Goal: Task Accomplishment & Management: Complete application form

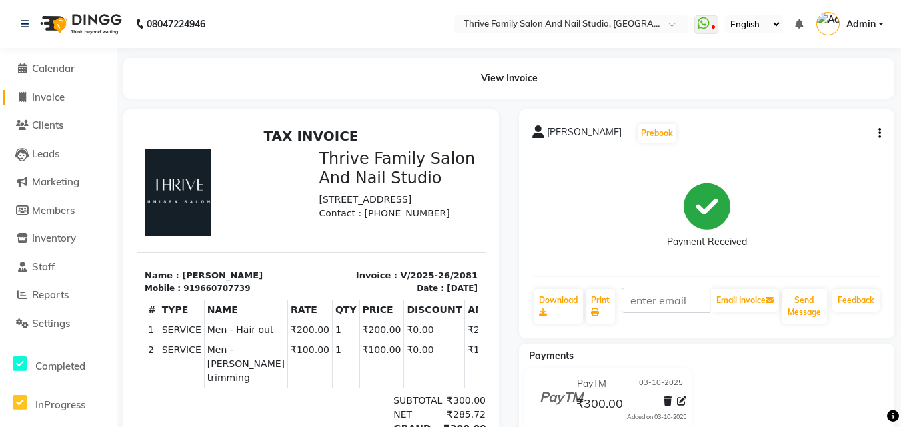
click at [70, 90] on link "Invoice" at bounding box center [58, 97] width 110 height 15
select select "service"
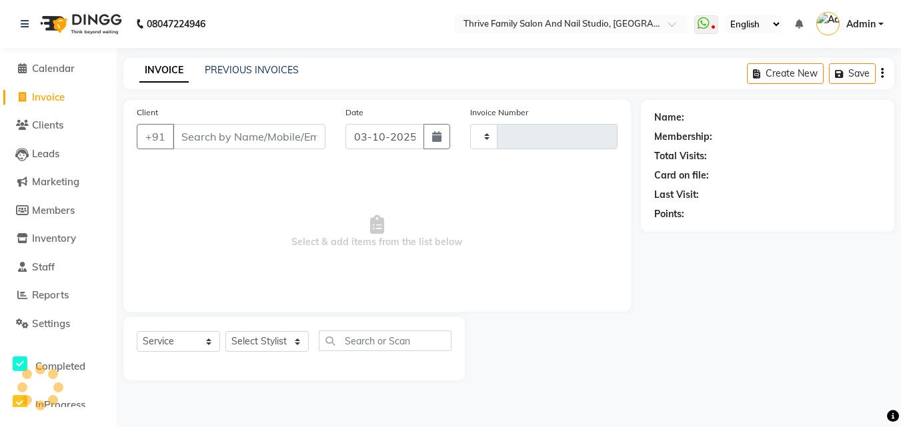
type input "2082"
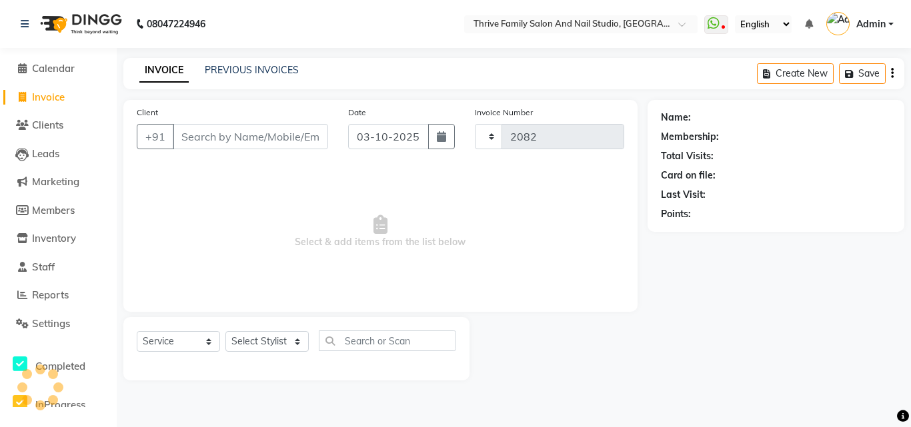
select select "5990"
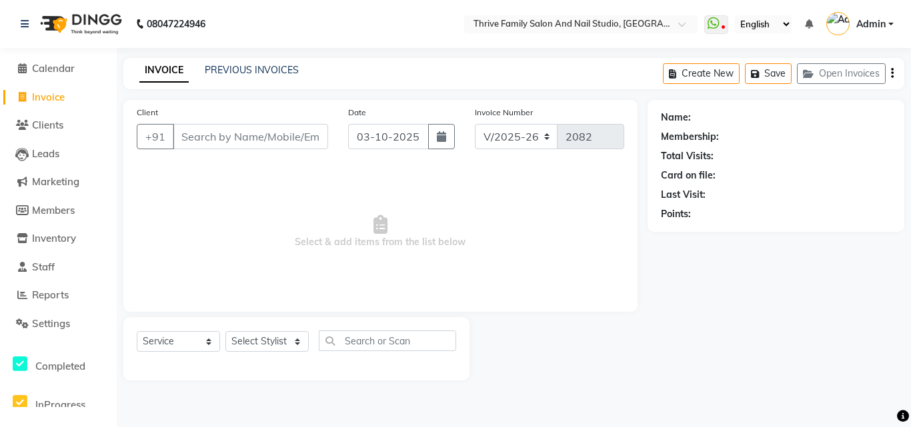
click at [227, 139] on input "Client" at bounding box center [250, 136] width 155 height 25
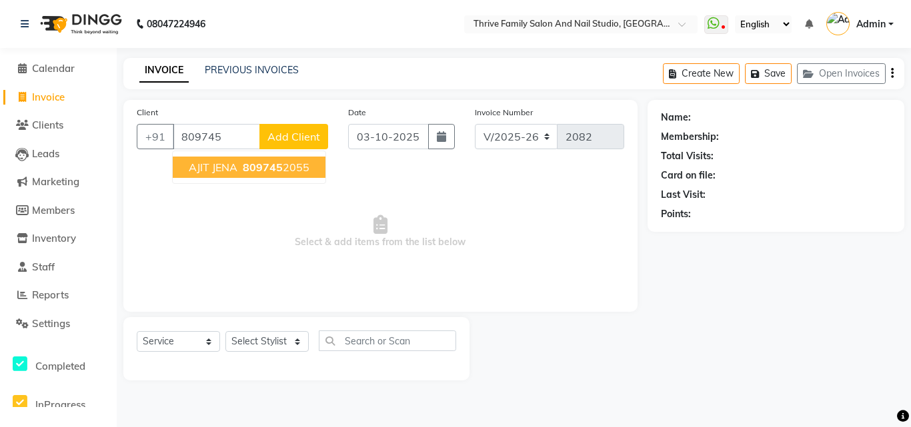
click at [245, 167] on span "809745" at bounding box center [263, 167] width 40 height 13
type input "8097452055"
click at [245, 167] on span "Select & add items from the list below" at bounding box center [380, 231] width 487 height 133
select select "1: Object"
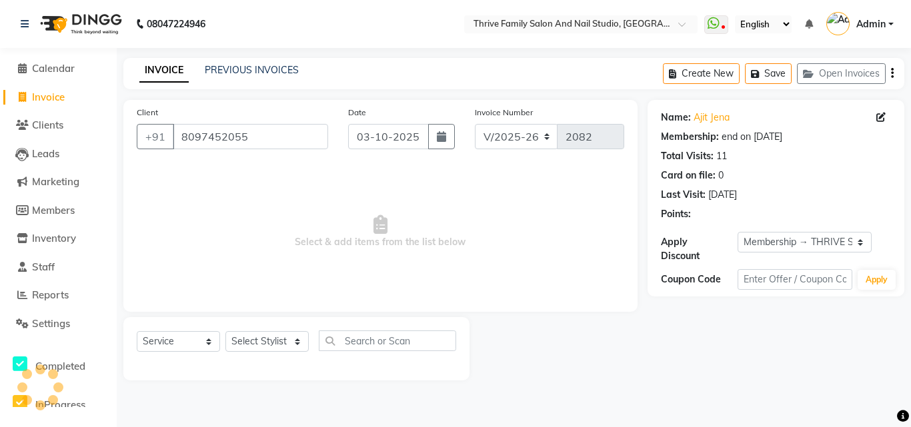
click at [245, 167] on span "Select & add items from the list below" at bounding box center [380, 231] width 487 height 133
click at [285, 345] on select "Select Stylist [PERSON_NAME] [PERSON_NAME] [PERSON_NAME] Manager [PERSON_NAME] …" at bounding box center [266, 341] width 83 height 21
select select "77558"
click at [225, 331] on select "Select Stylist [PERSON_NAME] [PERSON_NAME] [PERSON_NAME] Manager [PERSON_NAME] …" at bounding box center [266, 341] width 83 height 21
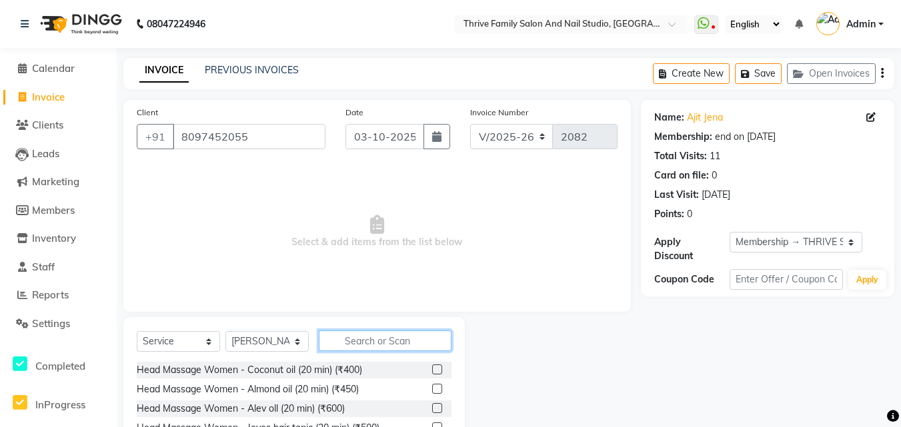
click at [404, 339] on input "text" at bounding box center [385, 341] width 133 height 21
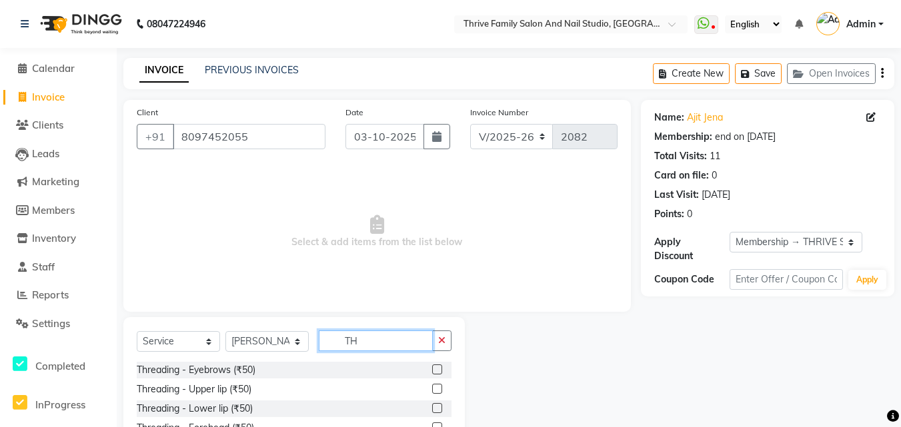
type input "TH"
click at [432, 365] on label at bounding box center [437, 370] width 10 height 10
click at [432, 366] on input "checkbox" at bounding box center [436, 370] width 9 height 9
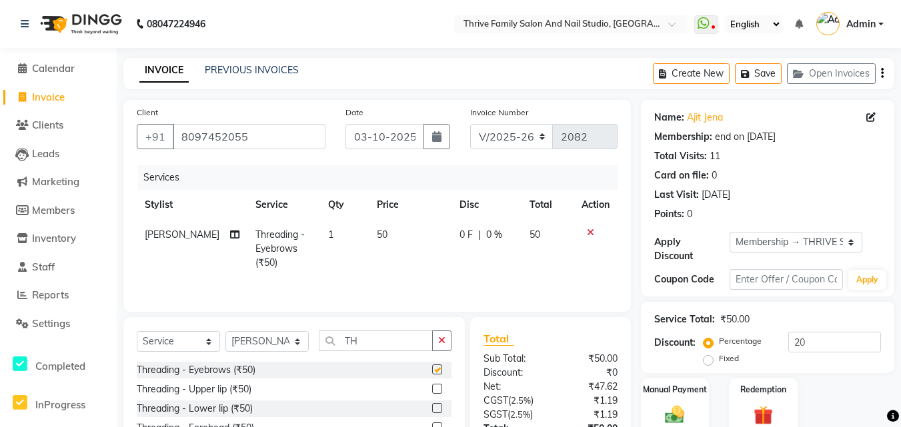
checkbox input "false"
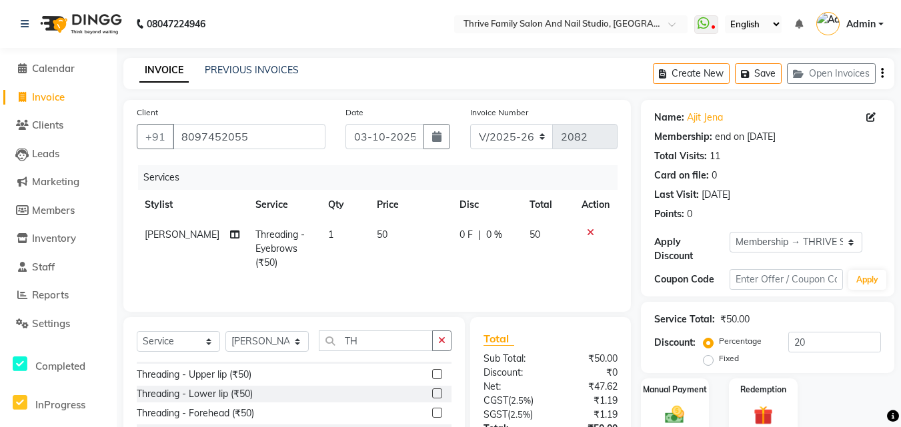
scroll to position [19, 0]
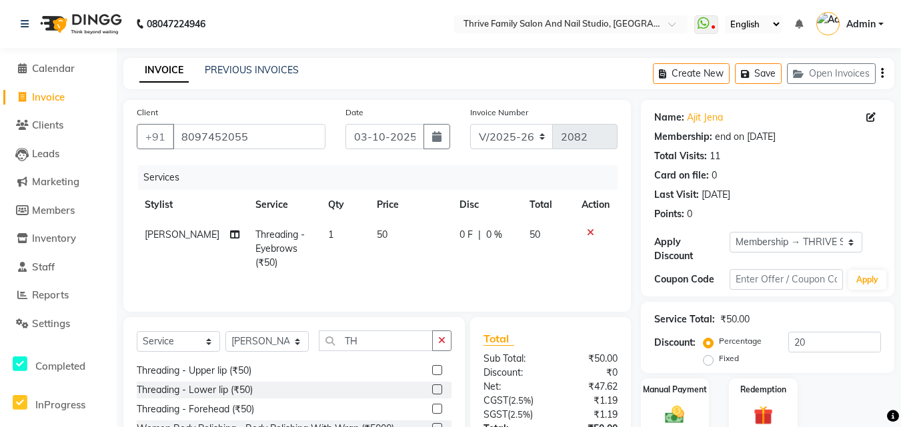
click at [432, 410] on label at bounding box center [437, 409] width 10 height 10
click at [432, 410] on input "checkbox" at bounding box center [436, 409] width 9 height 9
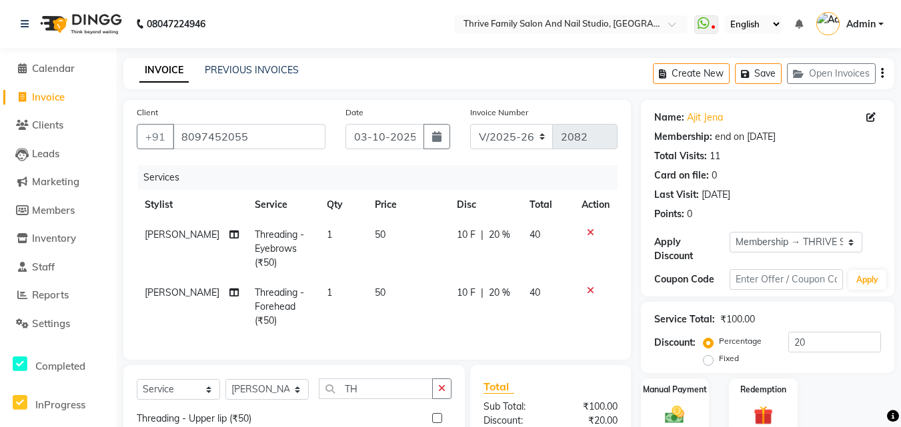
checkbox input "false"
click at [378, 399] on input "TH" at bounding box center [376, 389] width 114 height 21
type input "T"
click at [397, 410] on div "Select Service Product Membership Package Voucher Prepaid Gift Card Select Styl…" at bounding box center [294, 394] width 315 height 31
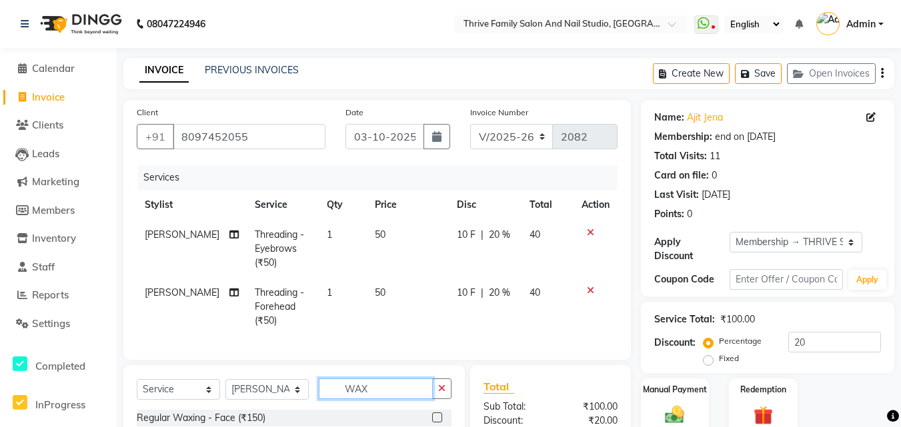
click at [394, 399] on input "WAX" at bounding box center [376, 389] width 114 height 21
type input "W"
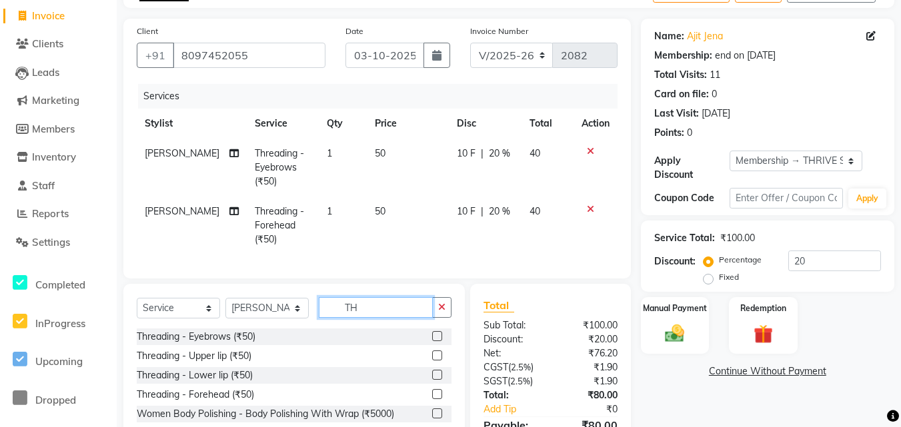
scroll to position [83, 0]
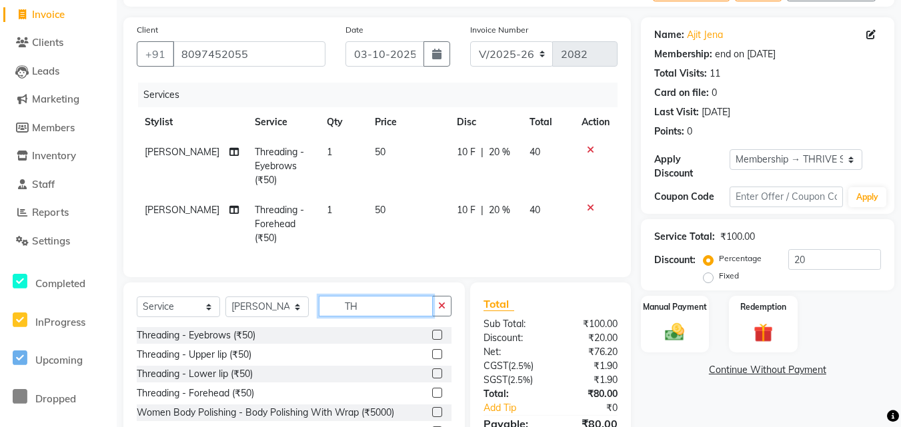
type input "TH"
click at [432, 359] on label at bounding box center [437, 354] width 10 height 10
click at [432, 359] on input "checkbox" at bounding box center [436, 355] width 9 height 9
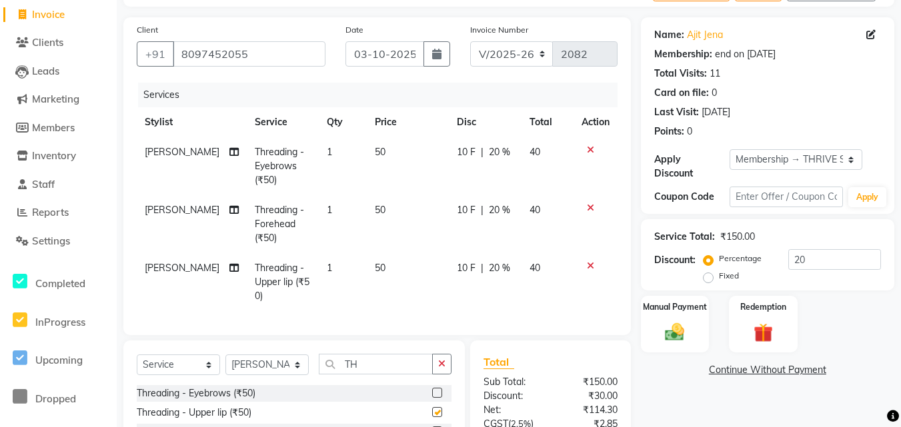
checkbox input "false"
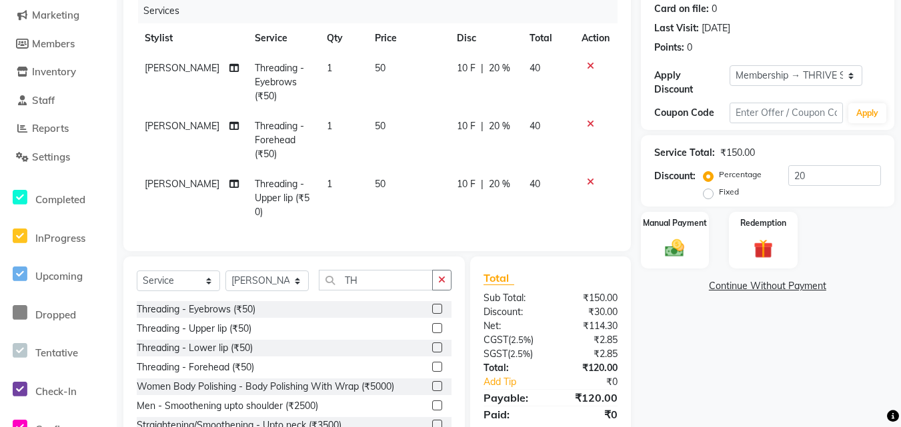
scroll to position [168, 0]
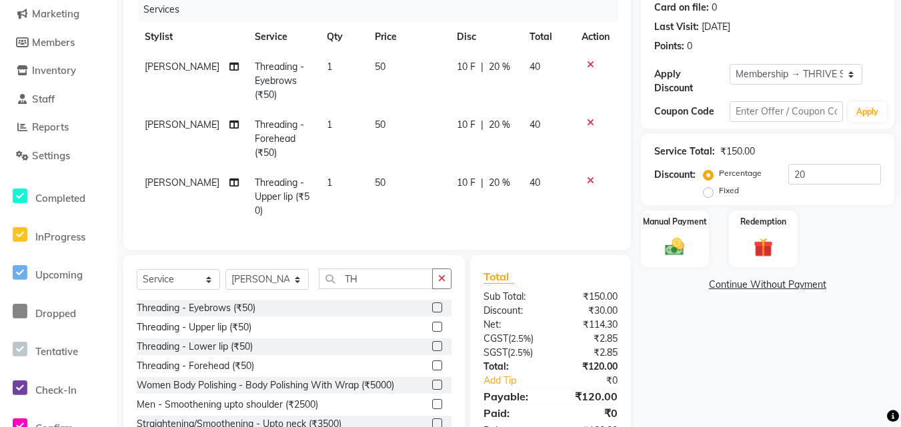
click at [432, 351] on label at bounding box center [437, 346] width 10 height 10
click at [432, 351] on input "checkbox" at bounding box center [436, 347] width 9 height 9
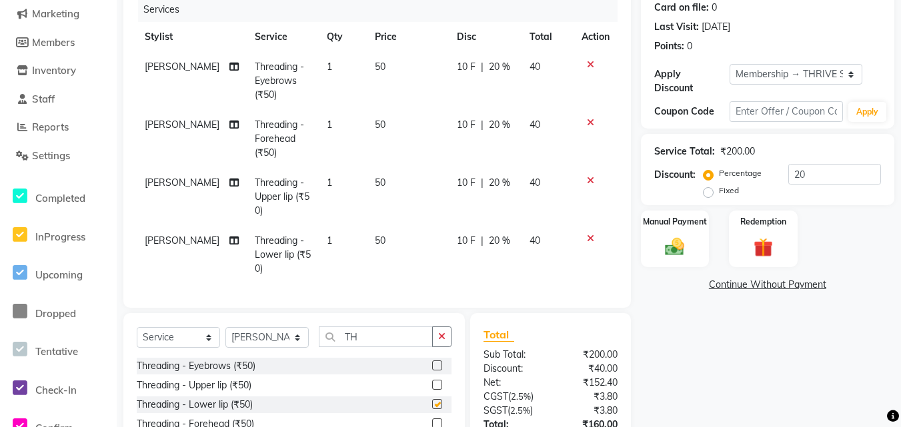
checkbox input "false"
click at [659, 235] on div "Manual Payment" at bounding box center [674, 238] width 71 height 59
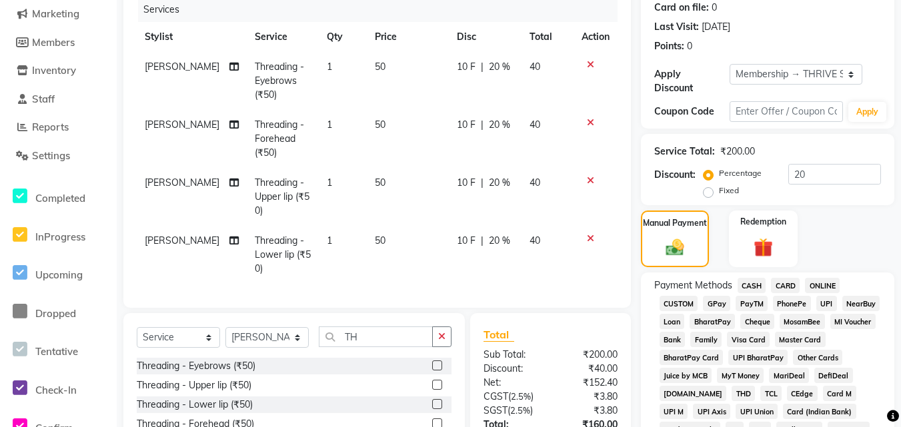
click at [752, 283] on span "CASH" at bounding box center [751, 285] width 29 height 15
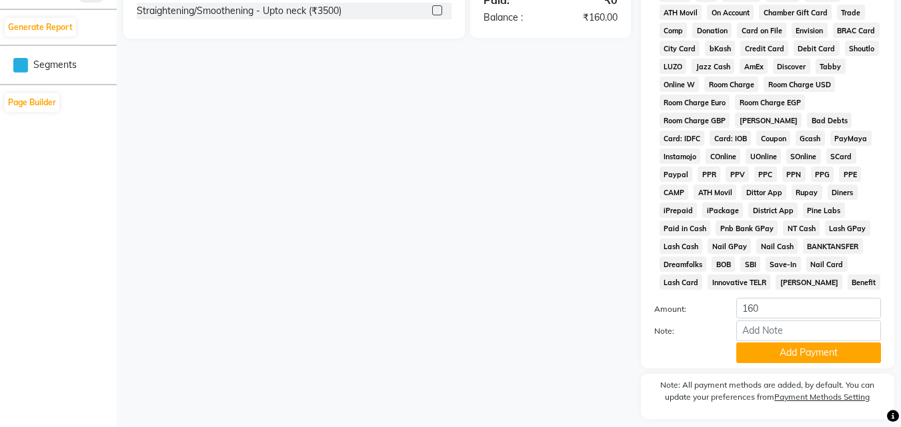
scroll to position [679, 0]
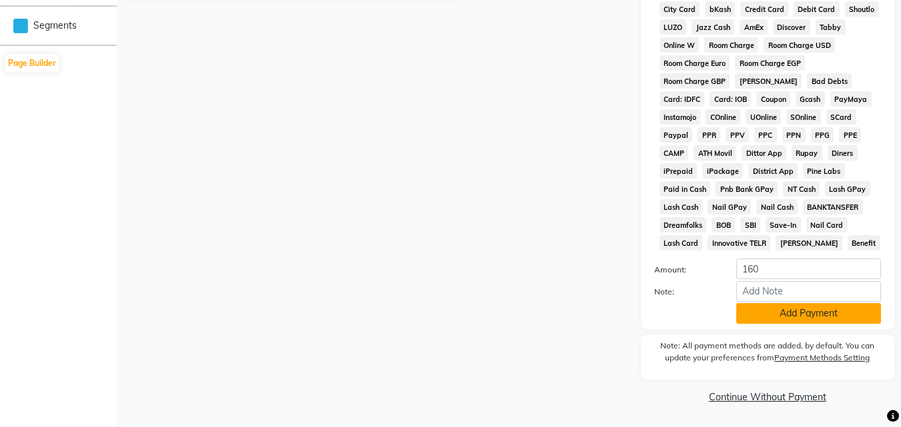
click at [799, 315] on button "Add Payment" at bounding box center [808, 313] width 145 height 21
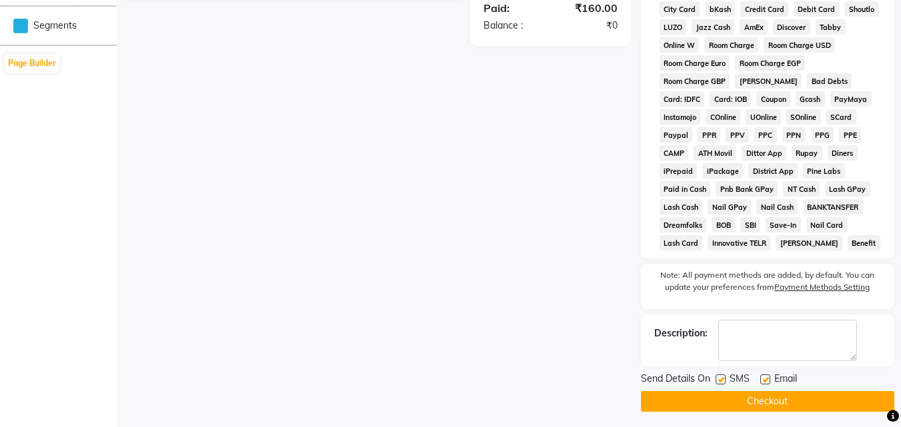
click at [791, 400] on button "Checkout" at bounding box center [767, 401] width 253 height 21
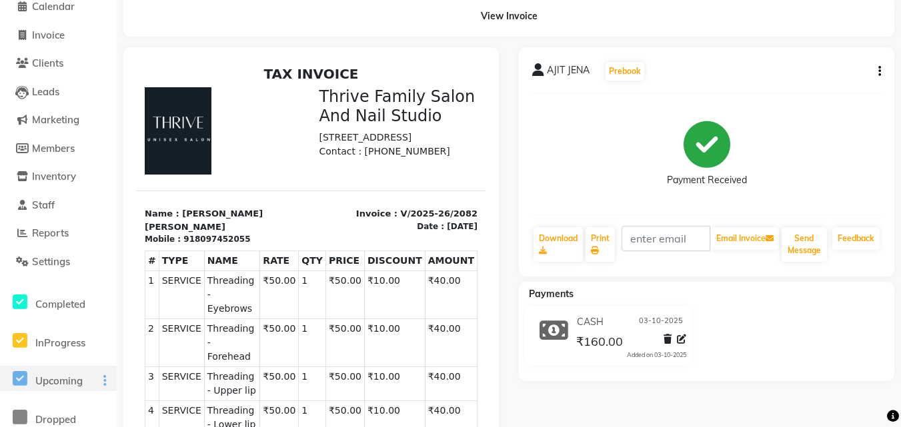
scroll to position [61, 0]
click at [57, 31] on span "Invoice" at bounding box center [48, 35] width 33 height 13
select select "5990"
select select "service"
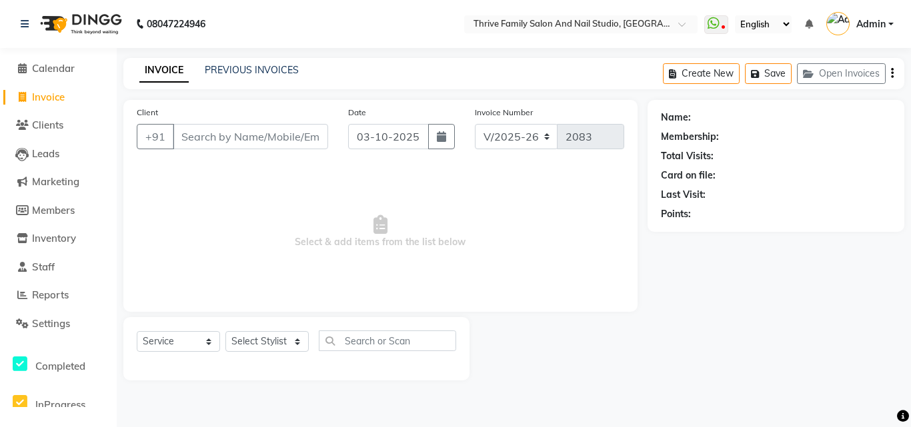
click at [222, 129] on input "Client" at bounding box center [250, 136] width 155 height 25
click at [221, 142] on input "Client" at bounding box center [250, 136] width 155 height 25
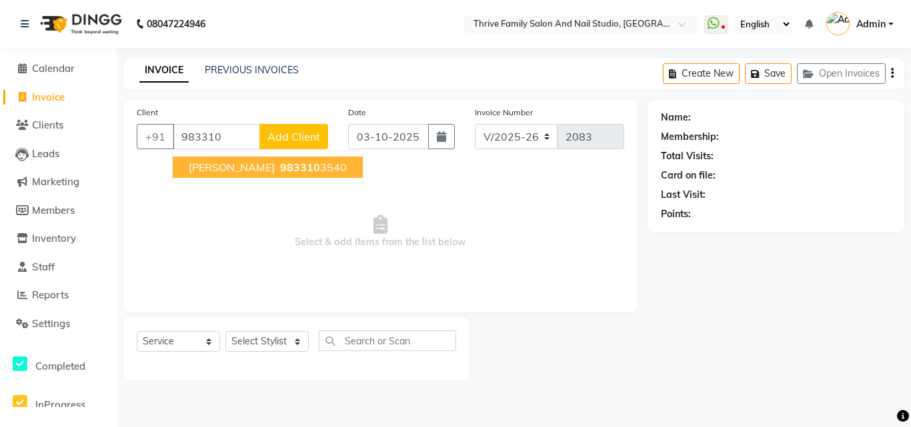
click at [280, 166] on span "983310" at bounding box center [300, 167] width 40 height 13
type input "9833103540"
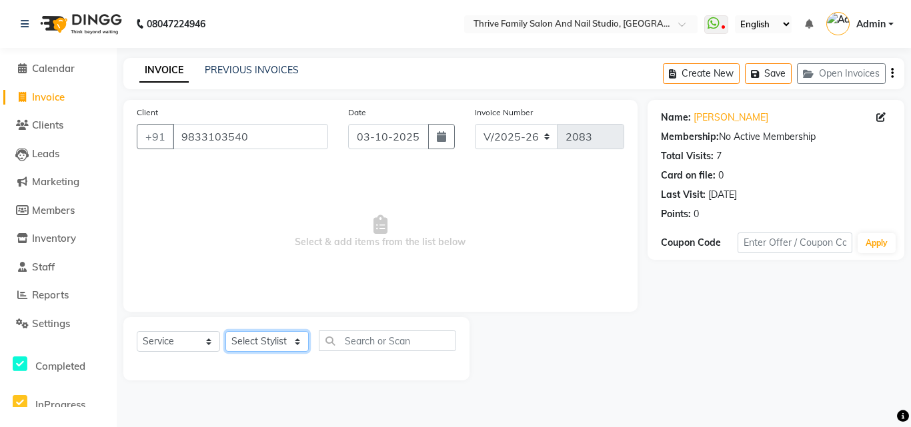
click at [289, 339] on select "Select Stylist [PERSON_NAME] [PERSON_NAME] [PERSON_NAME] Manager [PERSON_NAME] …" at bounding box center [266, 341] width 83 height 21
select select "43275"
click at [225, 331] on select "Select Stylist [PERSON_NAME] [PERSON_NAME] [PERSON_NAME] Manager [PERSON_NAME] …" at bounding box center [266, 341] width 83 height 21
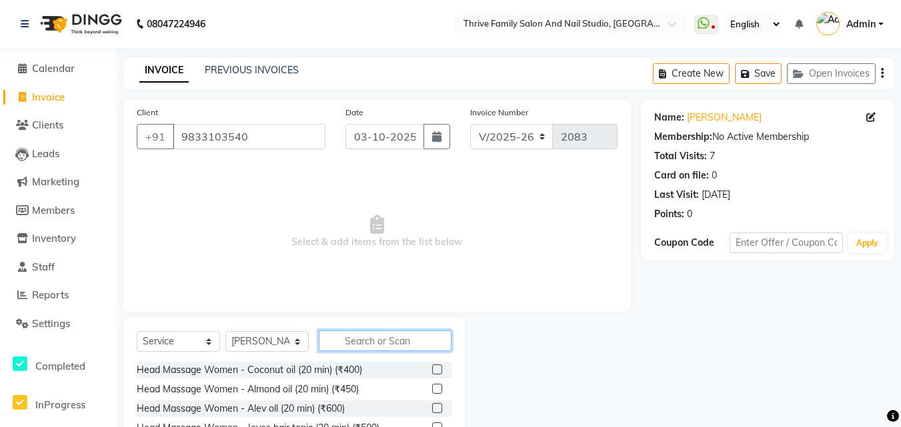
click at [361, 338] on input "text" at bounding box center [385, 341] width 133 height 21
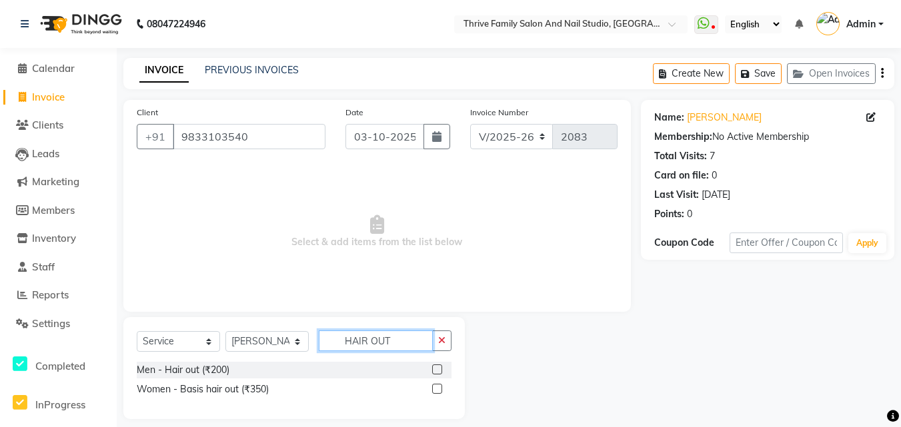
type input "HAIR OUT"
click at [435, 370] on label at bounding box center [437, 370] width 10 height 10
click at [435, 370] on input "checkbox" at bounding box center [436, 370] width 9 height 9
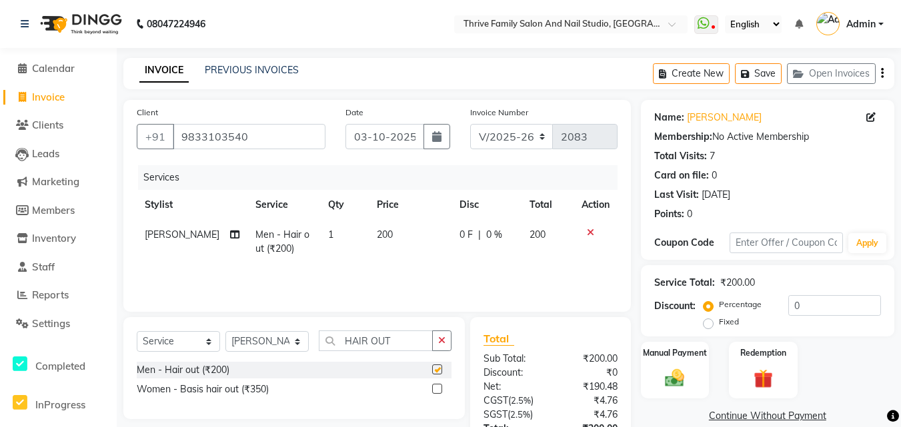
checkbox input "false"
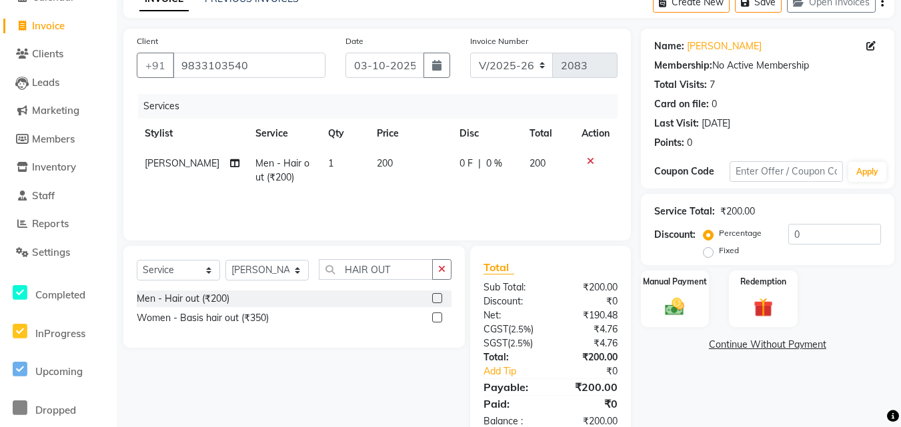
scroll to position [106, 0]
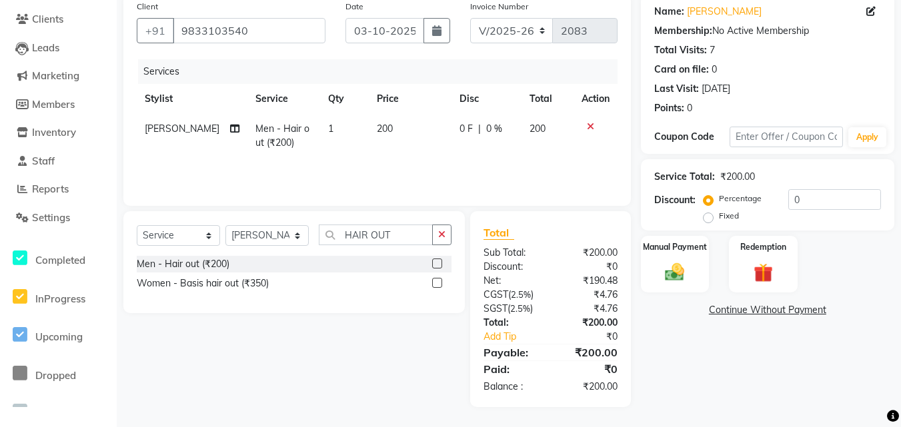
click at [486, 125] on span "0 %" at bounding box center [494, 129] width 16 height 14
select select "43275"
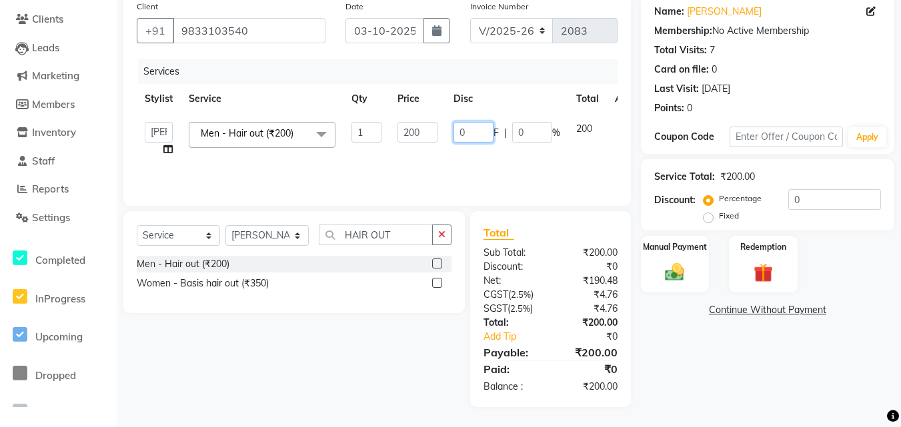
click at [482, 139] on input "0" at bounding box center [473, 132] width 40 height 21
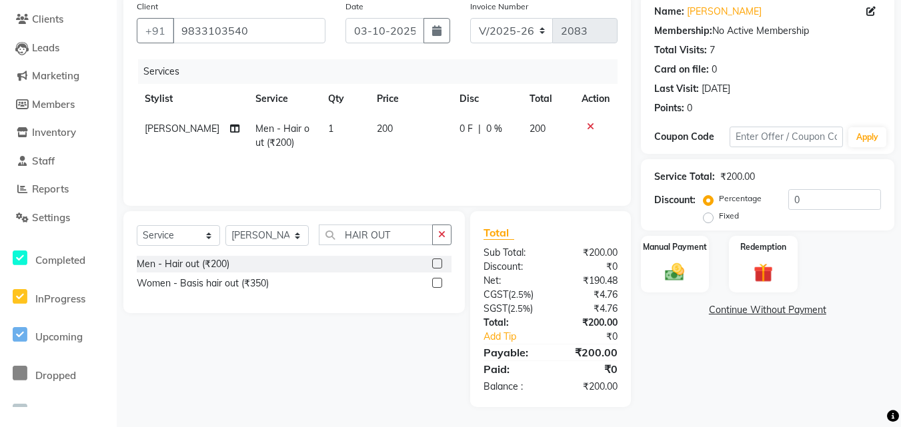
click at [489, 127] on span "0 %" at bounding box center [494, 129] width 16 height 14
select select "43275"
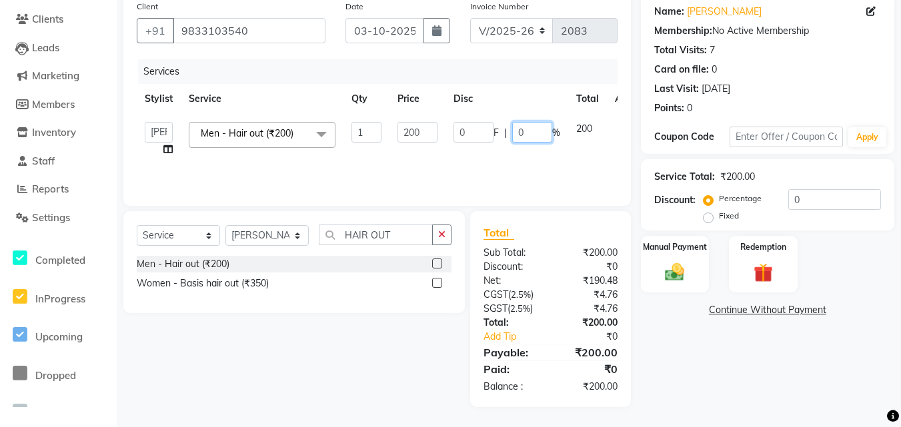
click at [529, 131] on input "0" at bounding box center [532, 132] width 40 height 21
type input "20"
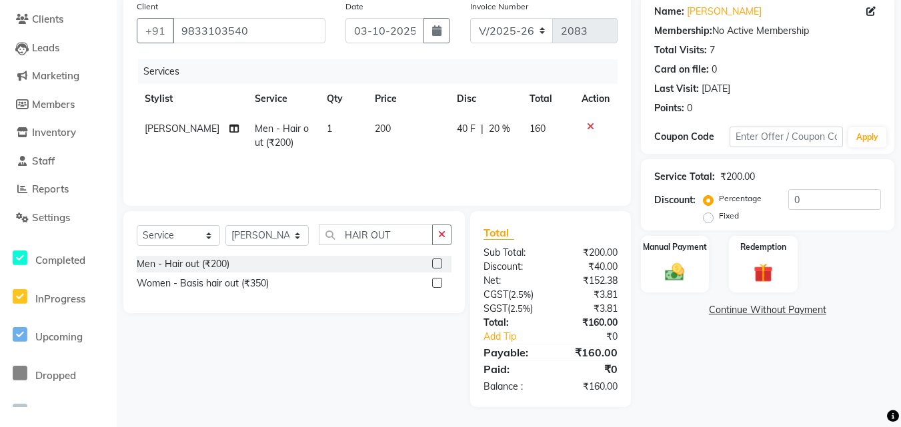
click at [563, 257] on div "₹200.00" at bounding box center [588, 253] width 77 height 14
click at [683, 269] on img at bounding box center [675, 272] width 33 height 23
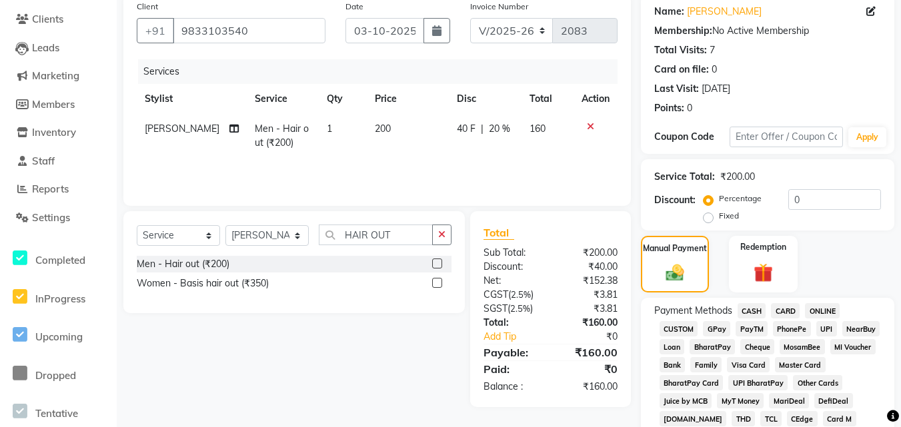
click at [750, 330] on span "PayTM" at bounding box center [751, 328] width 32 height 15
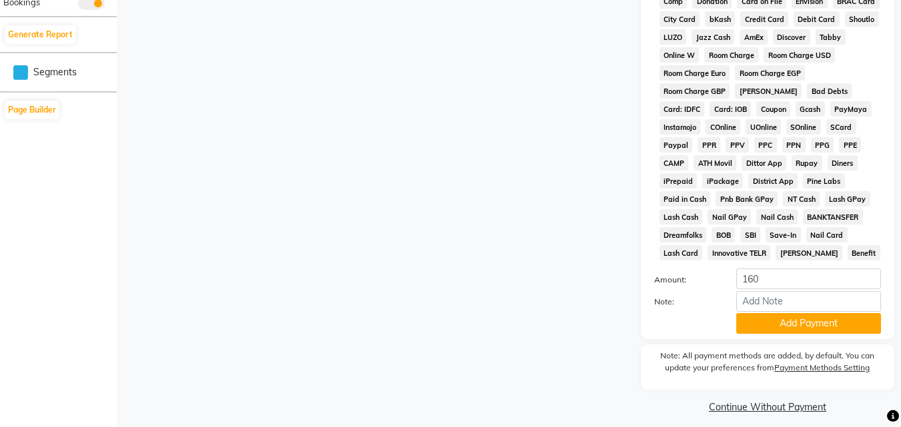
scroll to position [642, 0]
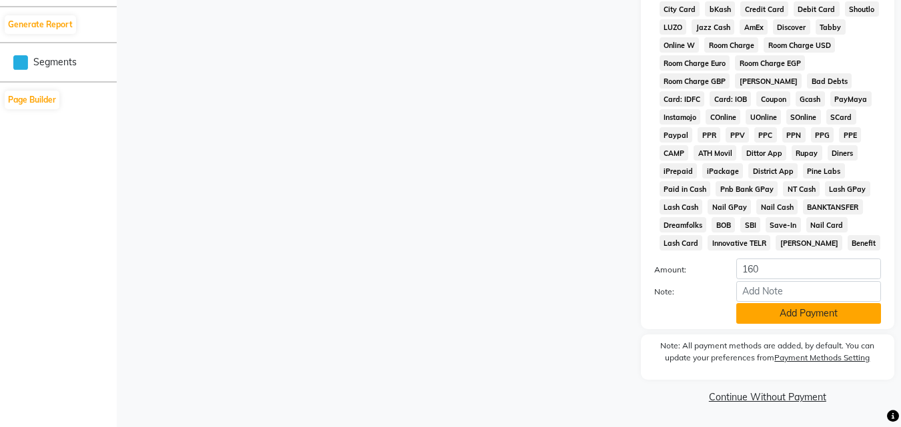
click at [785, 313] on button "Add Payment" at bounding box center [808, 313] width 145 height 21
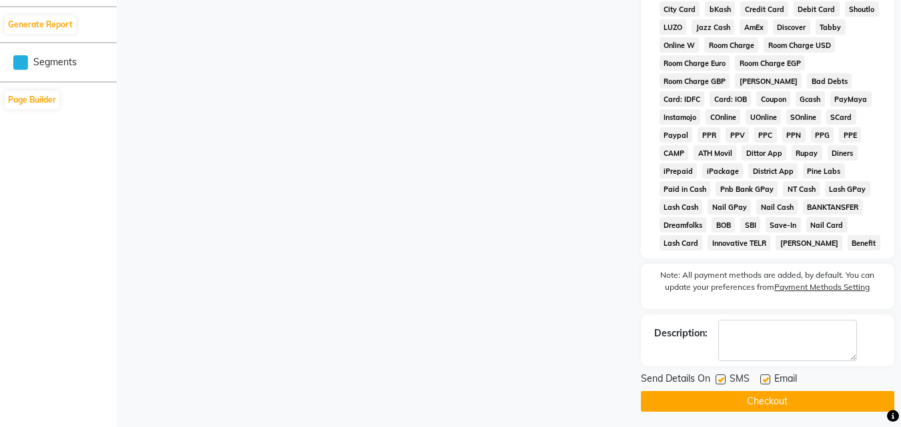
click at [781, 399] on button "Checkout" at bounding box center [767, 401] width 253 height 21
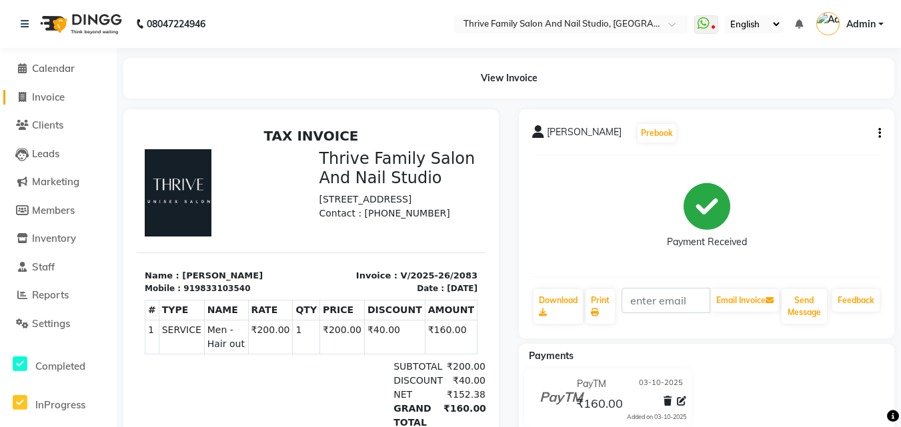
click at [61, 98] on span "Invoice" at bounding box center [48, 97] width 33 height 13
select select "5990"
select select "service"
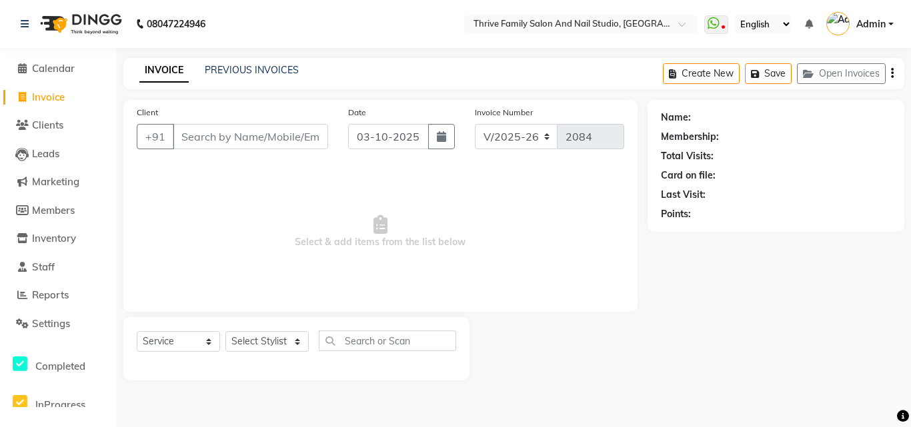
click at [213, 139] on input "Client" at bounding box center [250, 136] width 155 height 25
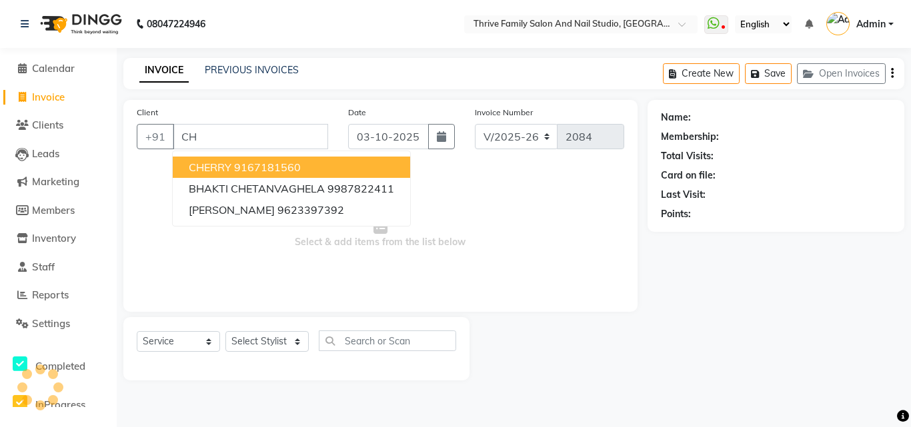
type input "C"
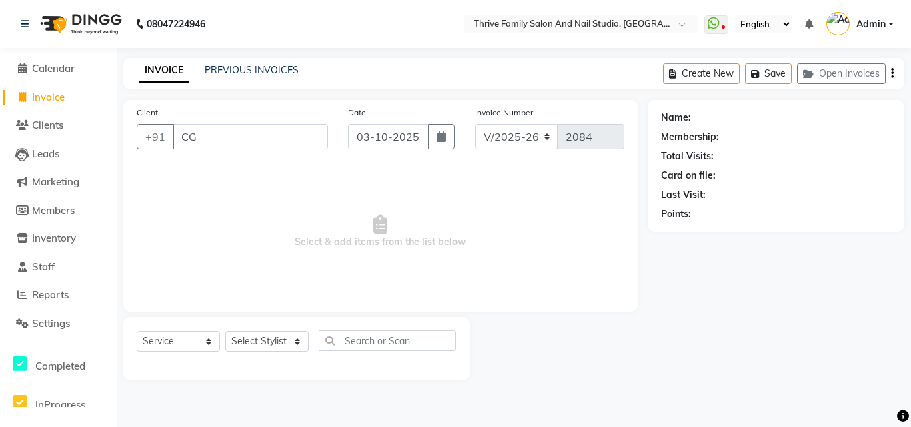
type input "C"
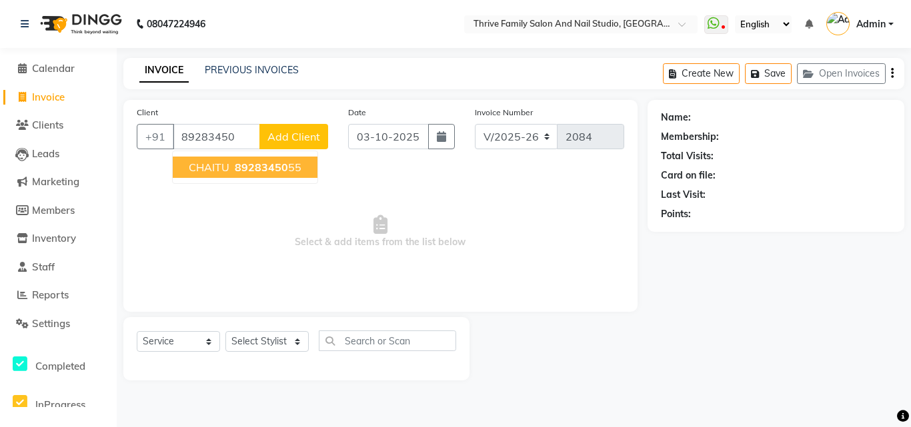
click at [277, 168] on span "89283450" at bounding box center [261, 167] width 53 height 13
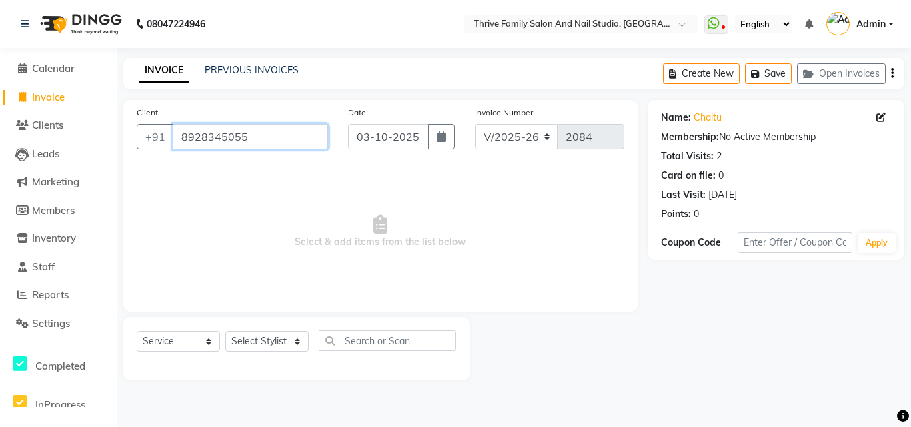
click at [291, 143] on input "8928345055" at bounding box center [250, 136] width 155 height 25
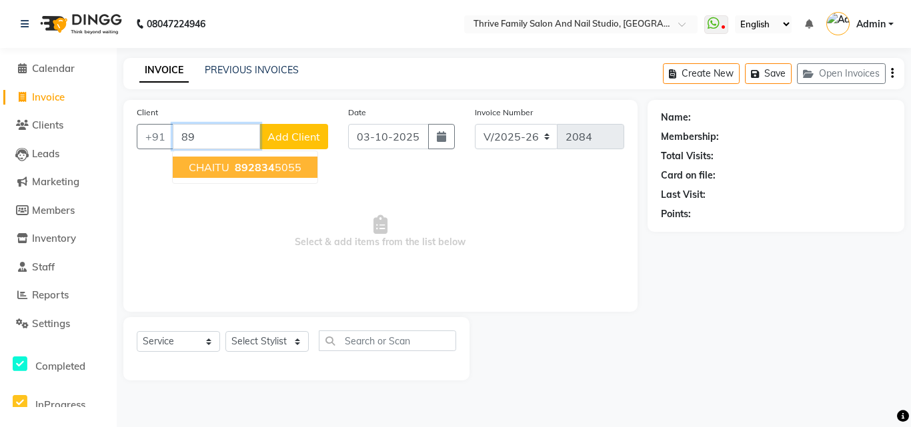
type input "8"
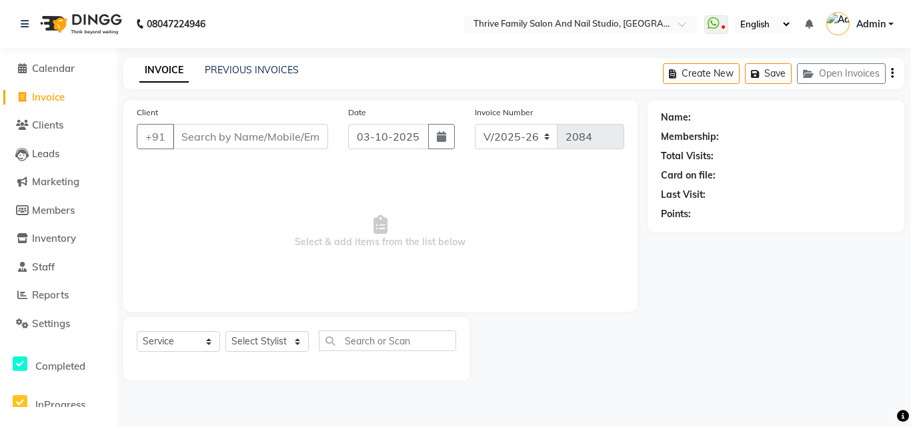
click at [241, 61] on div "INVOICE PREVIOUS INVOICES Create New Save Open Invoices" at bounding box center [513, 73] width 781 height 31
click at [268, 75] on link "PREVIOUS INVOICES" at bounding box center [252, 70] width 94 height 12
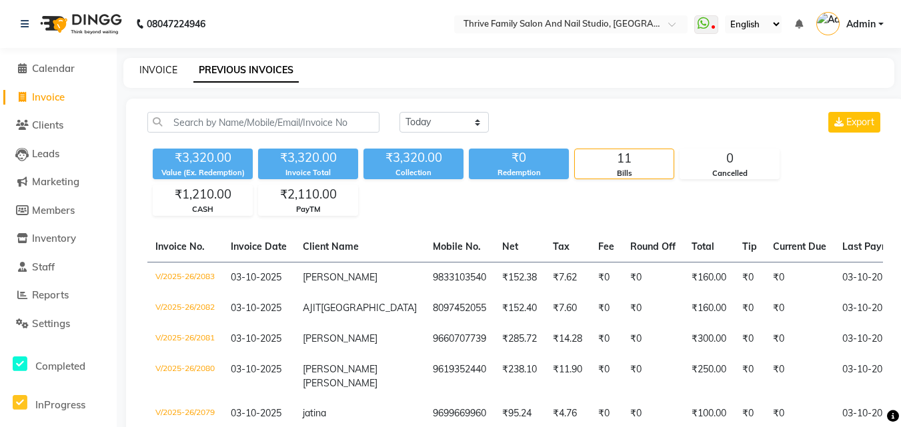
click at [166, 70] on link "INVOICE" at bounding box center [158, 70] width 38 height 12
select select "5990"
select select "service"
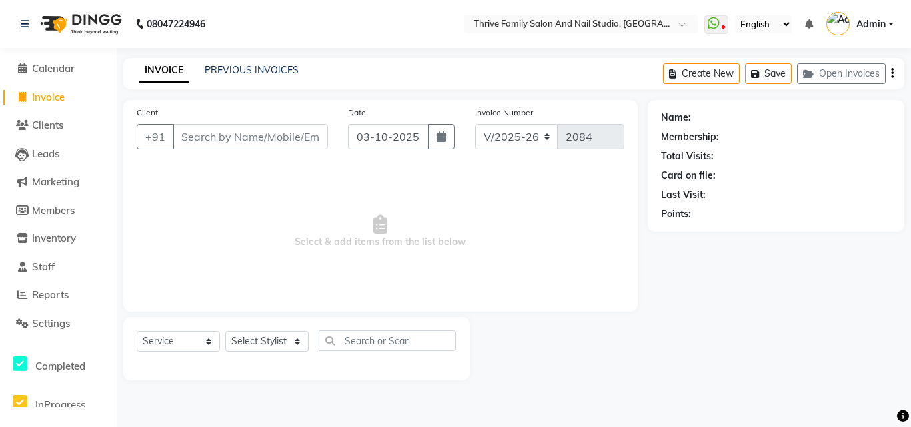
click at [249, 139] on input "Client" at bounding box center [250, 136] width 155 height 25
type input "8879178823"
click at [295, 129] on button "Add Client" at bounding box center [293, 136] width 69 height 25
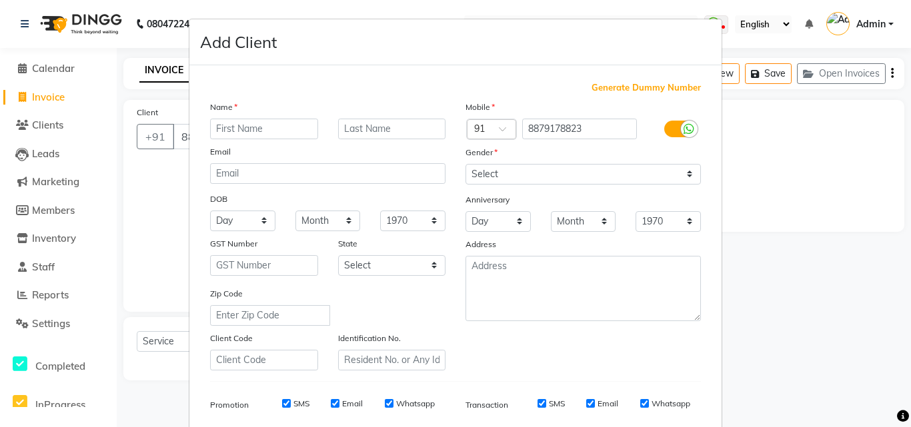
click at [271, 132] on input "text" at bounding box center [264, 129] width 108 height 21
type input "AHAD"
click at [377, 124] on input "text" at bounding box center [392, 129] width 108 height 21
type input "A"
click at [669, 172] on select "Select Male Female Other Prefer Not To Say" at bounding box center [582, 174] width 235 height 21
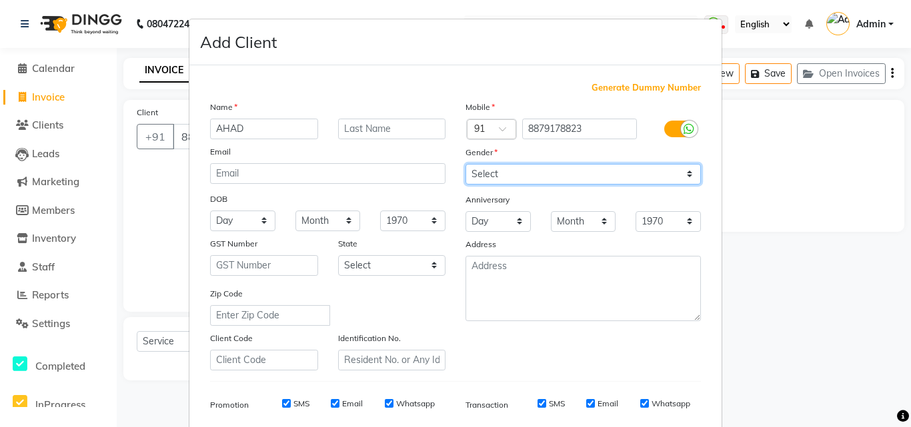
select select "male"
click at [465, 164] on select "Select Male Female Other Prefer Not To Say" at bounding box center [582, 174] width 235 height 21
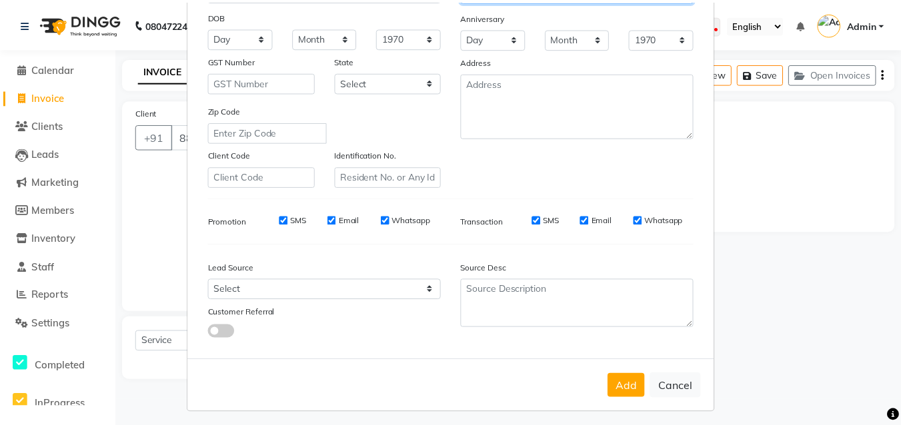
scroll to position [188, 0]
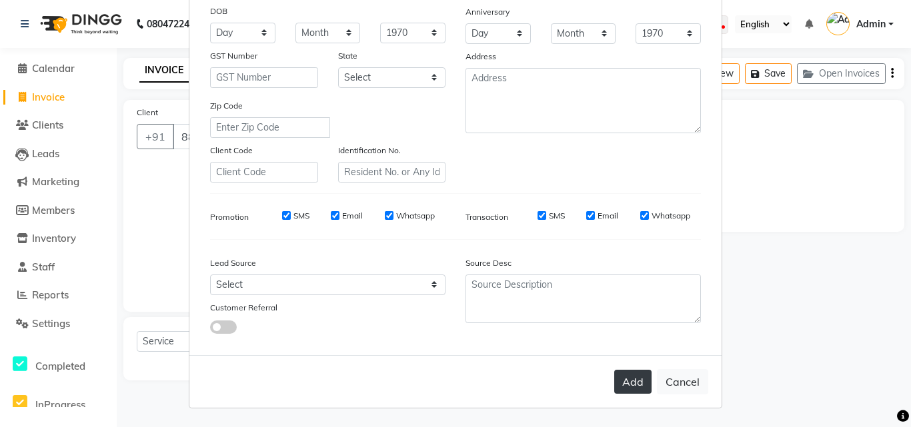
click at [635, 380] on button "Add" at bounding box center [632, 382] width 37 height 24
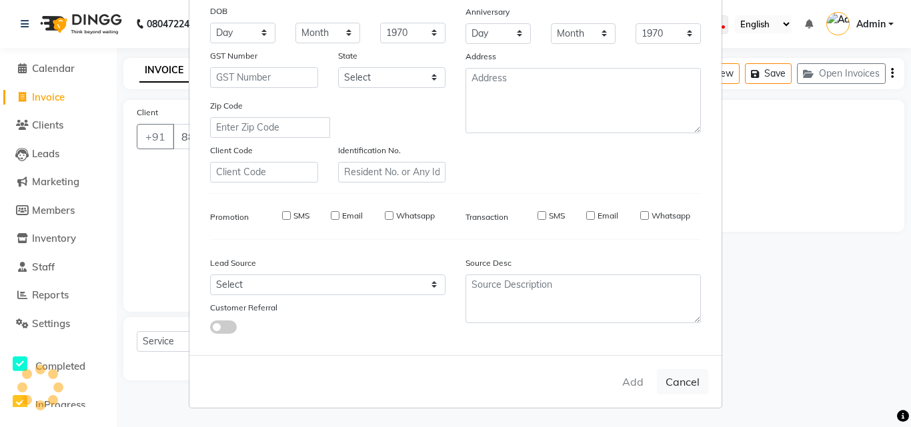
select select
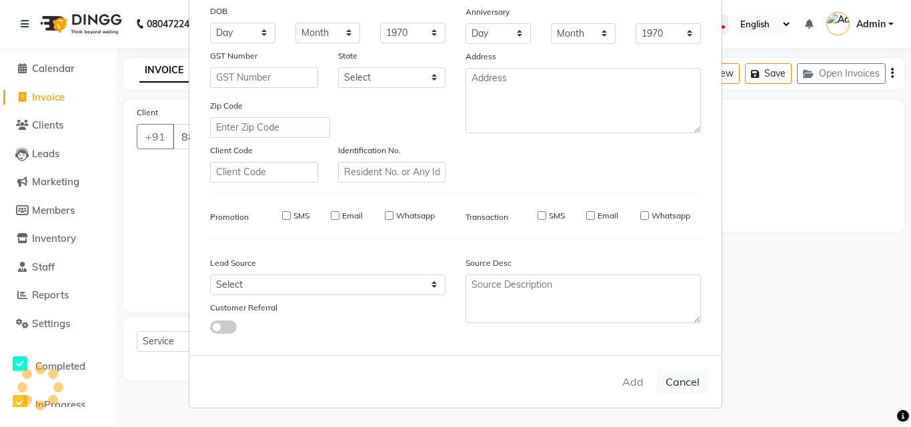
select select
checkbox input "false"
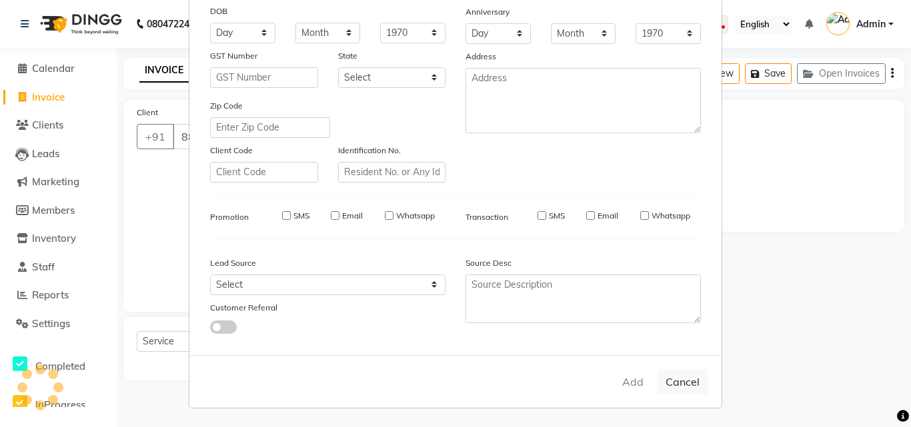
checkbox input "false"
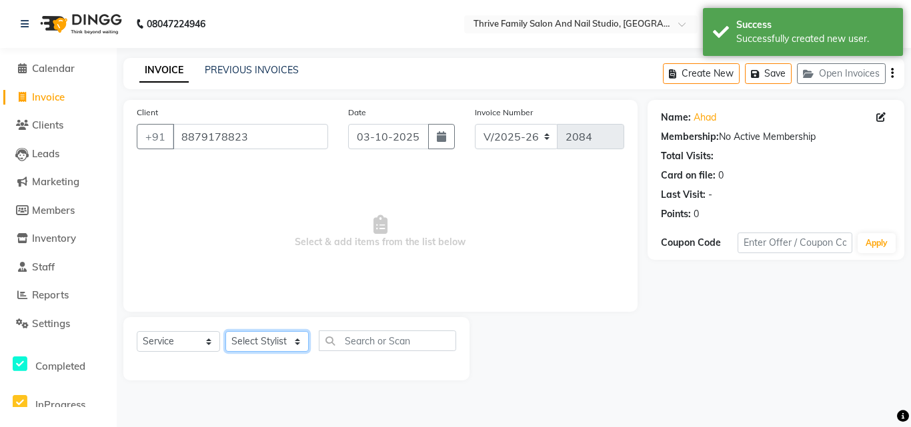
click at [281, 341] on select "Select Stylist [PERSON_NAME] [PERSON_NAME] [PERSON_NAME] Manager [PERSON_NAME] …" at bounding box center [266, 341] width 83 height 21
select select "42613"
click at [225, 331] on select "Select Stylist [PERSON_NAME] [PERSON_NAME] [PERSON_NAME] Manager [PERSON_NAME] …" at bounding box center [266, 341] width 83 height 21
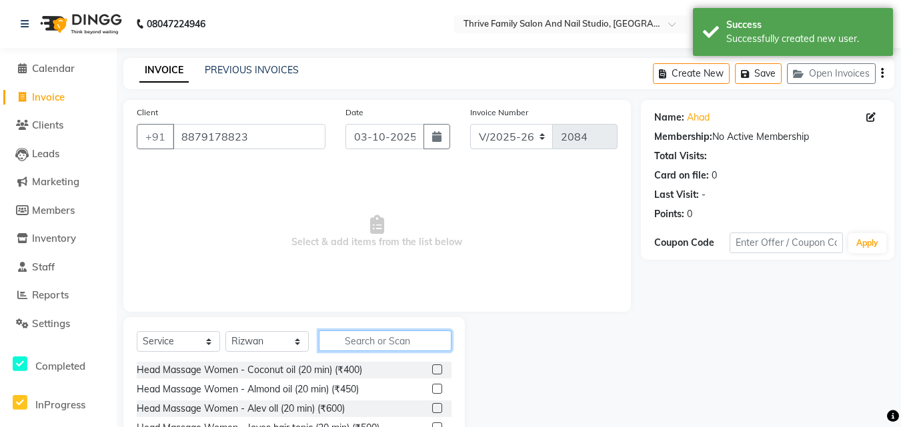
click at [350, 339] on input "text" at bounding box center [385, 341] width 133 height 21
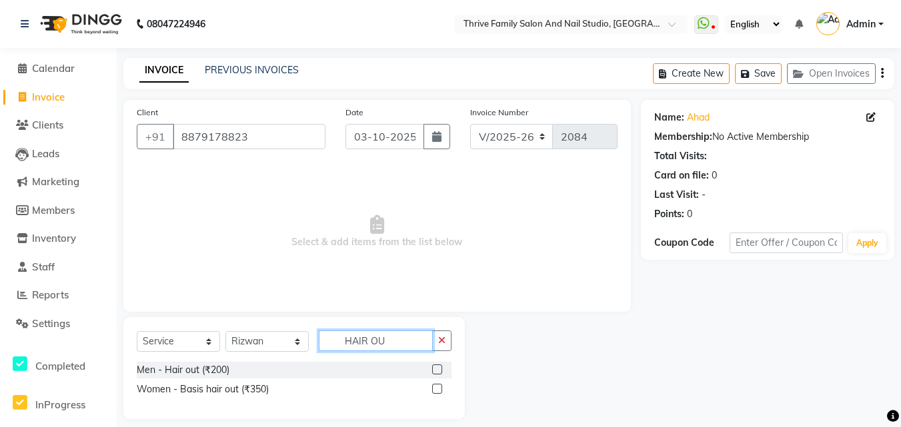
type input "HAIR OU"
click at [440, 367] on label at bounding box center [437, 370] width 10 height 10
click at [440, 367] on input "checkbox" at bounding box center [436, 370] width 9 height 9
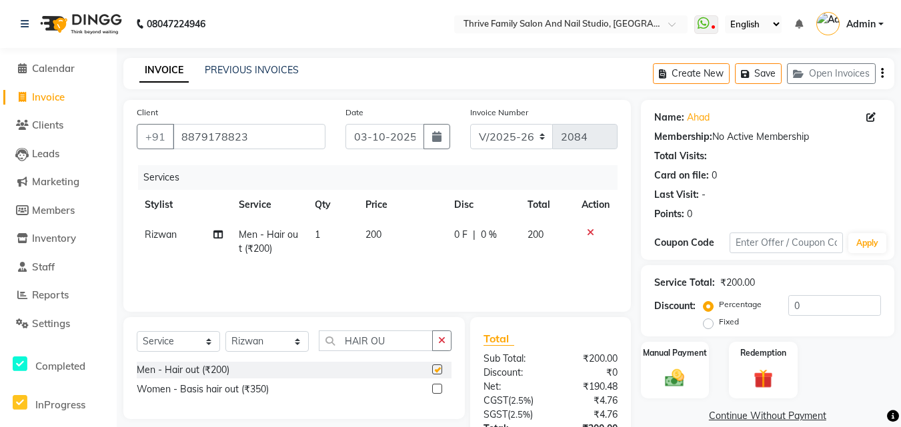
checkbox input "false"
click at [662, 369] on img at bounding box center [675, 378] width 33 height 23
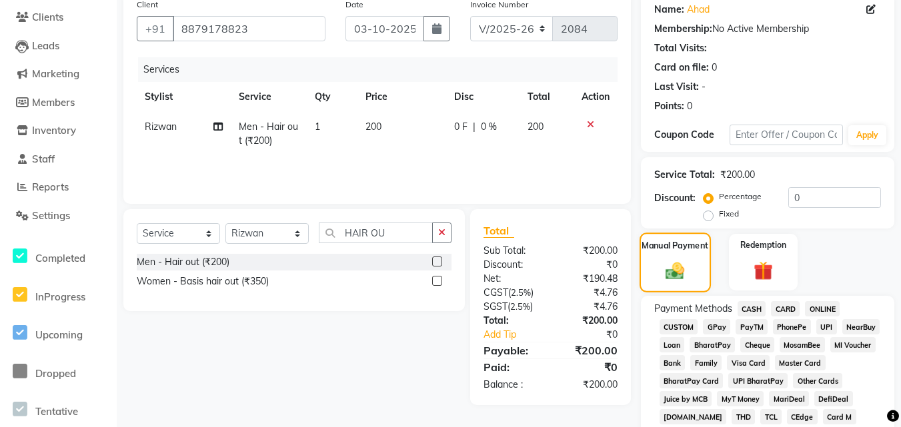
scroll to position [109, 0]
click at [743, 328] on span "PayTM" at bounding box center [751, 326] width 32 height 15
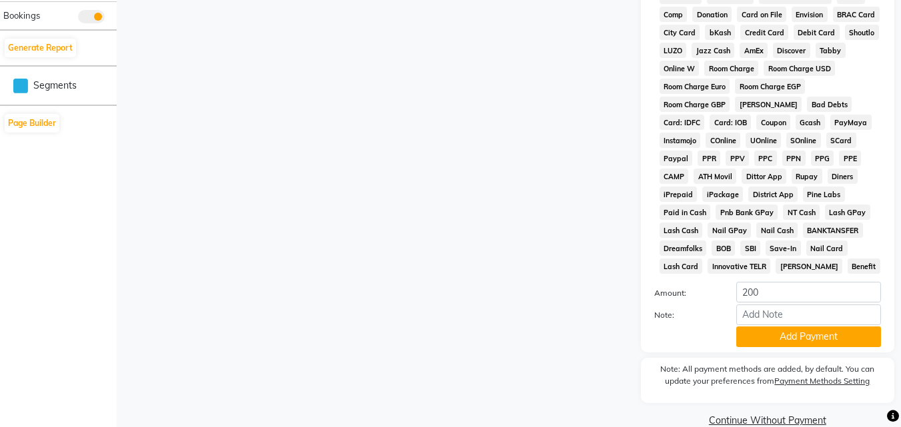
scroll to position [642, 0]
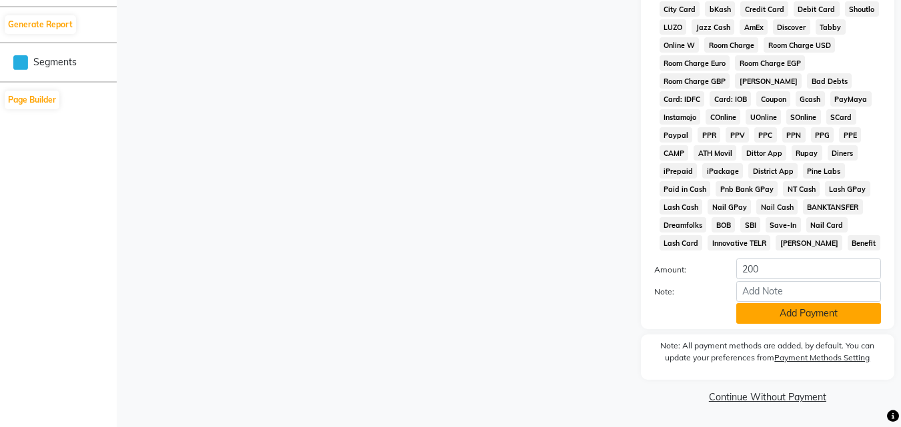
click at [789, 304] on button "Add Payment" at bounding box center [808, 313] width 145 height 21
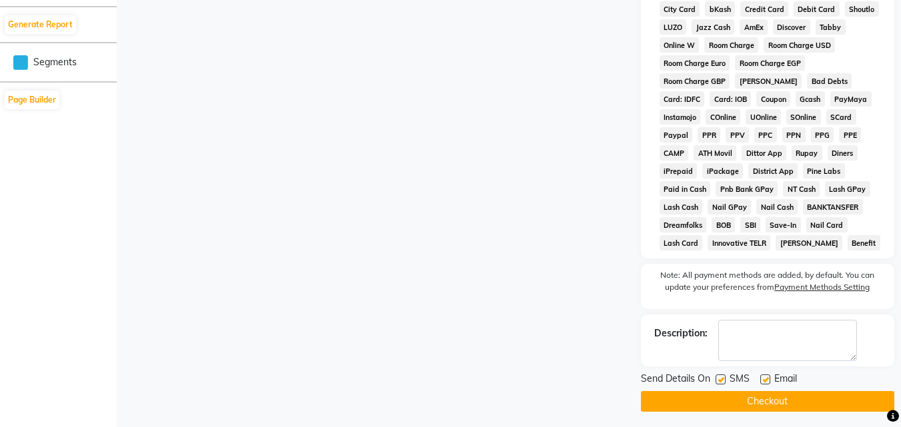
click at [770, 397] on button "Checkout" at bounding box center [767, 401] width 253 height 21
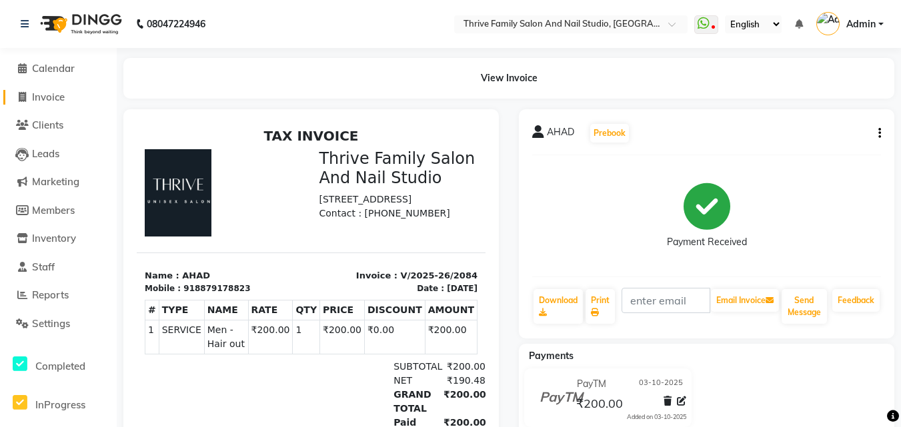
click at [47, 103] on span "Invoice" at bounding box center [48, 97] width 33 height 13
select select "service"
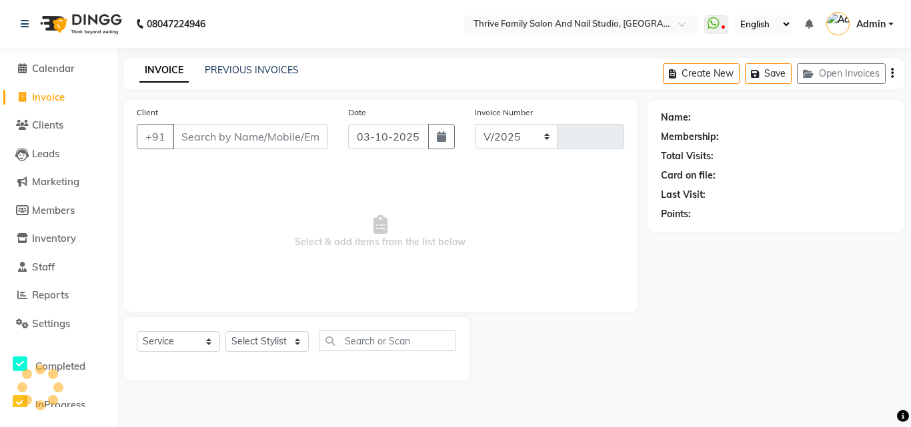
select select "5990"
type input "2085"
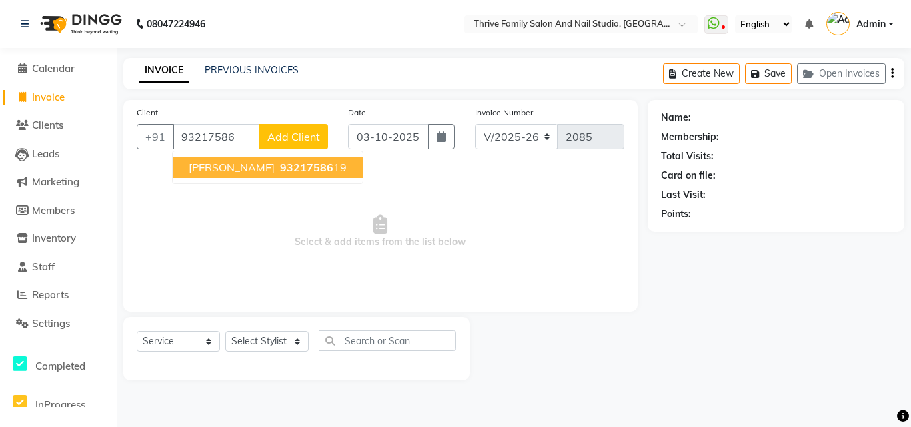
drag, startPoint x: 188, startPoint y: 93, endPoint x: 211, endPoint y: 143, distance: 54.3
click at [211, 143] on main "INVOICE PREVIOUS INVOICES Create New Save Open Invoices Client +91 93217586 VIP…" at bounding box center [514, 229] width 794 height 343
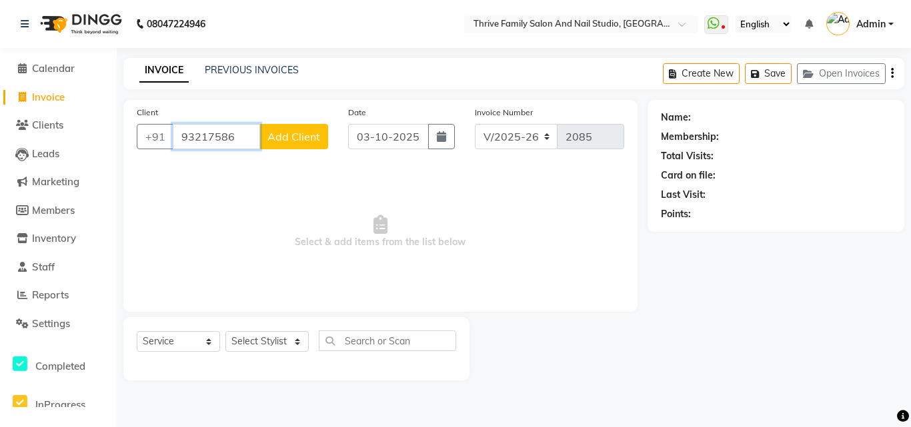
click at [239, 133] on input "93217586" at bounding box center [216, 136] width 87 height 25
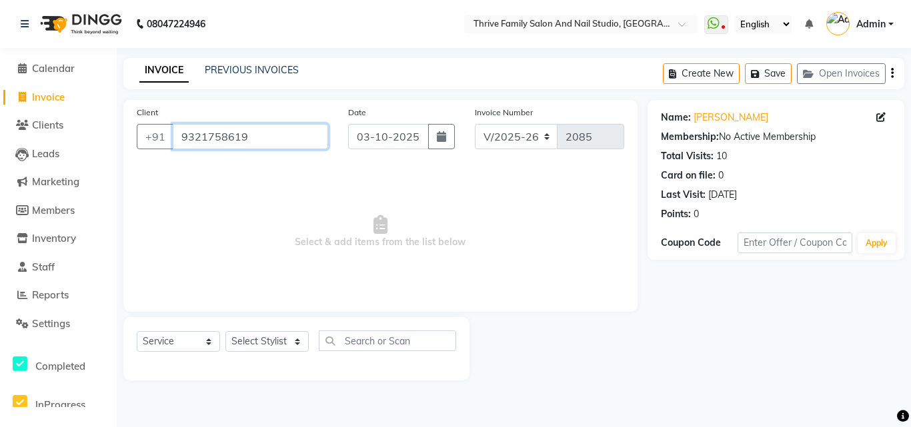
click at [292, 134] on input "9321758619" at bounding box center [250, 136] width 155 height 25
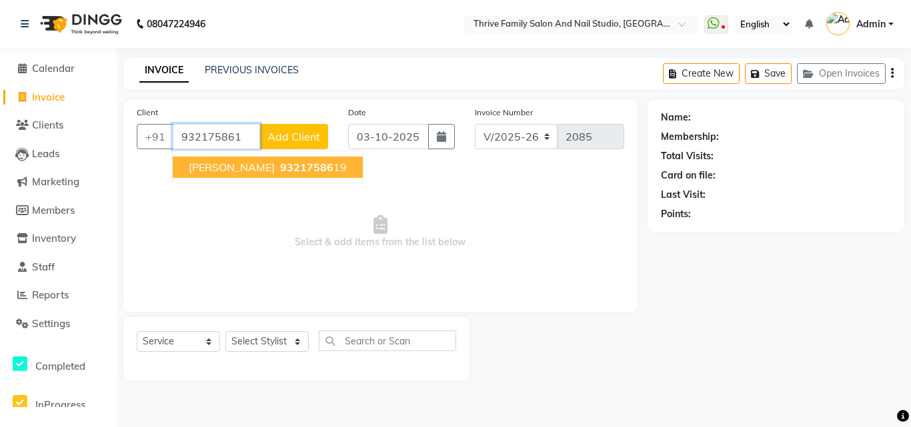
type input "9321758619"
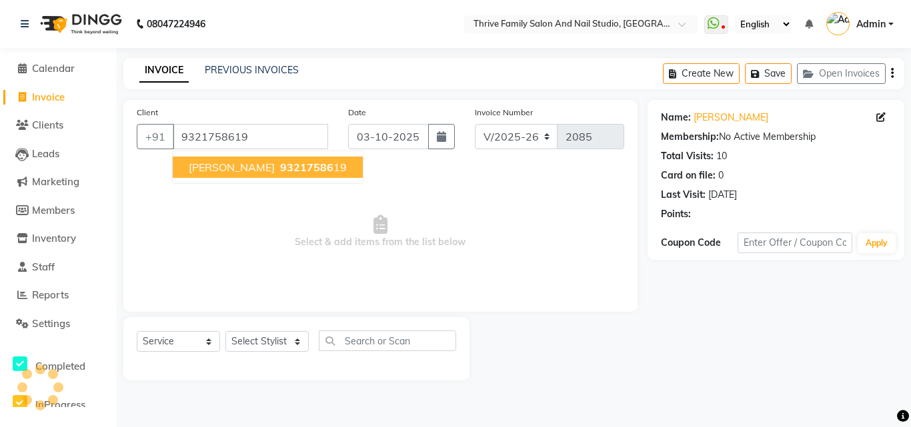
click at [280, 171] on span "93217586" at bounding box center [306, 167] width 53 height 13
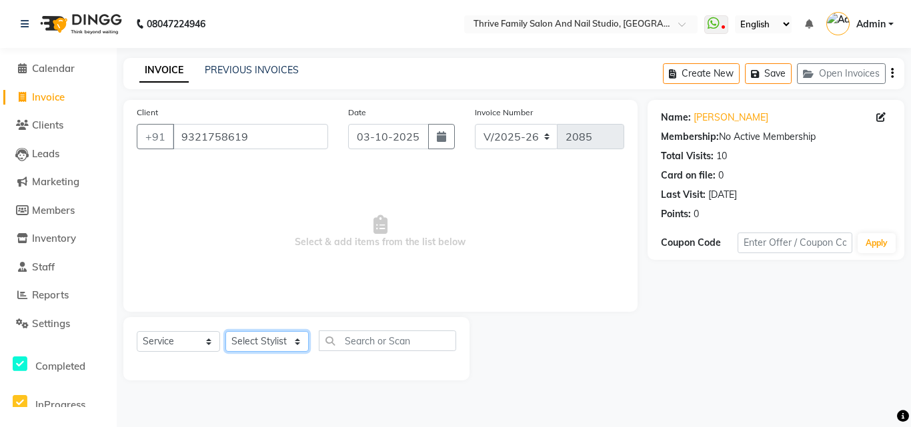
click at [257, 341] on select "Select Stylist [PERSON_NAME] [PERSON_NAME] [PERSON_NAME] Manager [PERSON_NAME] …" at bounding box center [266, 341] width 83 height 21
select select "42613"
click at [225, 331] on select "Select Stylist [PERSON_NAME] [PERSON_NAME] [PERSON_NAME] Manager [PERSON_NAME] …" at bounding box center [266, 341] width 83 height 21
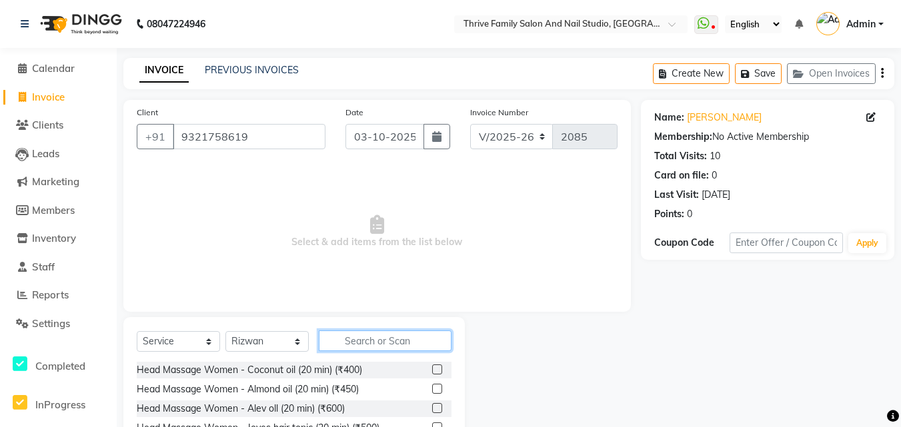
click at [359, 351] on input "text" at bounding box center [385, 341] width 133 height 21
click at [378, 339] on input "MEN" at bounding box center [376, 341] width 114 height 21
type input "M"
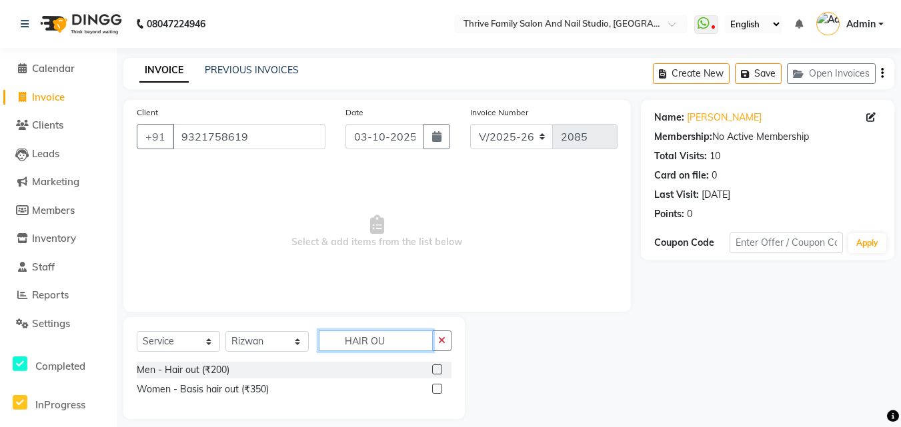
type input "HAIR OU"
click at [237, 373] on div "Men - Hair out (₹200)" at bounding box center [294, 370] width 315 height 17
click at [200, 365] on div "Men - Hair out (₹200)" at bounding box center [183, 370] width 93 height 14
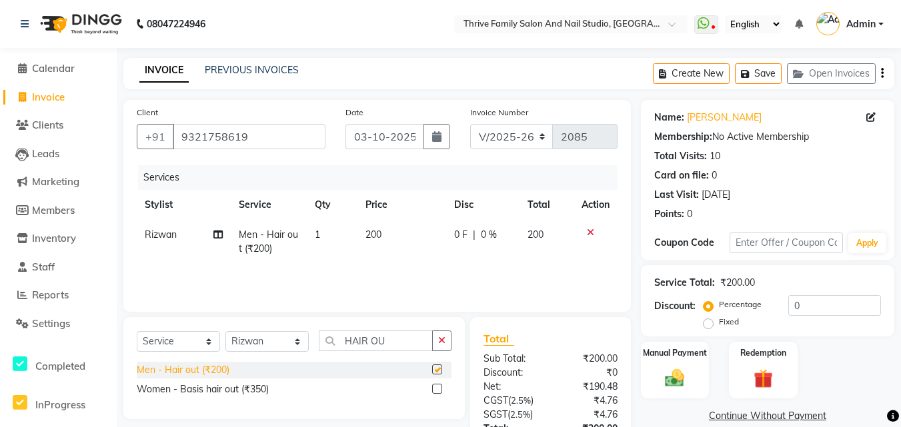
checkbox input "false"
click at [679, 377] on img at bounding box center [675, 378] width 33 height 23
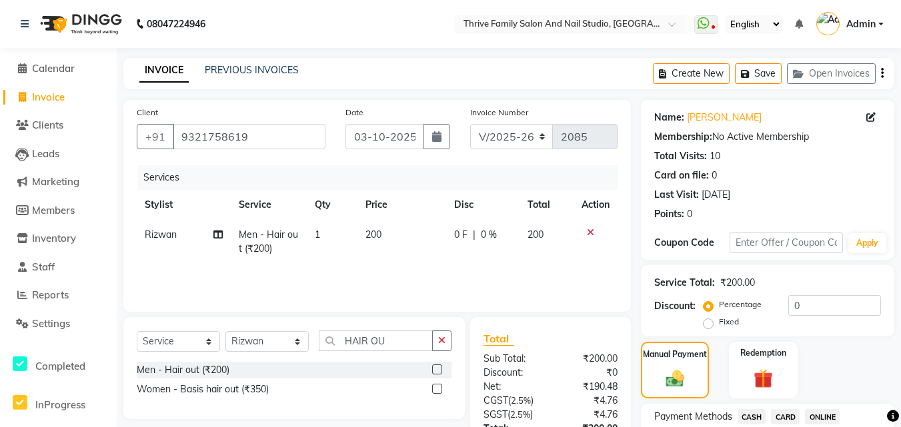
scroll to position [373, 0]
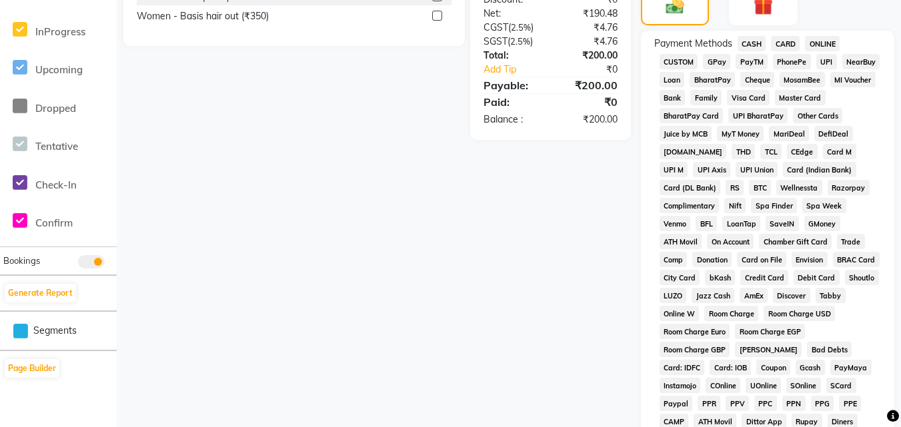
click at [745, 43] on span "CASH" at bounding box center [751, 43] width 29 height 15
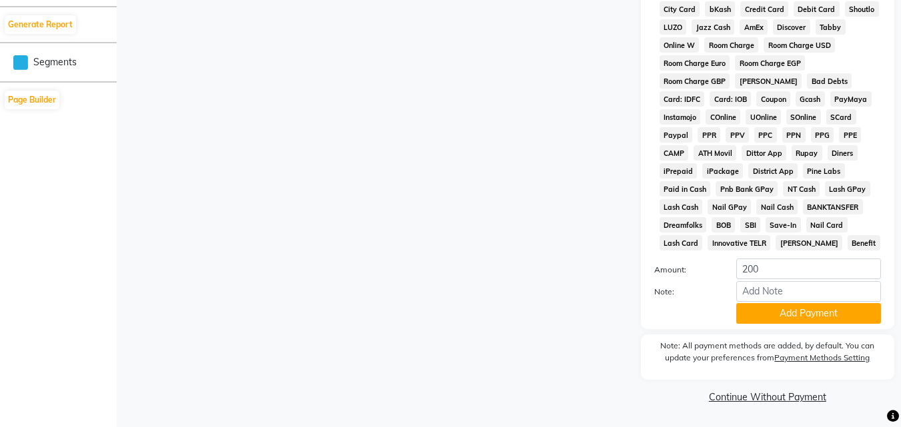
scroll to position [269, 0]
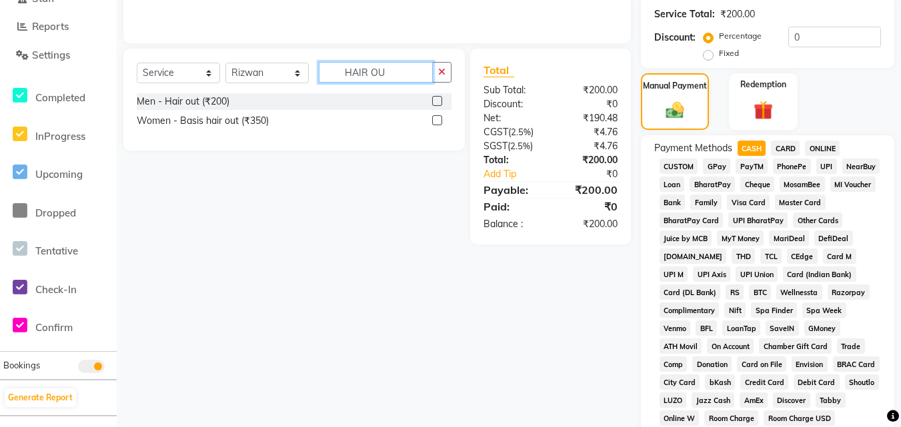
click at [391, 79] on input "HAIR OU" at bounding box center [376, 72] width 114 height 21
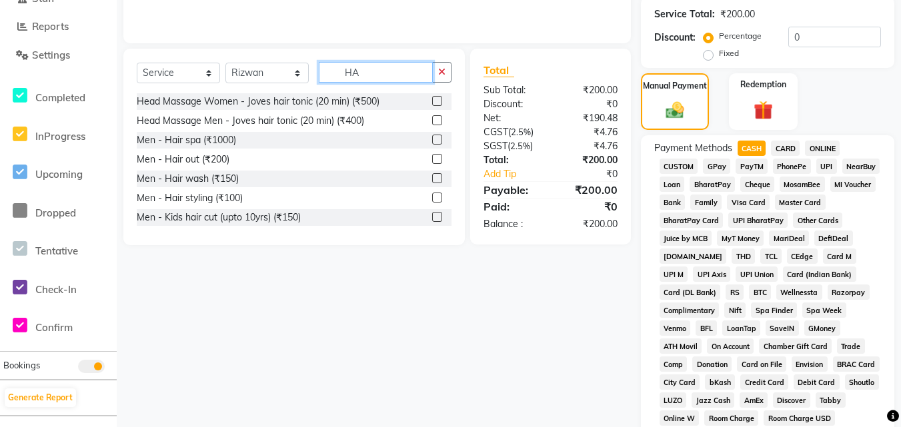
type input "H"
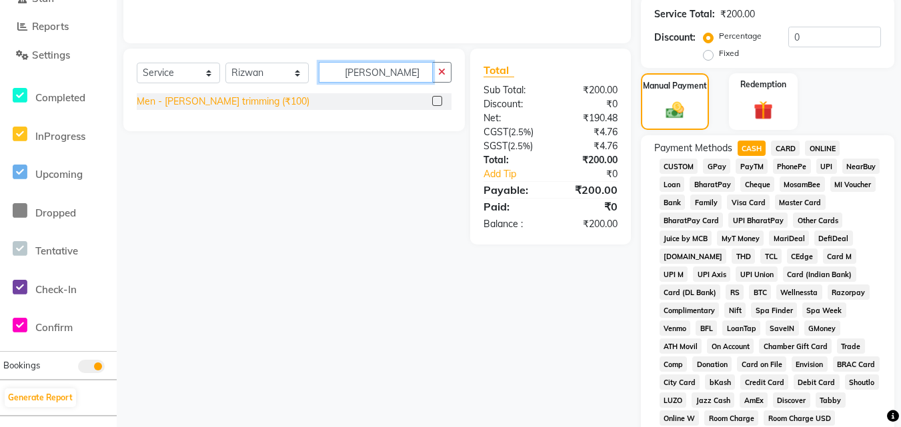
type input "TRIMM"
click at [239, 97] on div "Men - [PERSON_NAME] trimming (₹100)" at bounding box center [223, 102] width 173 height 14
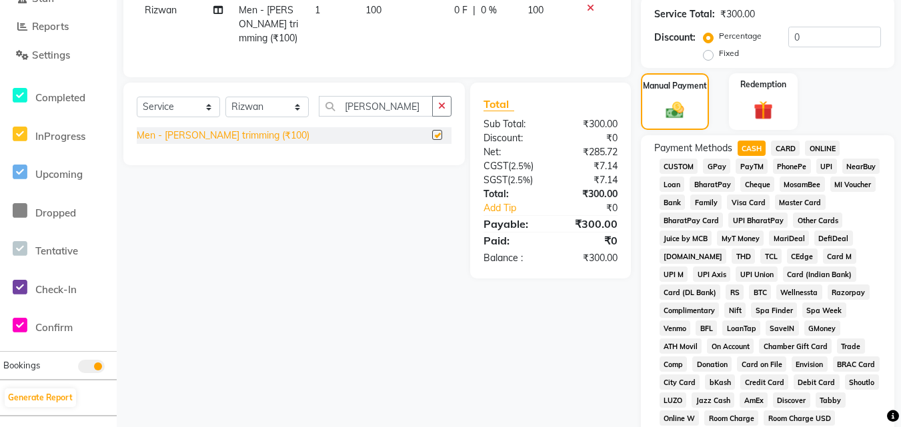
checkbox input "false"
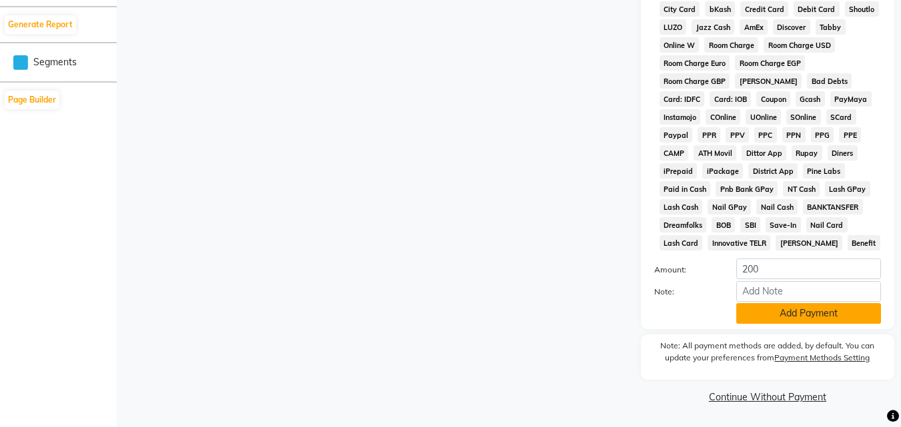
click at [812, 311] on button "Add Payment" at bounding box center [808, 313] width 145 height 21
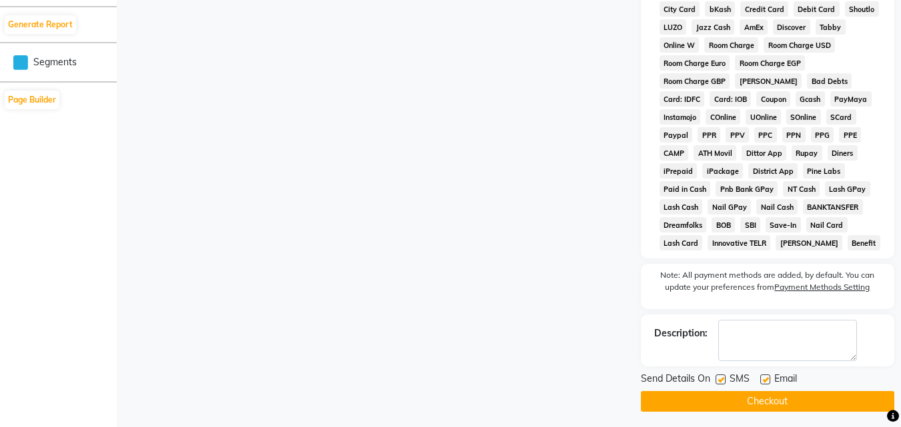
click at [771, 405] on button "Checkout" at bounding box center [767, 401] width 253 height 21
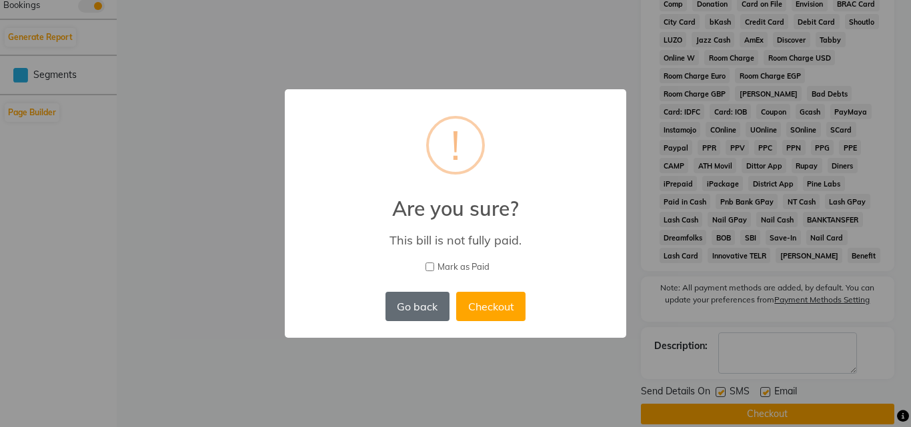
click at [426, 305] on button "Go back" at bounding box center [417, 306] width 64 height 29
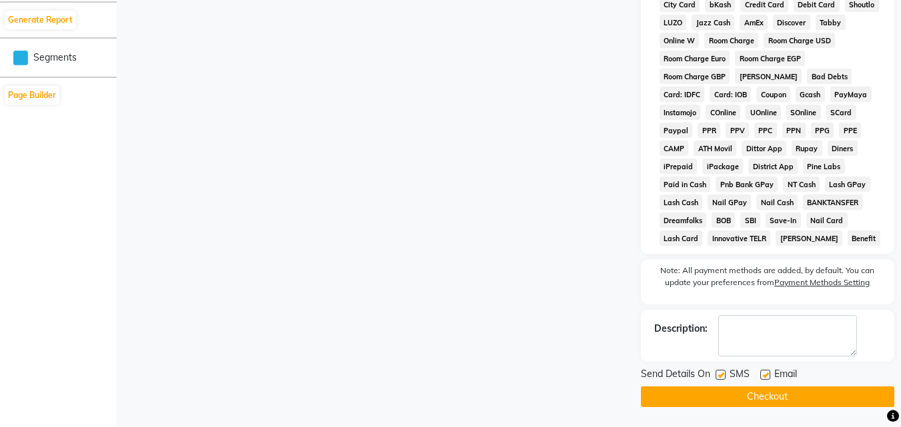
scroll to position [273, 0]
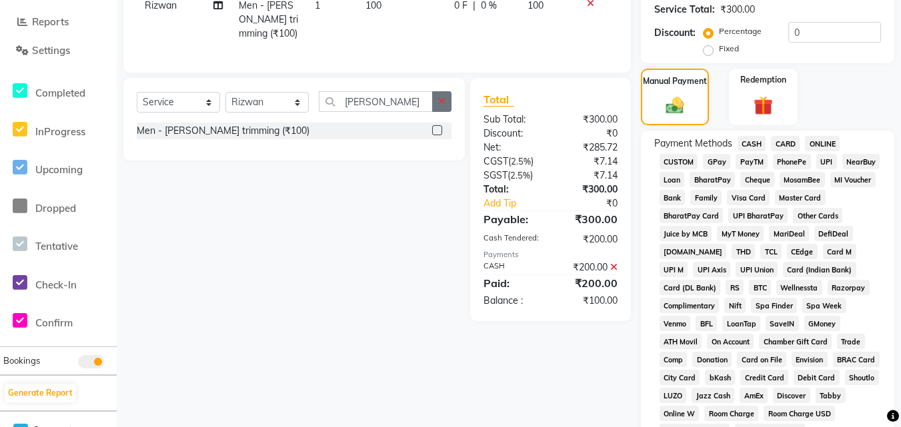
click at [443, 105] on button "button" at bounding box center [441, 101] width 19 height 21
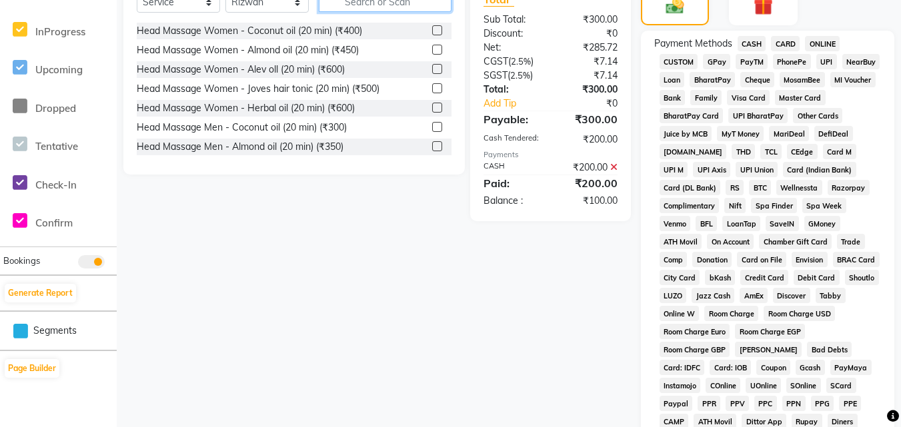
scroll to position [647, 0]
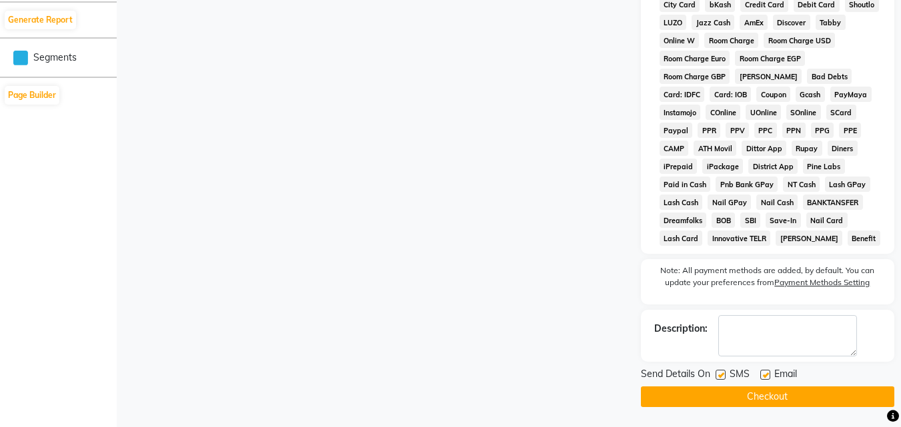
click at [748, 393] on button "Checkout" at bounding box center [767, 397] width 253 height 21
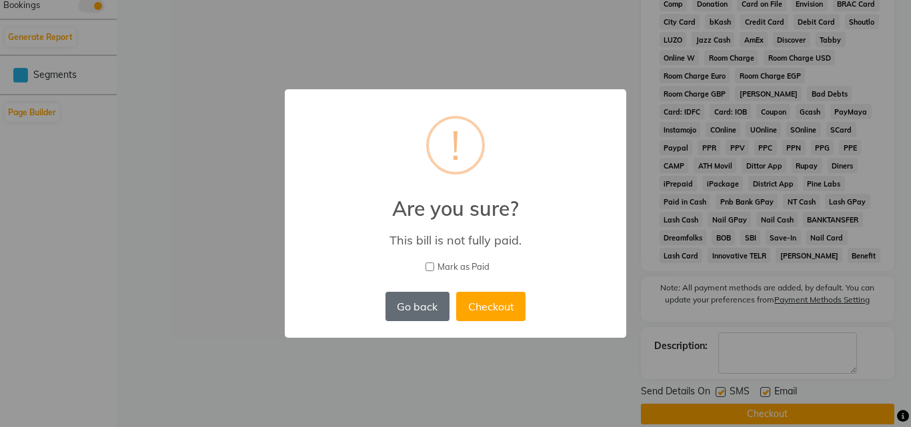
click at [428, 303] on button "Go back" at bounding box center [417, 306] width 64 height 29
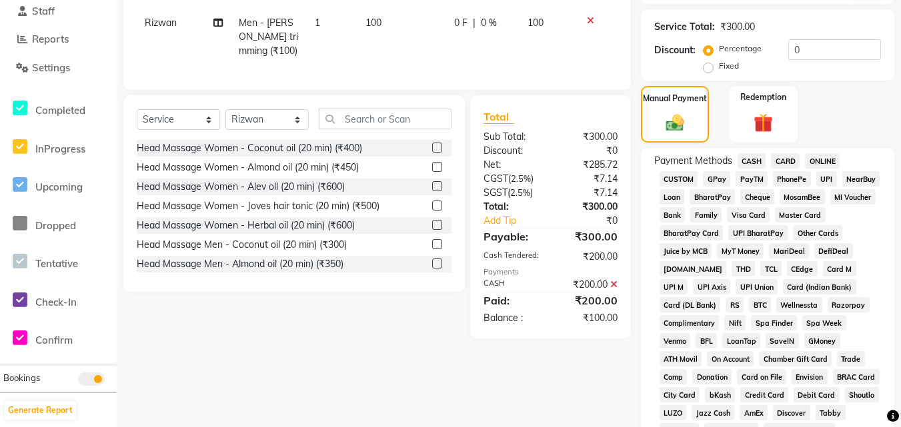
scroll to position [0, 0]
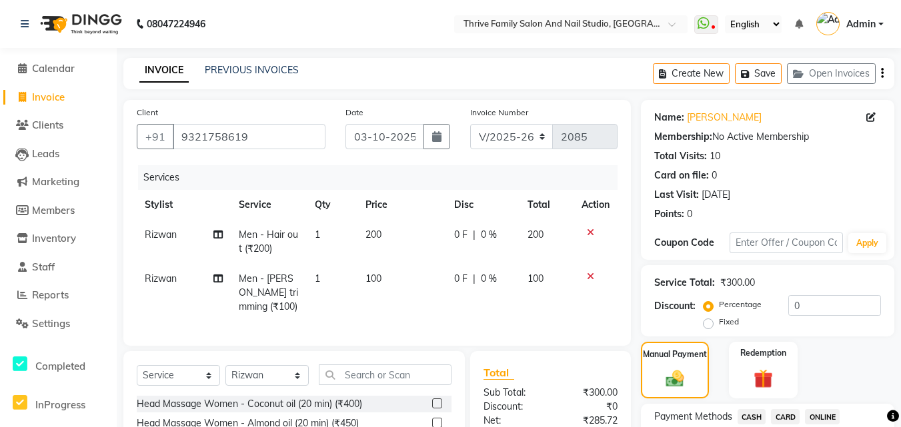
click at [589, 274] on icon at bounding box center [590, 276] width 7 height 9
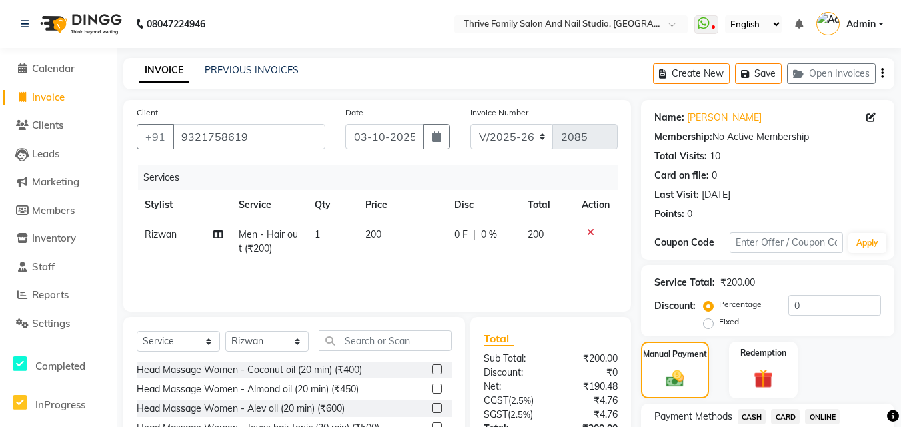
click at [589, 233] on icon at bounding box center [590, 232] width 7 height 9
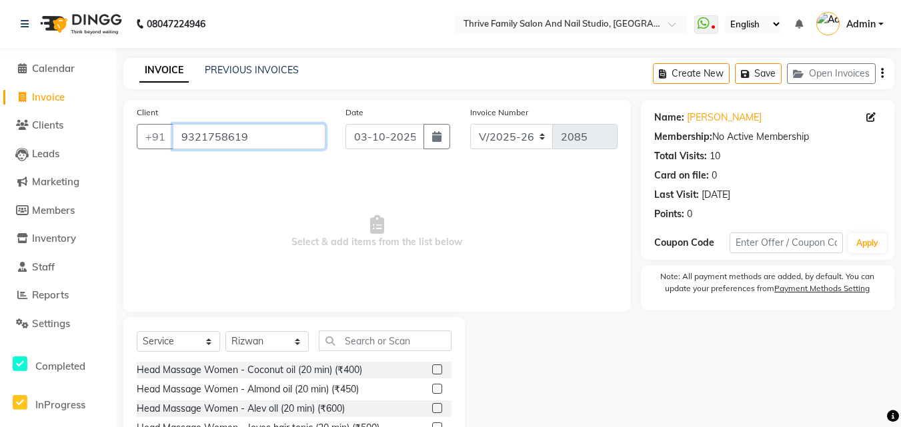
click at [249, 136] on input "9321758619" at bounding box center [249, 136] width 153 height 25
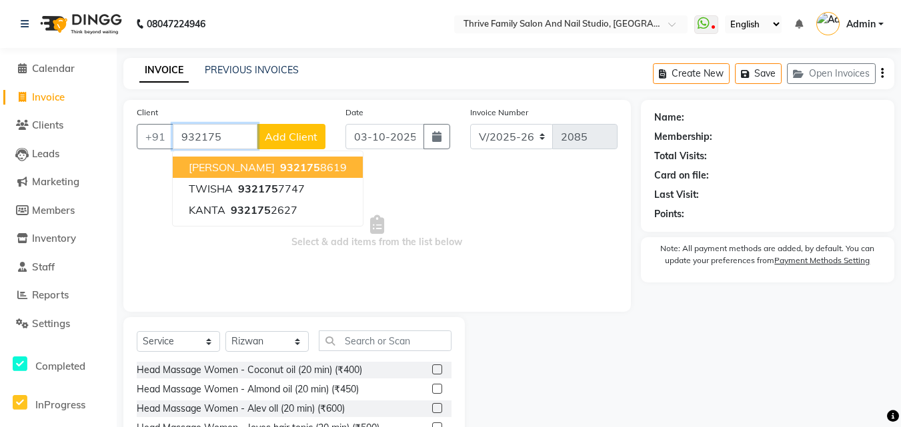
click at [280, 165] on span "932175" at bounding box center [300, 167] width 40 height 13
type input "9321758619"
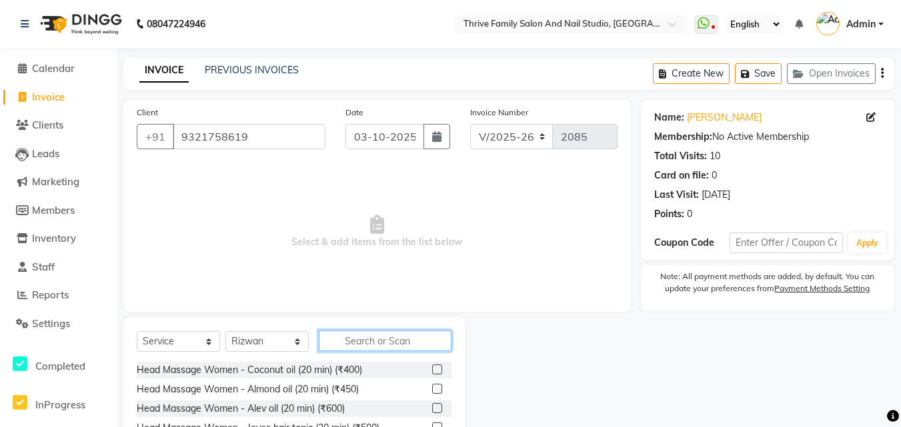
click at [379, 346] on input "text" at bounding box center [385, 341] width 133 height 21
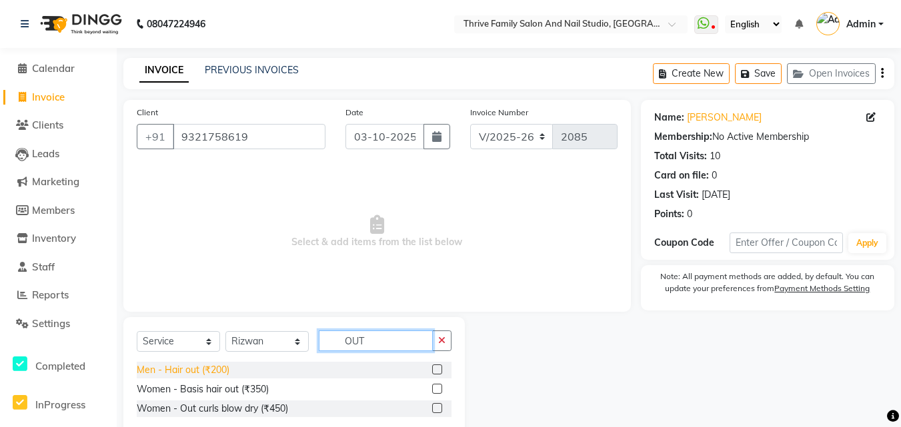
type input "OUT"
click at [181, 369] on div "Men - Hair out (₹200)" at bounding box center [183, 370] width 93 height 14
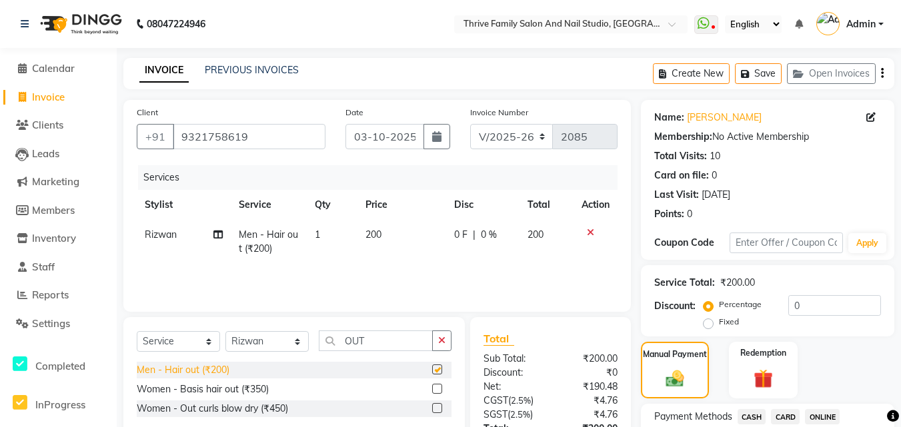
checkbox input "false"
click at [433, 331] on button "button" at bounding box center [441, 341] width 19 height 21
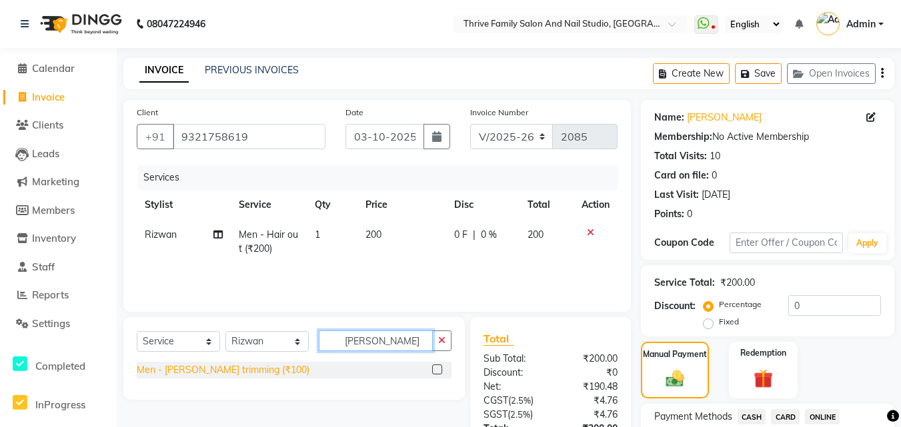
type input "TRIMM"
click at [238, 365] on div "Men - [PERSON_NAME] trimming (₹100)" at bounding box center [223, 370] width 173 height 14
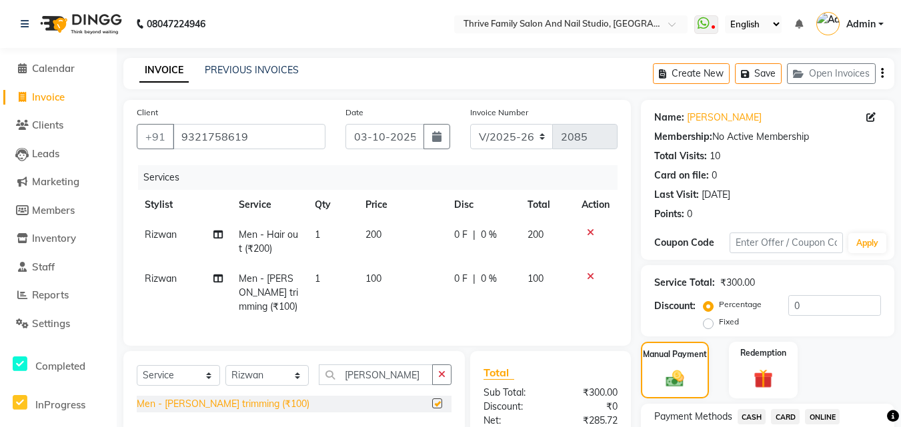
checkbox input "false"
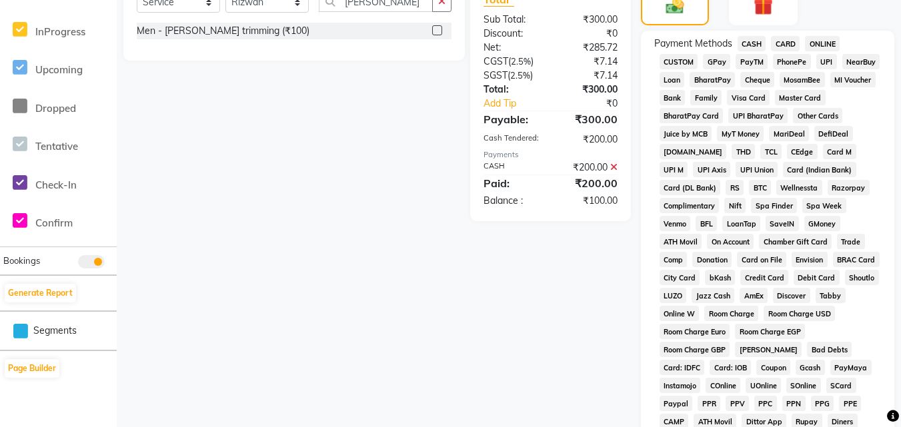
click at [754, 49] on span "CASH" at bounding box center [751, 43] width 29 height 15
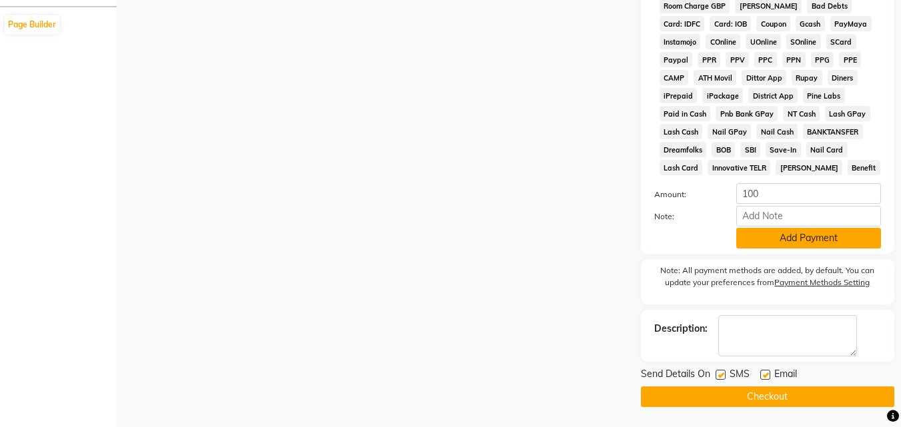
click at [793, 239] on button "Add Payment" at bounding box center [808, 238] width 145 height 21
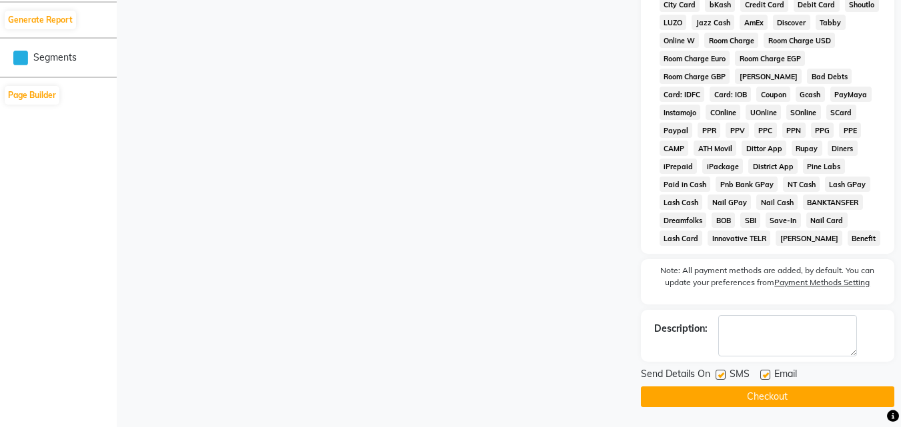
click at [759, 400] on button "Checkout" at bounding box center [767, 397] width 253 height 21
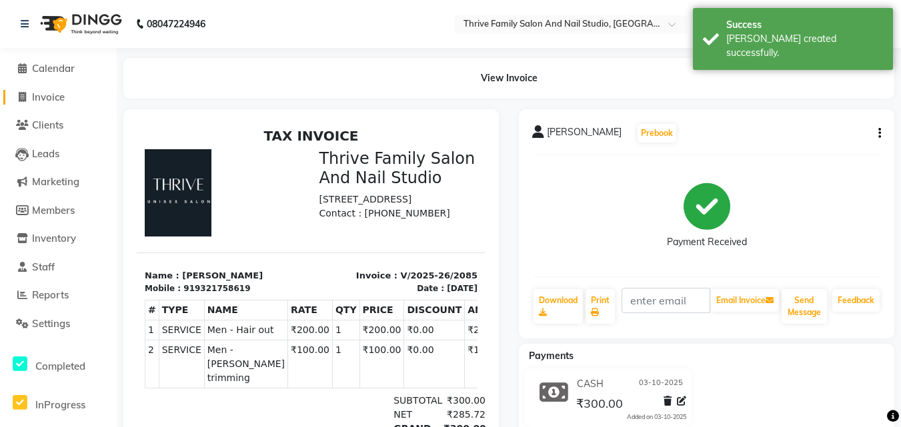
click at [61, 100] on span "Invoice" at bounding box center [48, 97] width 33 height 13
select select "5990"
select select "service"
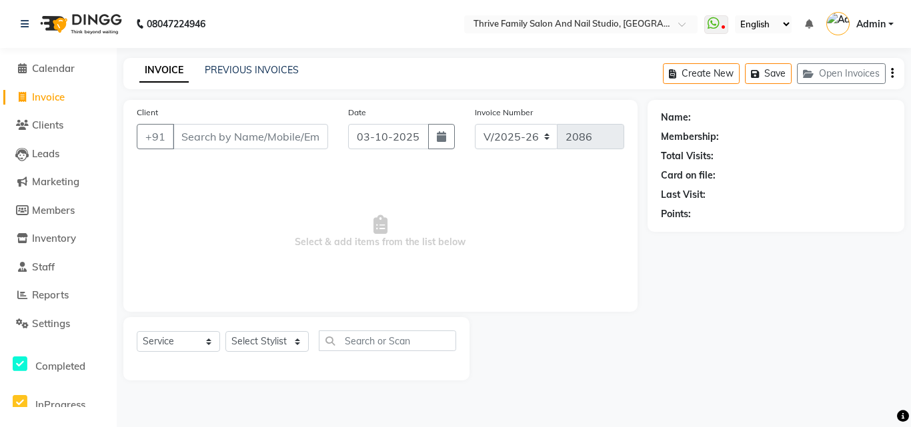
click at [210, 144] on input "Client" at bounding box center [250, 136] width 155 height 25
type input "9920354763"
click at [289, 134] on span "Add Client" at bounding box center [293, 136] width 53 height 13
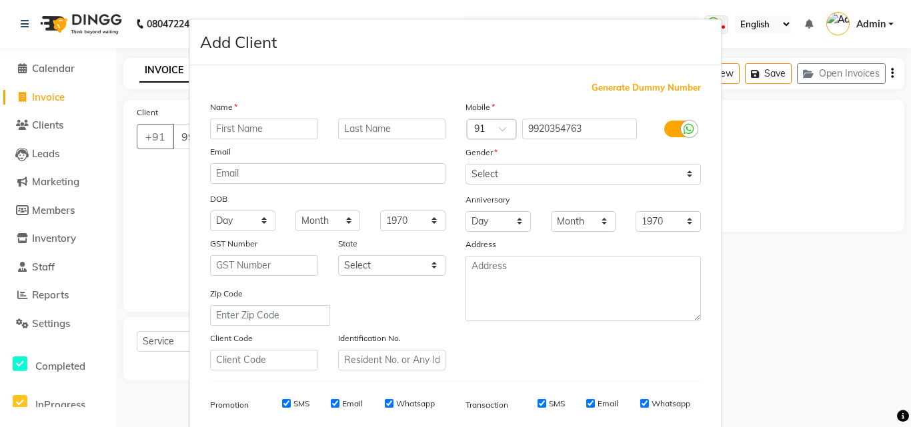
click at [245, 129] on input "text" at bounding box center [264, 129] width 108 height 21
type input "VINUDA"
click at [667, 176] on select "Select Male Female Other Prefer Not To Say" at bounding box center [582, 174] width 235 height 21
select select "male"
click at [465, 164] on select "Select Male Female Other Prefer Not To Say" at bounding box center [582, 174] width 235 height 21
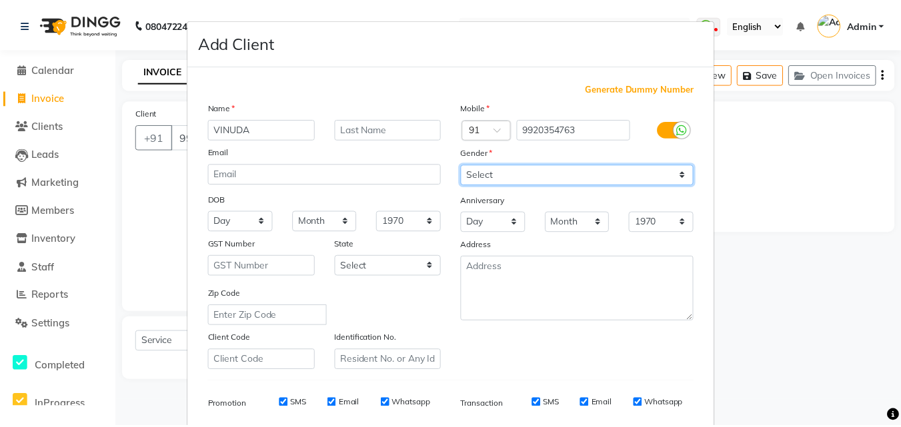
scroll to position [188, 0]
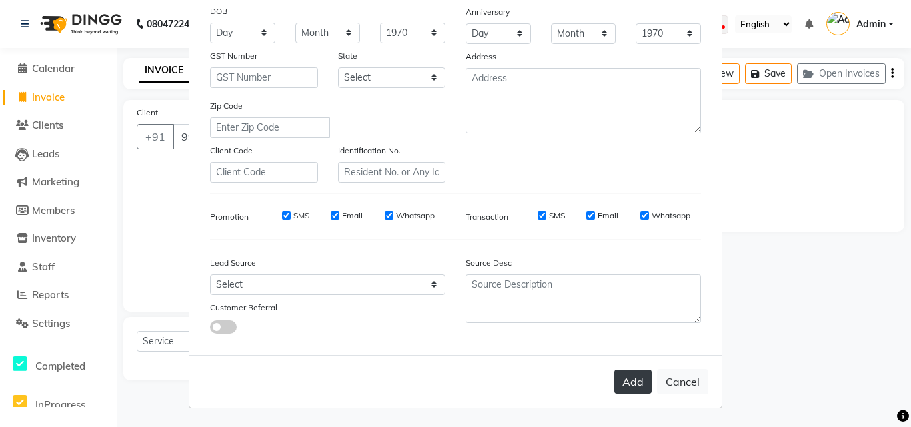
click at [631, 386] on button "Add" at bounding box center [632, 382] width 37 height 24
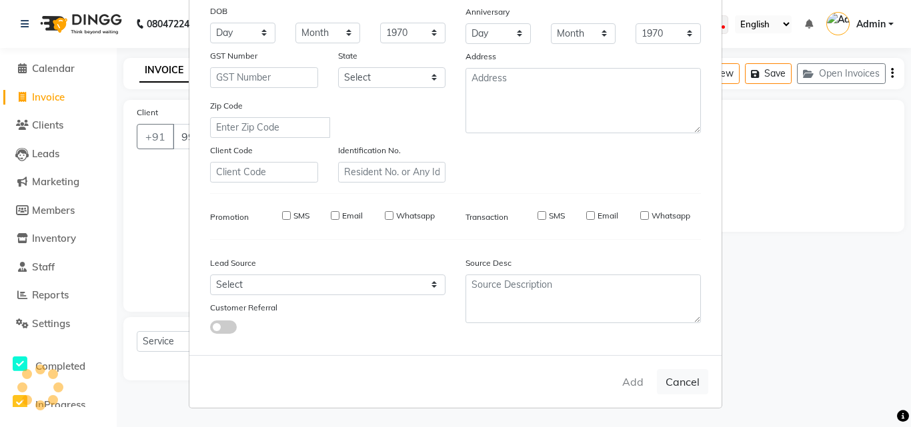
select select
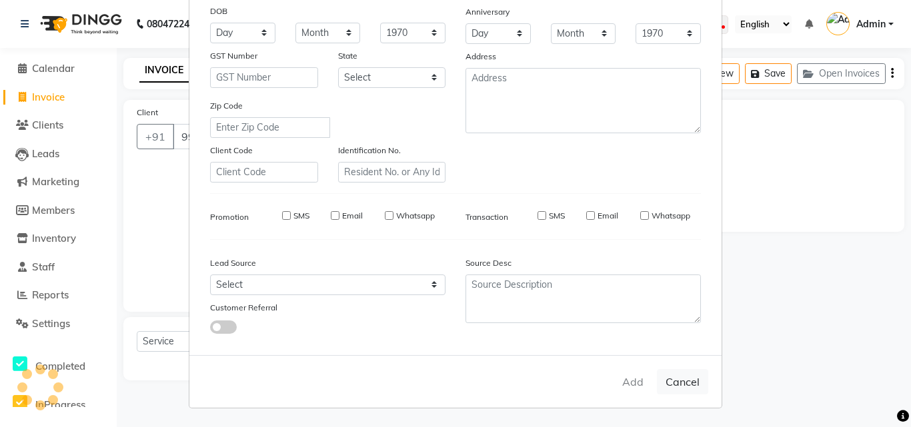
select select
checkbox input "false"
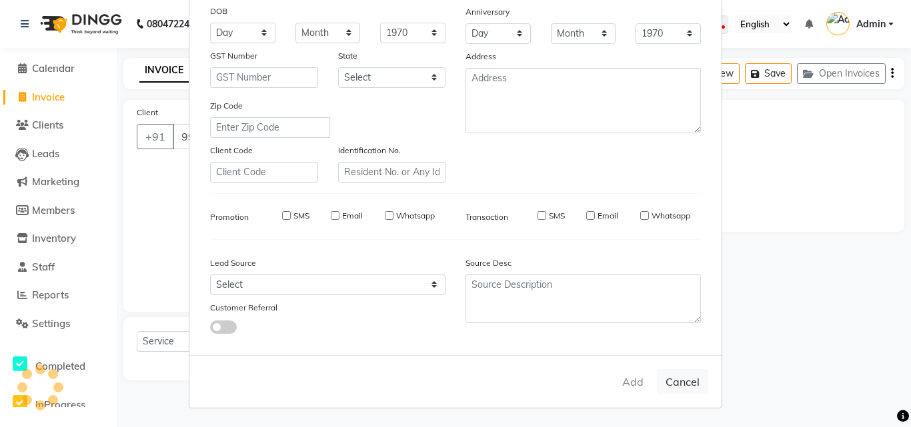
checkbox input "false"
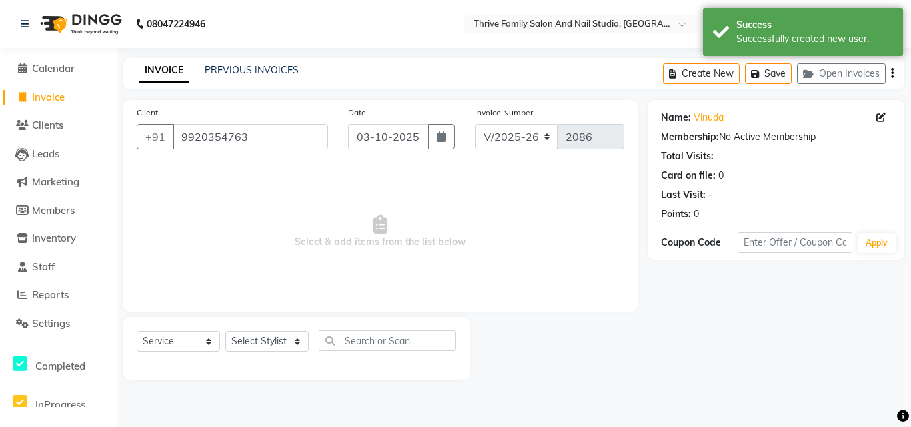
click at [631, 386] on main "INVOICE PREVIOUS INVOICES Create New Save Open Invoices Client +91 9920354763 D…" at bounding box center [514, 229] width 794 height 343
click at [263, 333] on select "Select Stylist [PERSON_NAME] [PERSON_NAME] [PERSON_NAME] Manager [PERSON_NAME] …" at bounding box center [266, 341] width 83 height 21
select select "46644"
click at [225, 331] on select "Select Stylist [PERSON_NAME] [PERSON_NAME] [PERSON_NAME] Manager [PERSON_NAME] …" at bounding box center [266, 341] width 83 height 21
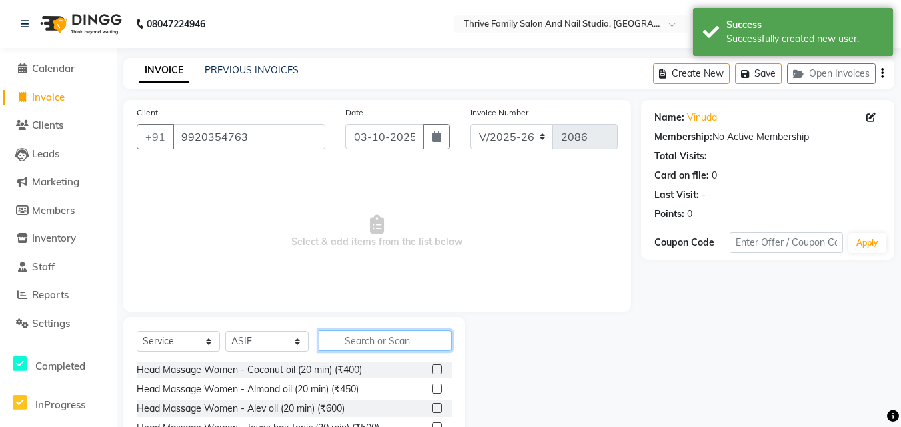
click at [392, 340] on input "text" at bounding box center [385, 341] width 133 height 21
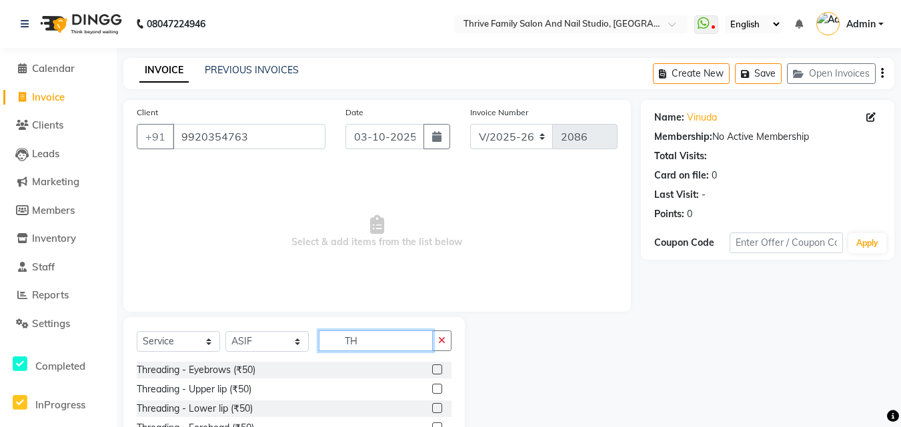
type input "T"
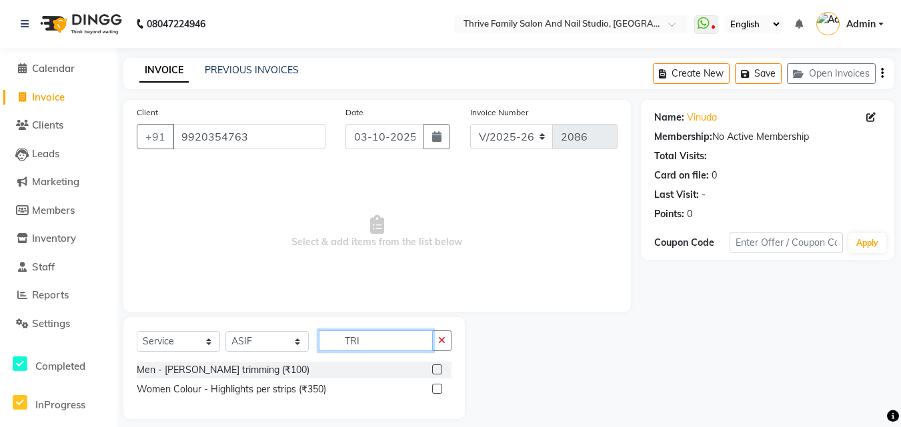
type input "TRI"
click at [435, 366] on label at bounding box center [437, 370] width 10 height 10
click at [435, 366] on input "checkbox" at bounding box center [436, 370] width 9 height 9
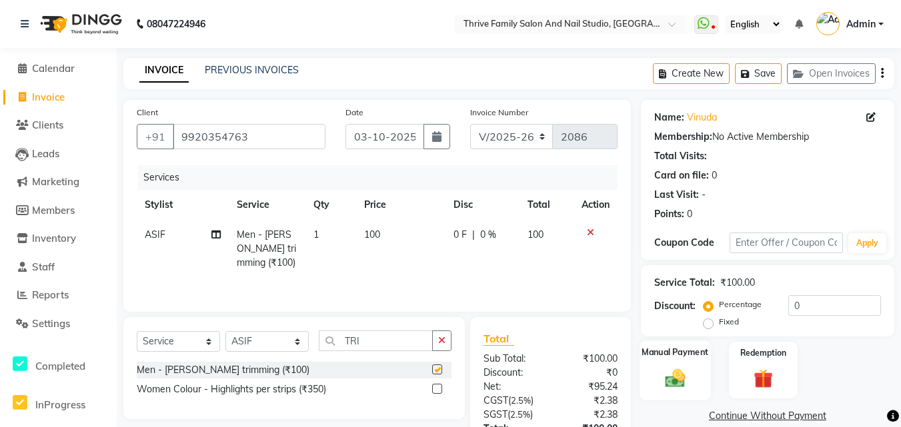
checkbox input "false"
click at [668, 365] on div "Manual Payment" at bounding box center [674, 370] width 71 height 59
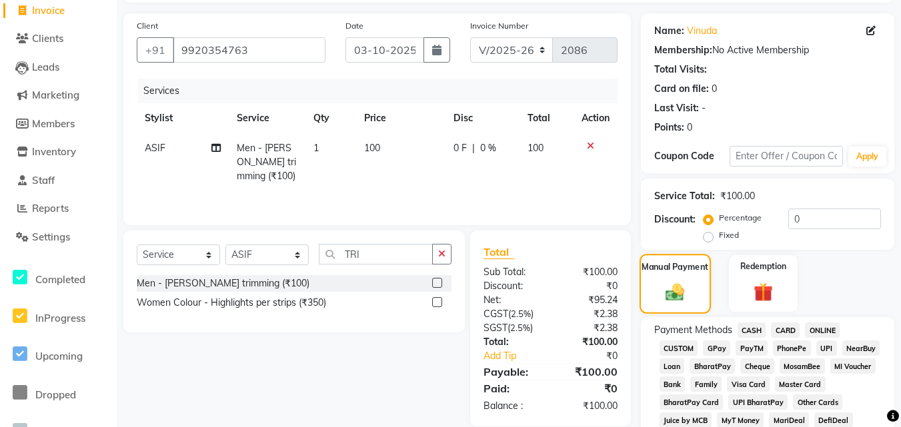
scroll to position [94, 0]
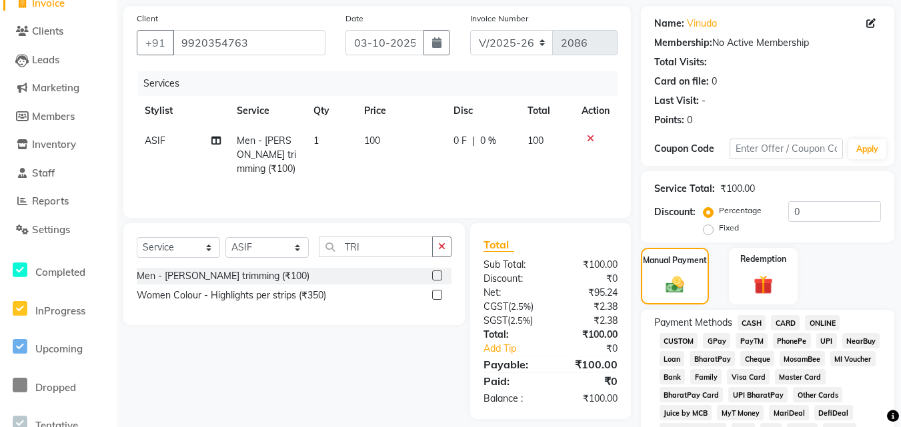
click at [755, 344] on span "PayTM" at bounding box center [751, 340] width 32 height 15
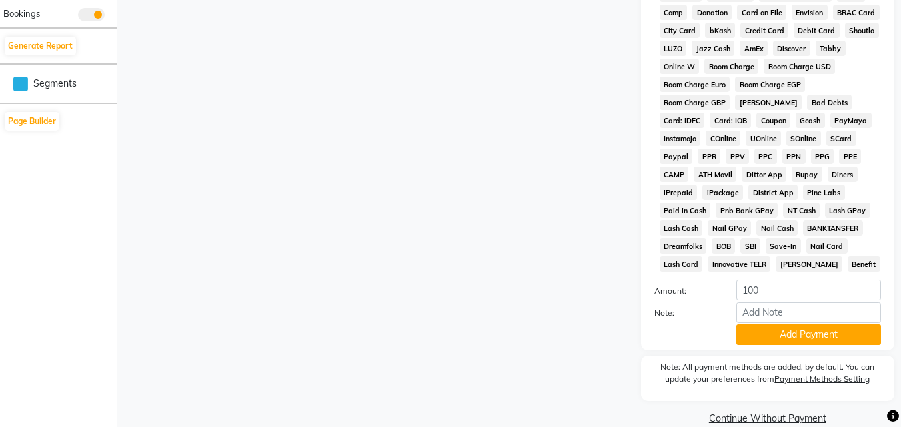
scroll to position [642, 0]
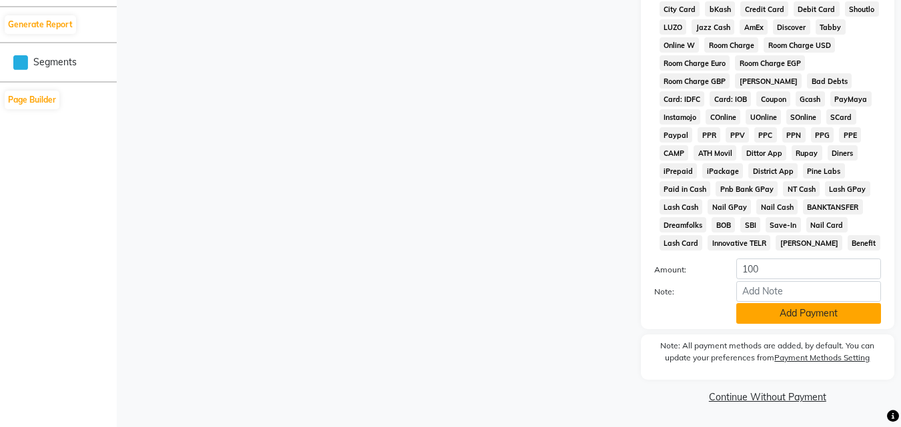
click at [795, 317] on button "Add Payment" at bounding box center [808, 313] width 145 height 21
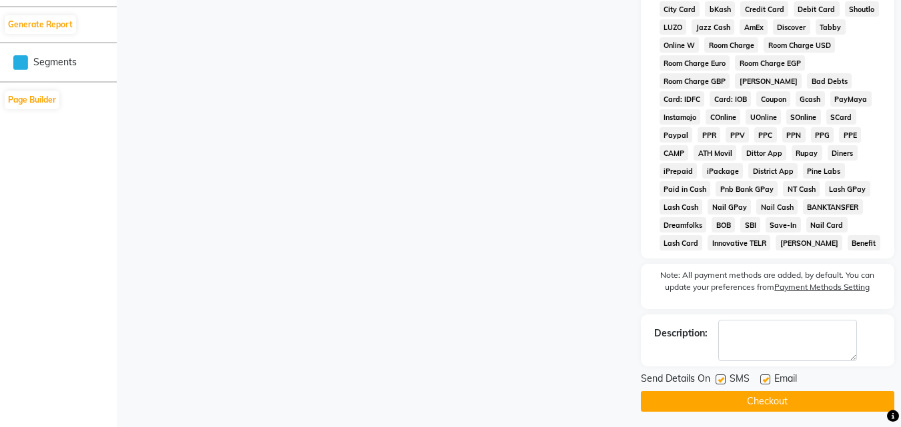
click at [773, 400] on button "Checkout" at bounding box center [767, 401] width 253 height 21
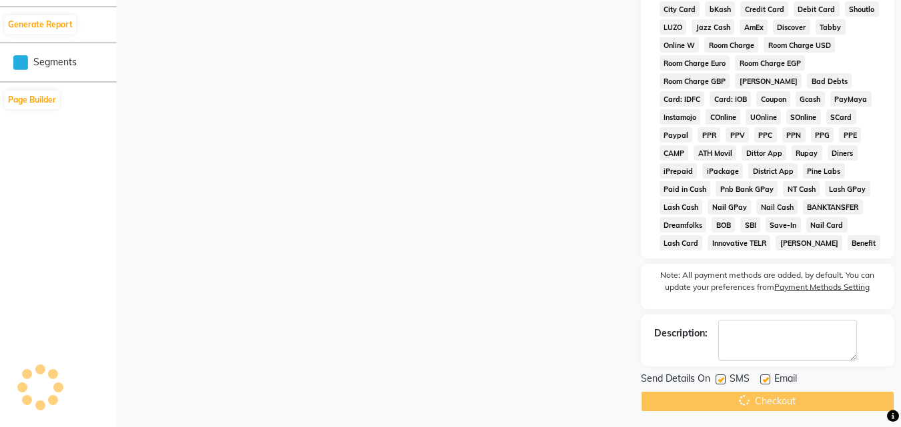
click at [773, 400] on div "Checkout" at bounding box center [767, 401] width 253 height 21
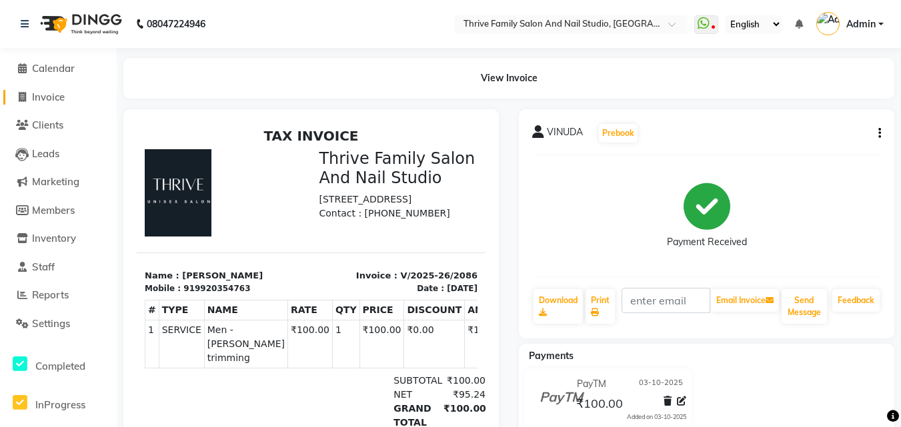
click at [56, 96] on span "Invoice" at bounding box center [48, 97] width 33 height 13
select select "5990"
select select "service"
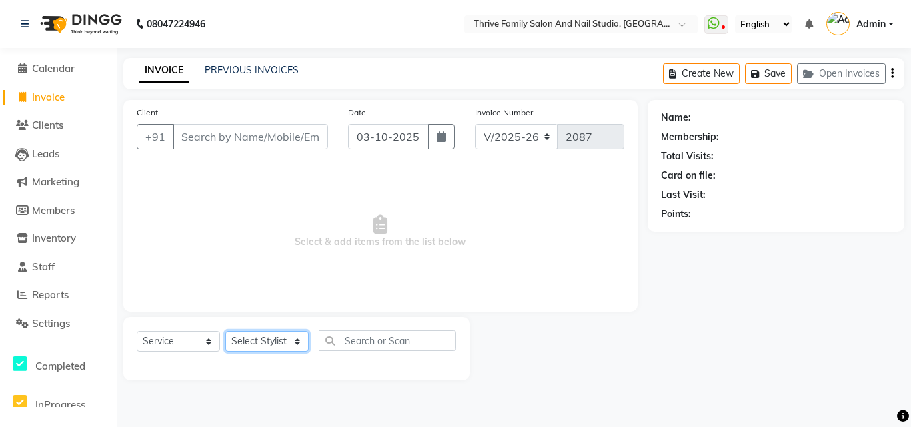
click at [258, 341] on select "Select Stylist [PERSON_NAME] [PERSON_NAME] [PERSON_NAME] Manager [PERSON_NAME] …" at bounding box center [266, 341] width 83 height 21
click at [237, 128] on input "Client" at bounding box center [250, 136] width 155 height 25
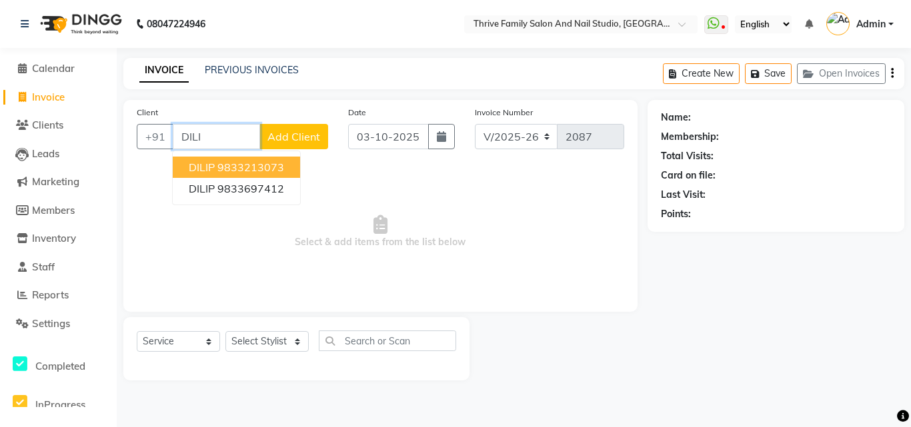
click at [269, 170] on ngb-highlight "9833213073" at bounding box center [250, 167] width 67 height 13
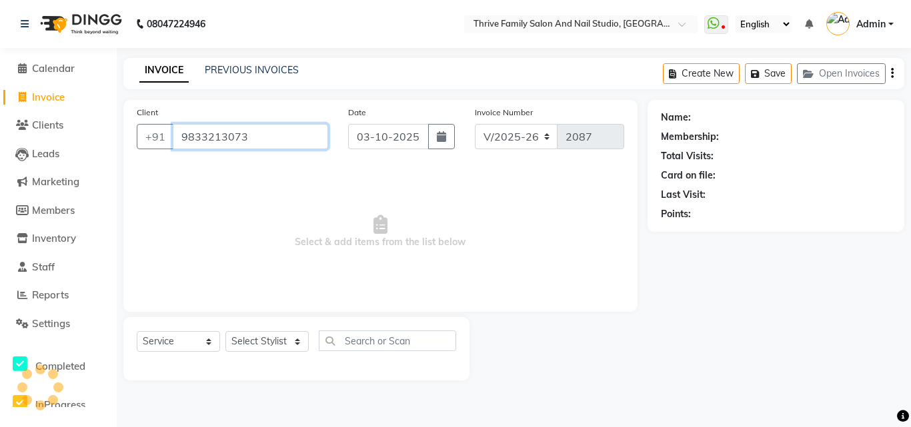
click at [257, 147] on input "9833213073" at bounding box center [250, 136] width 155 height 25
type input "9833213073"
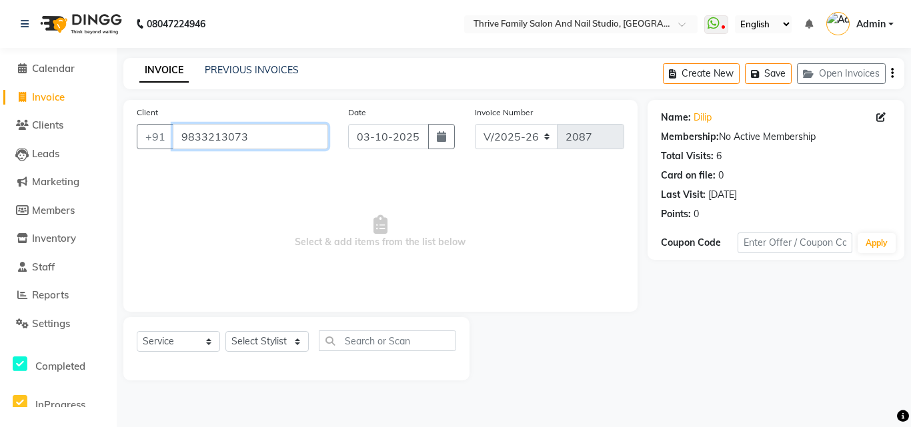
click at [256, 143] on input "9833213073" at bounding box center [250, 136] width 155 height 25
click at [243, 145] on input "Client" at bounding box center [250, 136] width 155 height 25
click at [235, 137] on input "Client" at bounding box center [250, 136] width 155 height 25
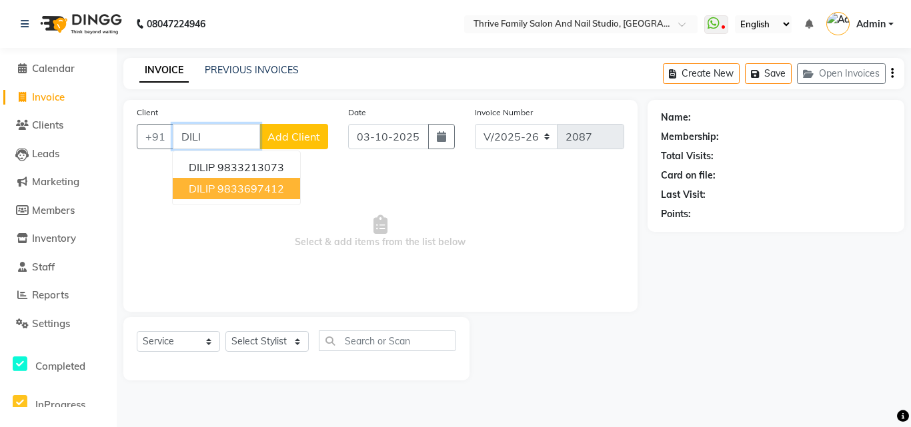
click at [253, 195] on ngb-highlight "9833697412" at bounding box center [250, 188] width 67 height 13
type input "9833697412"
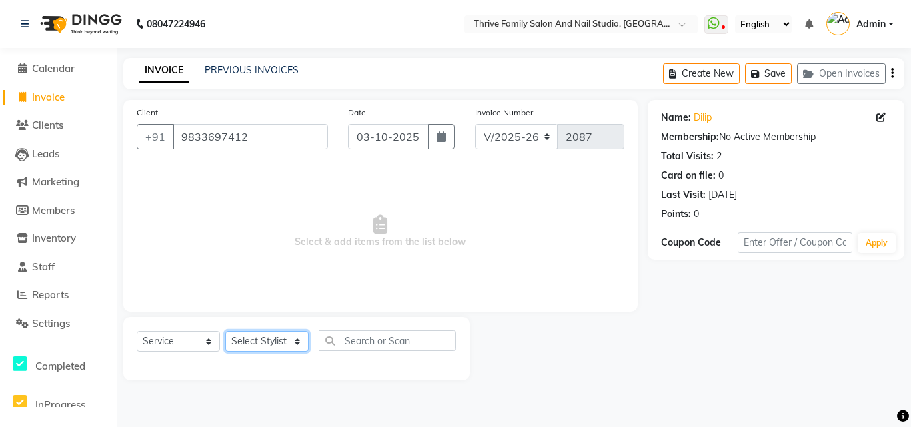
click at [269, 335] on select "Select Stylist [PERSON_NAME] [PERSON_NAME] [PERSON_NAME] Manager [PERSON_NAME] …" at bounding box center [266, 341] width 83 height 21
select select "43275"
click at [225, 331] on select "Select Stylist [PERSON_NAME] [PERSON_NAME] [PERSON_NAME] Manager [PERSON_NAME] …" at bounding box center [266, 341] width 83 height 21
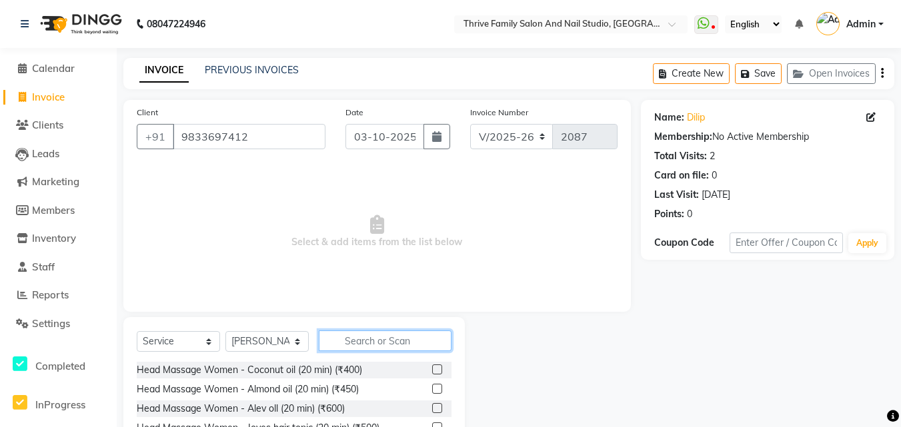
click at [371, 338] on input "text" at bounding box center [385, 341] width 133 height 21
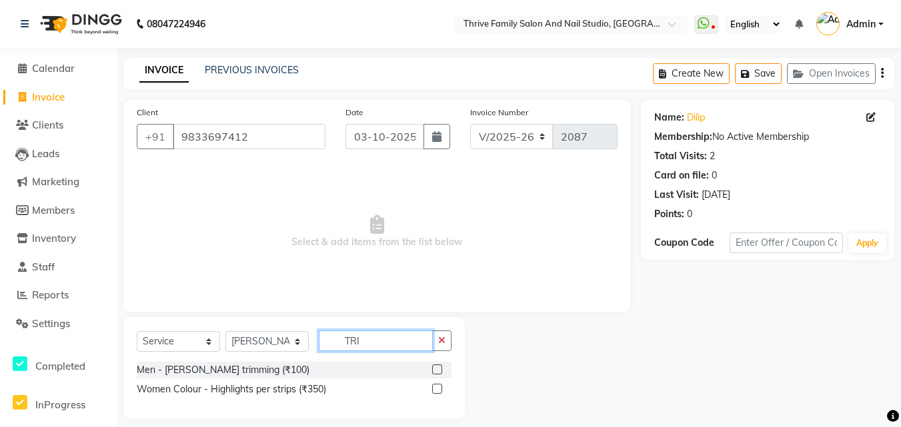
type input "TRI"
click at [440, 370] on label at bounding box center [437, 370] width 10 height 10
click at [440, 370] on input "checkbox" at bounding box center [436, 370] width 9 height 9
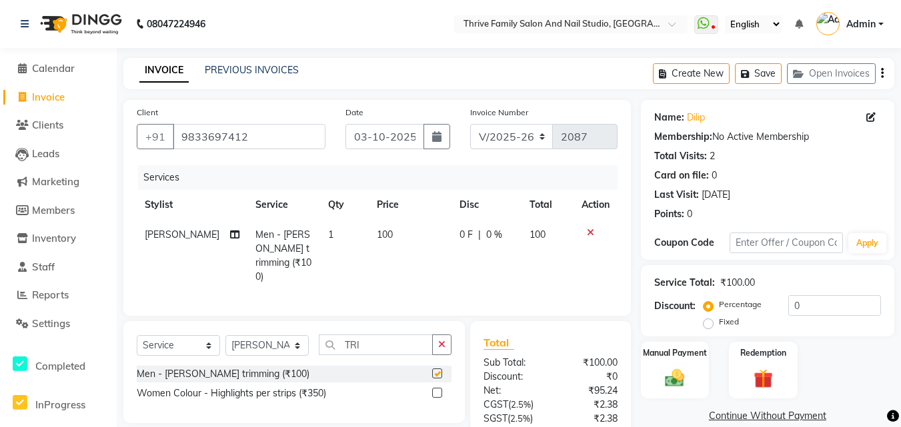
checkbox input "false"
click at [677, 391] on div "Manual Payment" at bounding box center [674, 370] width 71 height 59
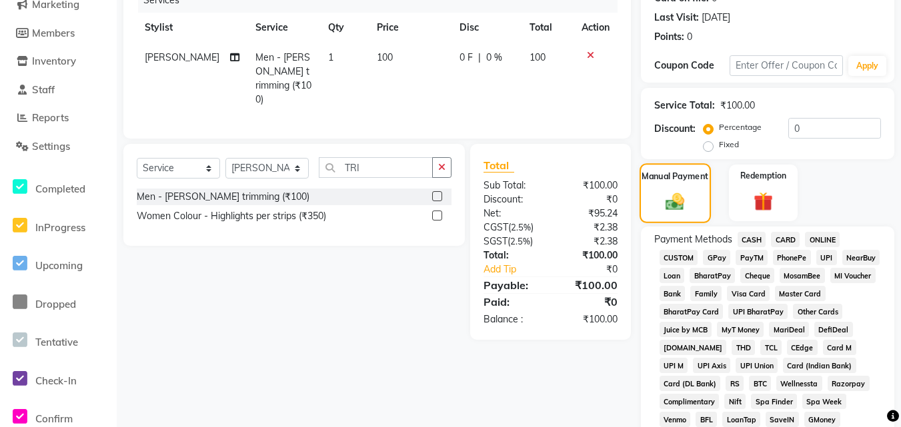
scroll to position [178, 0]
click at [755, 255] on span "PayTM" at bounding box center [751, 256] width 32 height 15
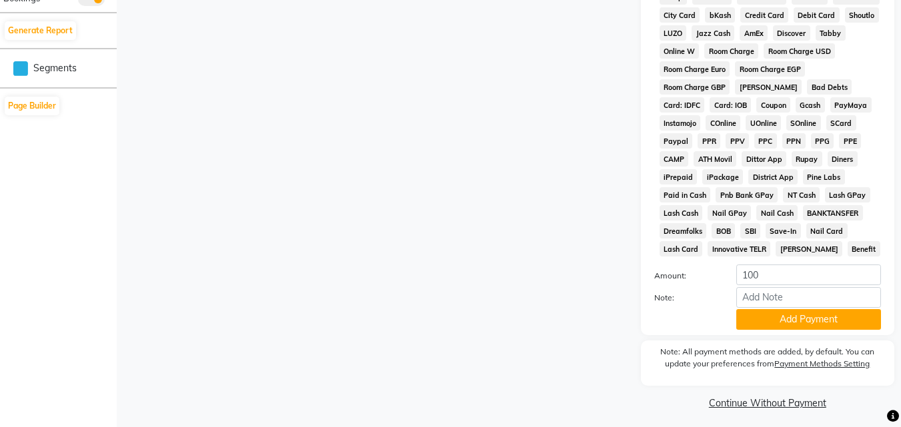
scroll to position [642, 0]
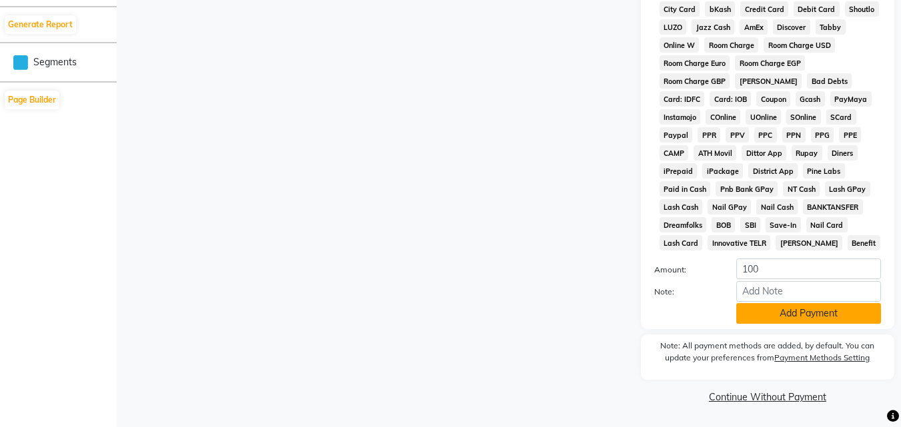
click at [781, 307] on button "Add Payment" at bounding box center [808, 313] width 145 height 21
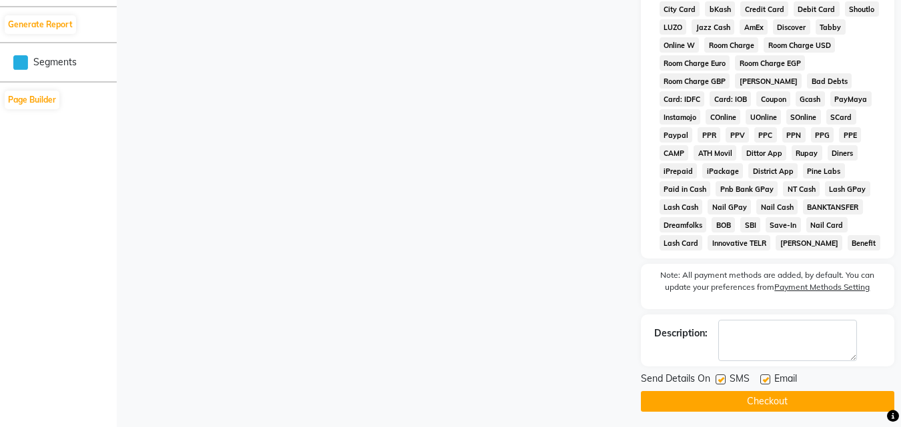
click at [771, 401] on button "Checkout" at bounding box center [767, 401] width 253 height 21
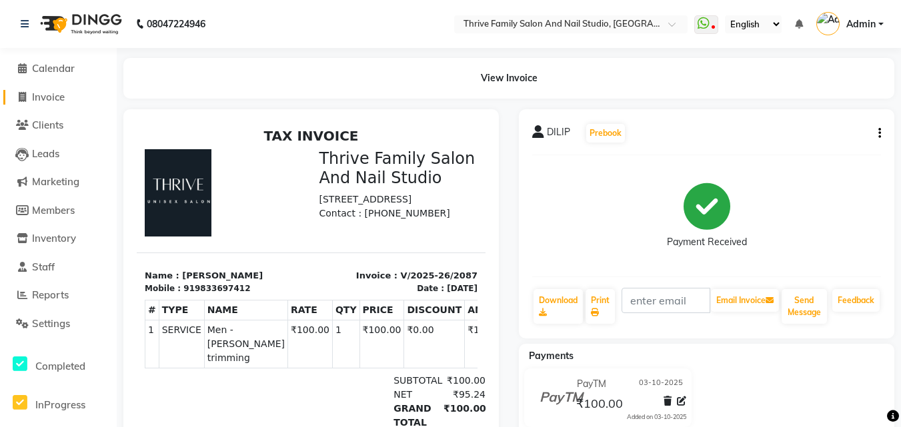
click at [64, 91] on span "Invoice" at bounding box center [48, 97] width 33 height 13
select select "5990"
select select "service"
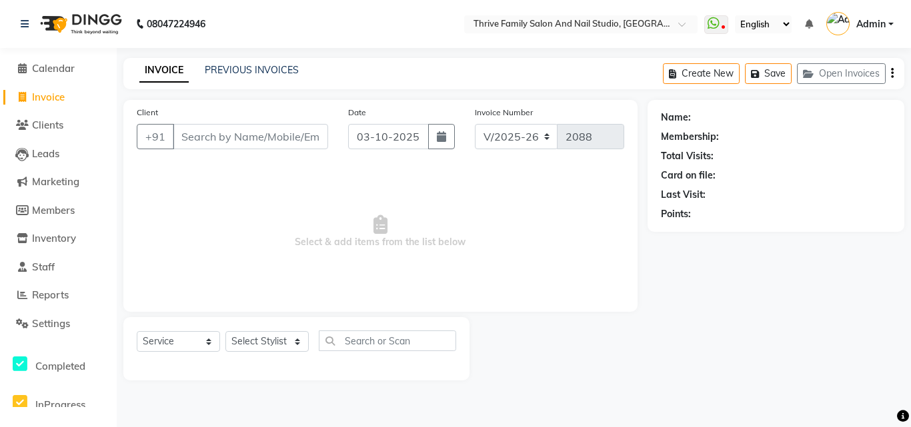
click at [198, 135] on input "Client" at bounding box center [250, 136] width 155 height 25
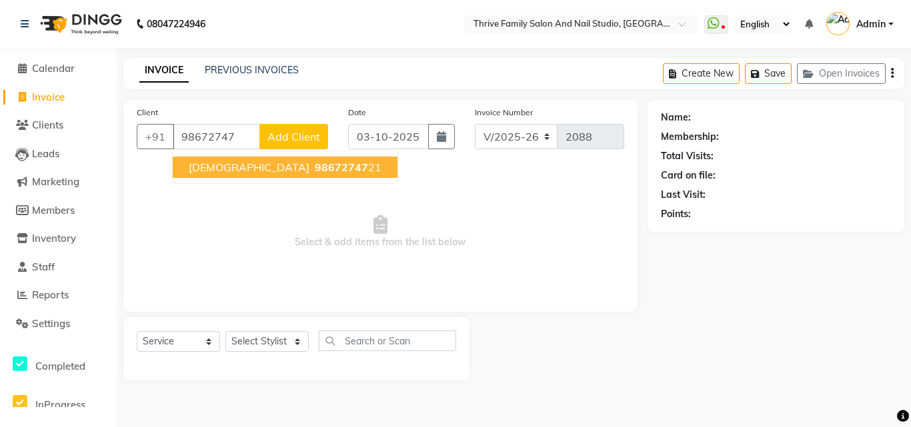
click at [233, 167] on span "[DEMOGRAPHIC_DATA]" at bounding box center [249, 167] width 121 height 13
type input "9867274721"
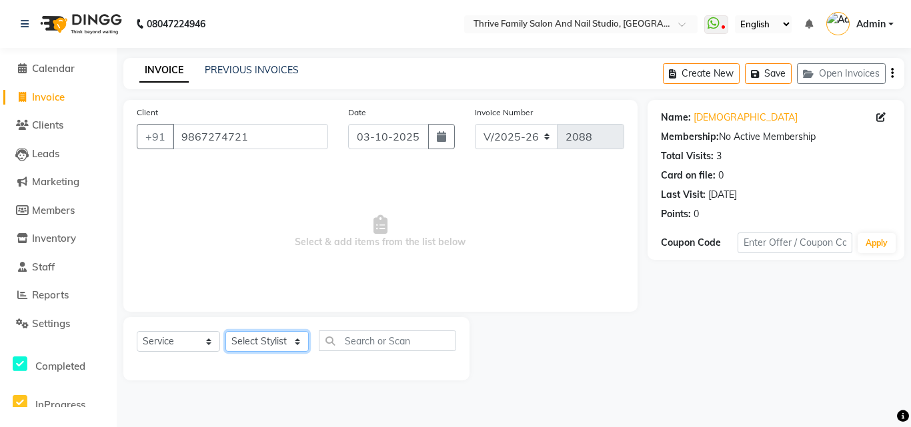
click at [283, 336] on select "Select Stylist [PERSON_NAME] [PERSON_NAME] [PERSON_NAME] Manager [PERSON_NAME] …" at bounding box center [266, 341] width 83 height 21
select select "43275"
click at [225, 331] on select "Select Stylist [PERSON_NAME] [PERSON_NAME] [PERSON_NAME] Manager [PERSON_NAME] …" at bounding box center [266, 341] width 83 height 21
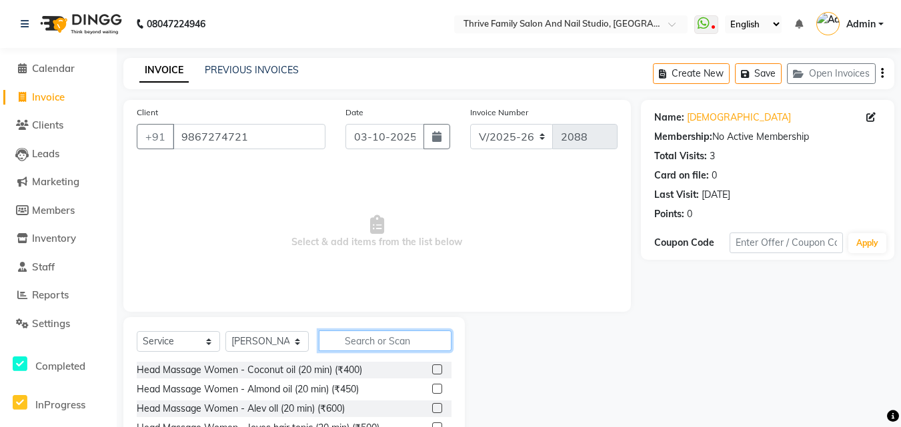
click at [373, 341] on input "text" at bounding box center [385, 341] width 133 height 21
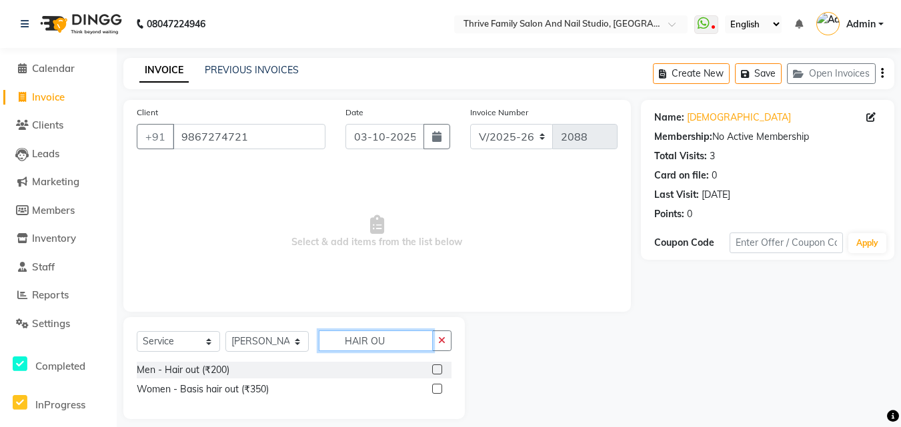
type input "HAIR OU"
click at [433, 368] on label at bounding box center [437, 370] width 10 height 10
click at [433, 368] on input "checkbox" at bounding box center [436, 370] width 9 height 9
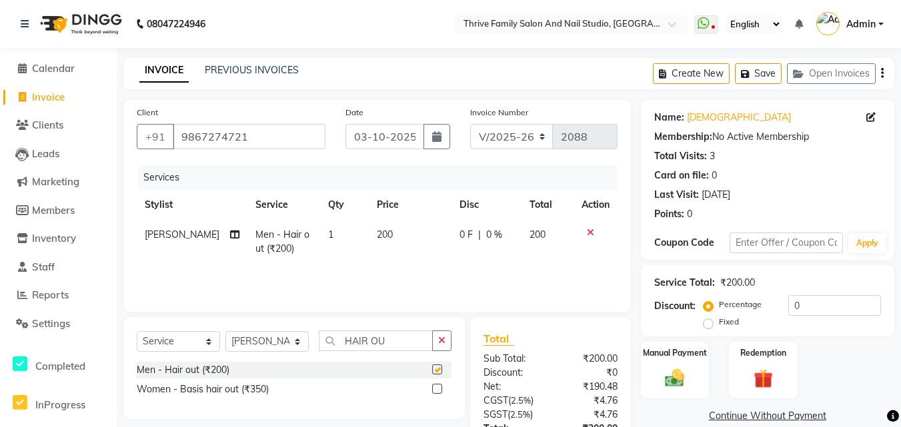
checkbox input "false"
click at [674, 382] on img at bounding box center [675, 378] width 33 height 23
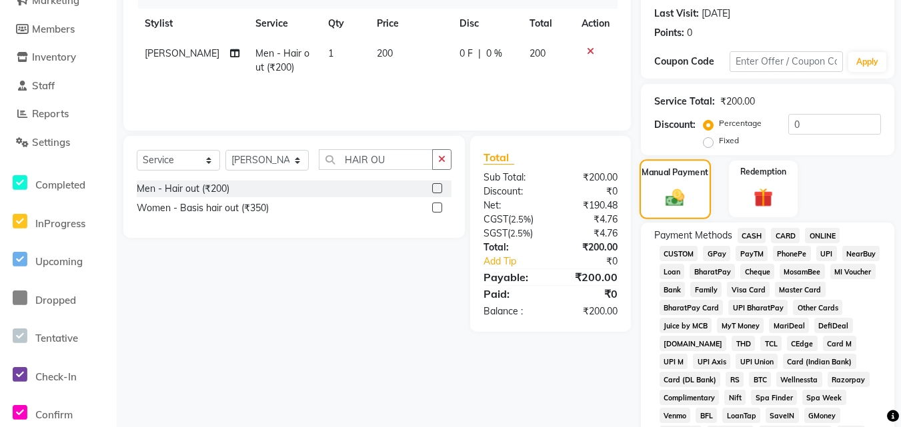
scroll to position [182, 0]
click at [750, 253] on span "PayTM" at bounding box center [751, 252] width 32 height 15
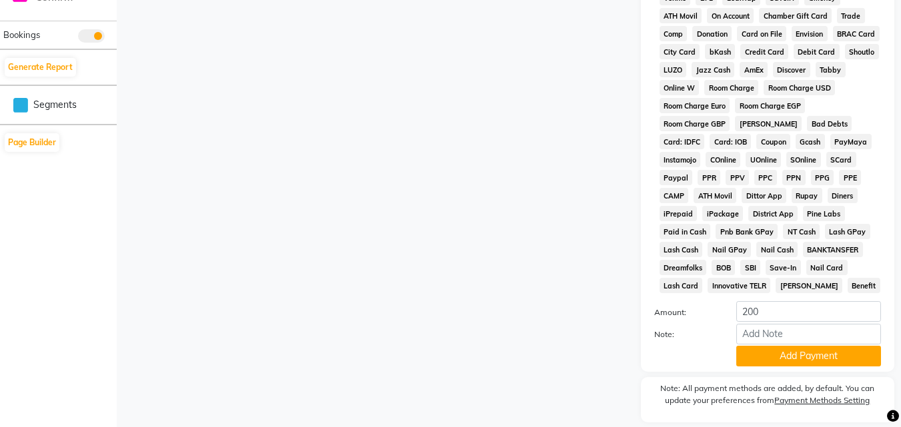
scroll to position [601, 0]
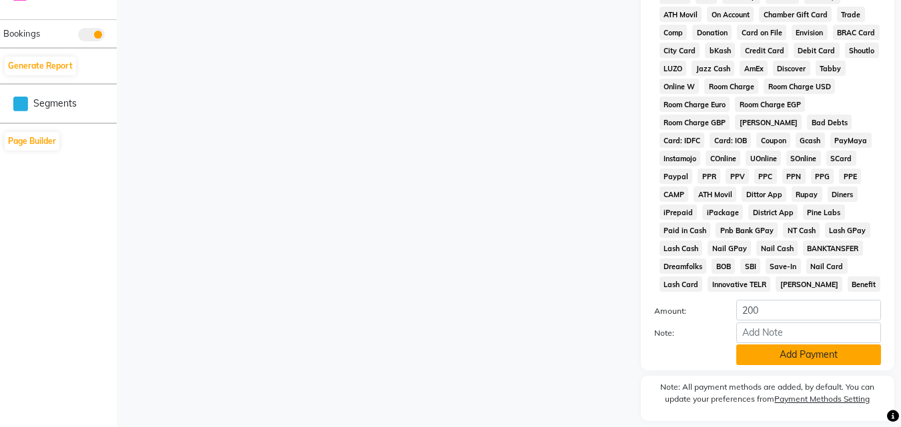
click at [783, 346] on button "Add Payment" at bounding box center [808, 355] width 145 height 21
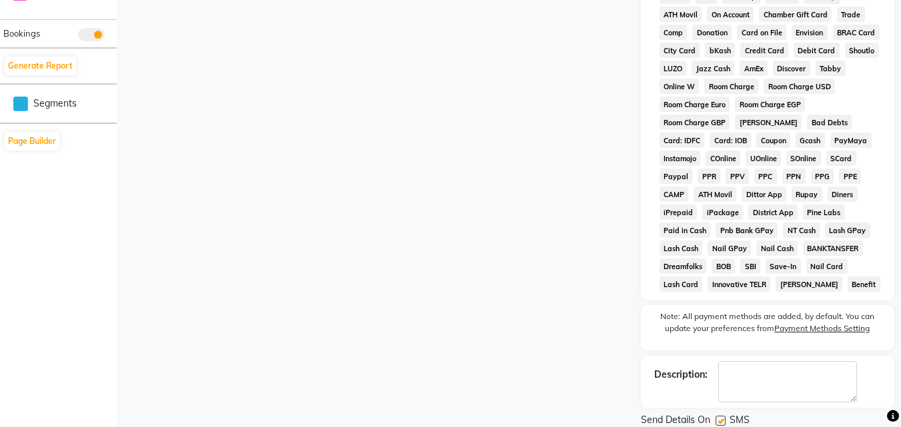
scroll to position [647, 0]
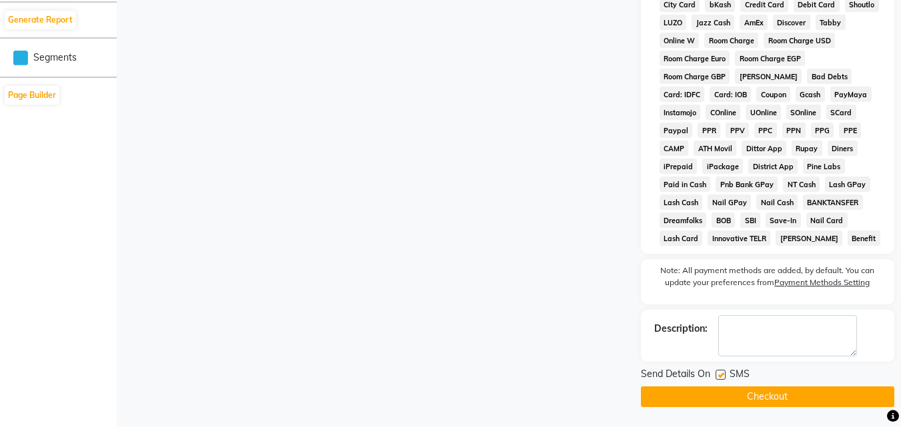
click at [787, 393] on button "Checkout" at bounding box center [767, 397] width 253 height 21
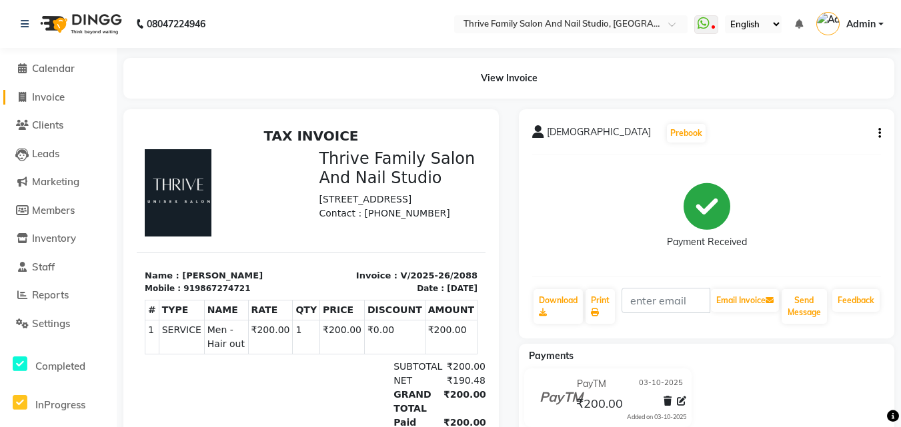
click at [65, 95] on span "Invoice" at bounding box center [48, 97] width 33 height 13
select select "5990"
select select "service"
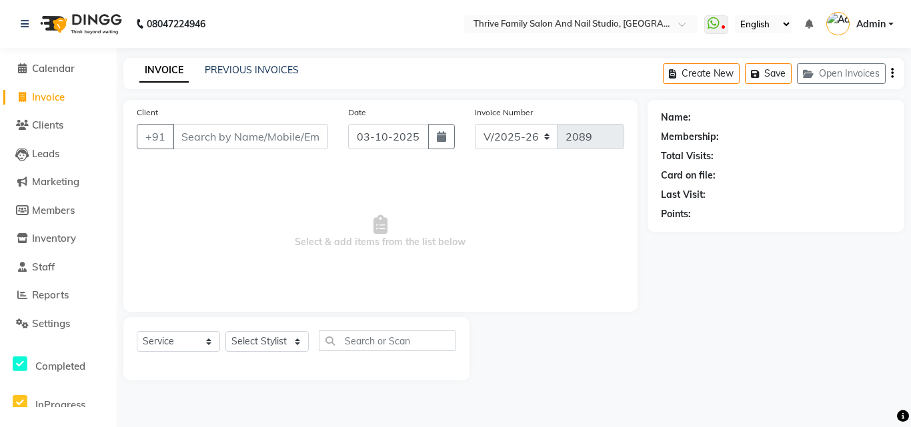
click at [224, 128] on input "Client" at bounding box center [250, 136] width 155 height 25
click at [225, 139] on input "Client" at bounding box center [250, 136] width 155 height 25
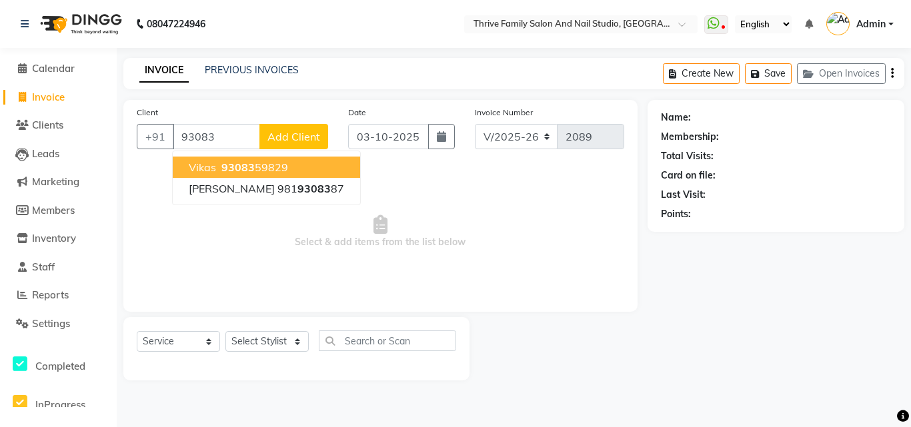
click at [265, 164] on ngb-highlight "93083 59829" at bounding box center [253, 167] width 69 height 13
type input "9308359829"
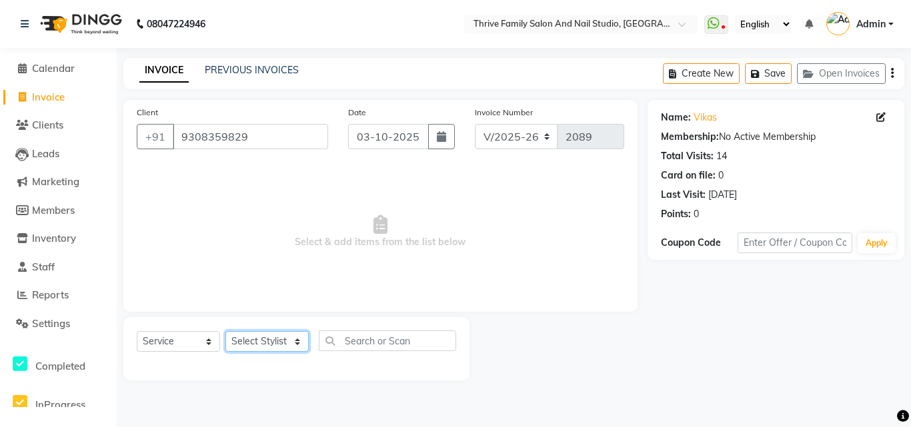
click at [275, 335] on select "Select Stylist [PERSON_NAME] [PERSON_NAME] [PERSON_NAME] Manager [PERSON_NAME] …" at bounding box center [266, 341] width 83 height 21
select select "42613"
click at [225, 331] on select "Select Stylist [PERSON_NAME] [PERSON_NAME] [PERSON_NAME] Manager [PERSON_NAME] …" at bounding box center [266, 341] width 83 height 21
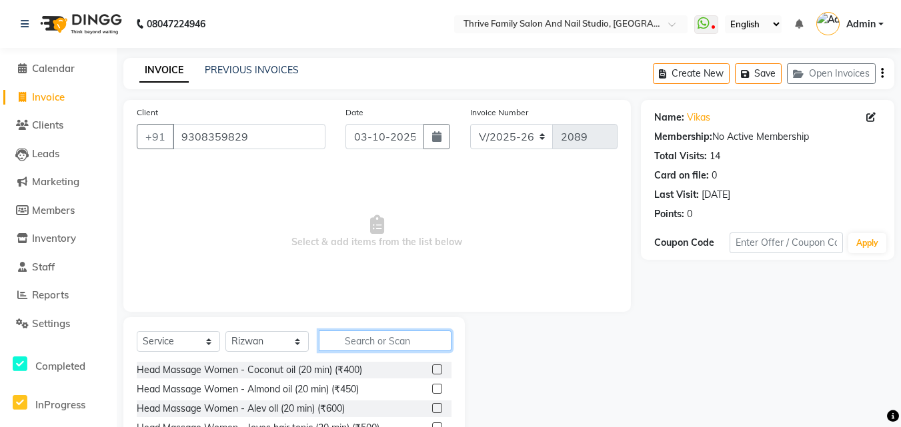
click at [353, 333] on input "text" at bounding box center [385, 341] width 133 height 21
type input "TR"
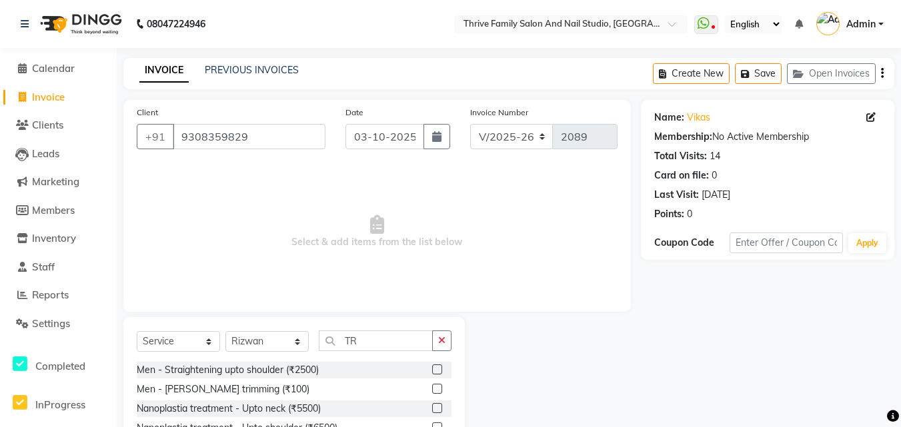
click at [432, 391] on label at bounding box center [437, 389] width 10 height 10
click at [432, 391] on input "checkbox" at bounding box center [436, 389] width 9 height 9
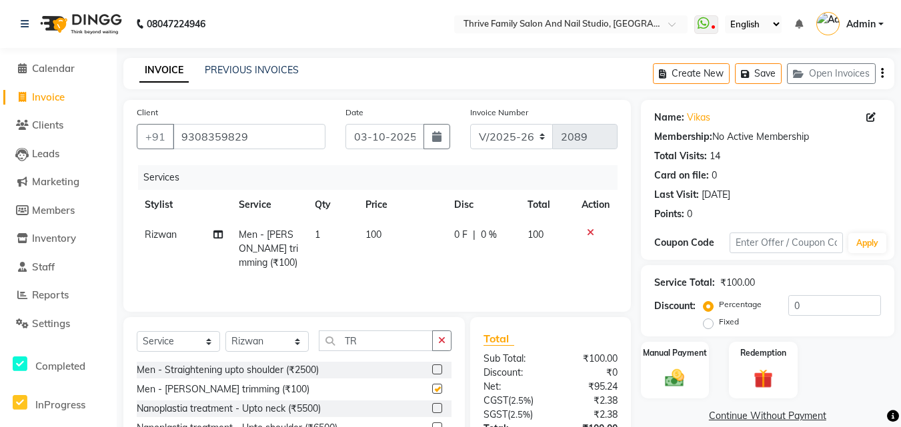
checkbox input "false"
click at [663, 374] on img at bounding box center [675, 378] width 33 height 23
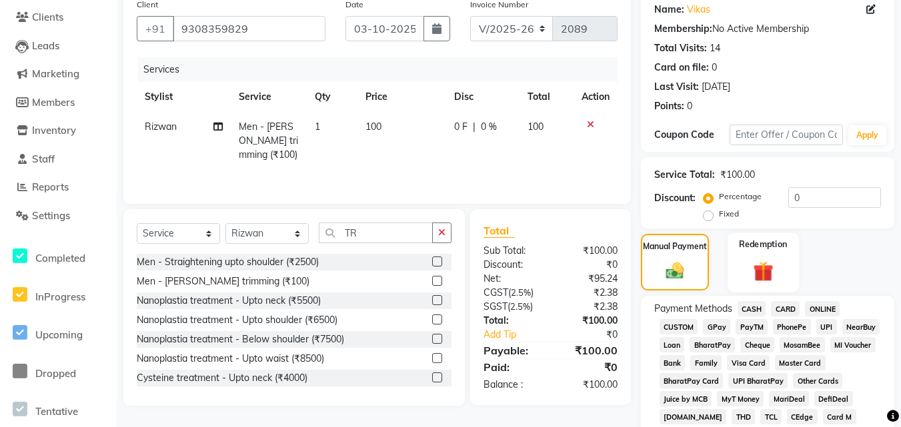
scroll to position [113, 0]
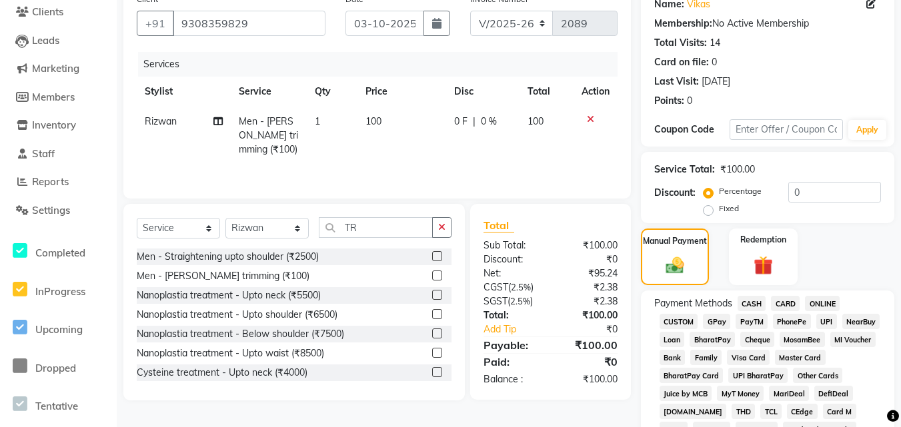
click at [753, 322] on span "PayTM" at bounding box center [751, 321] width 32 height 15
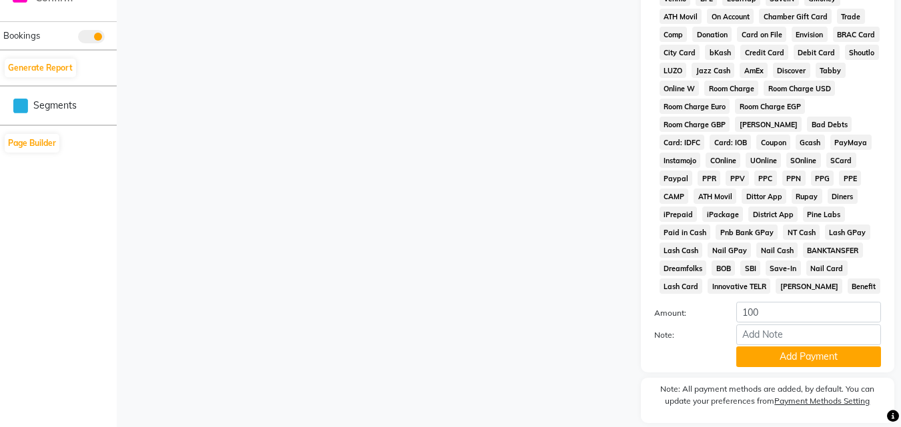
scroll to position [642, 0]
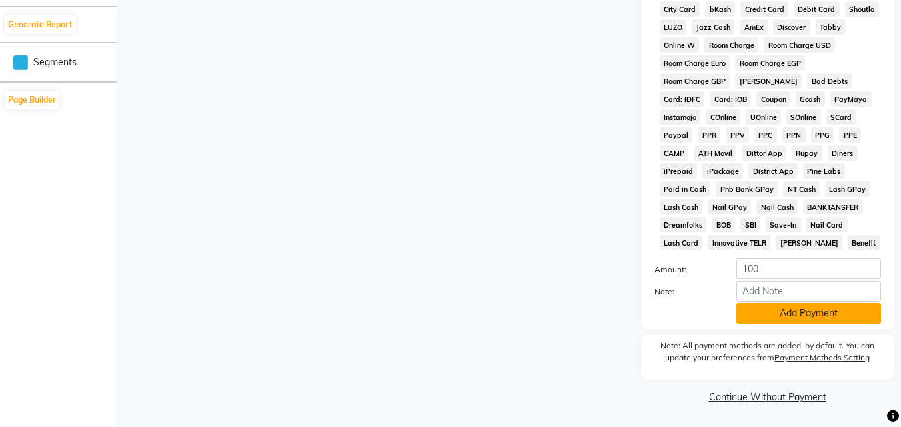
click at [771, 309] on button "Add Payment" at bounding box center [808, 313] width 145 height 21
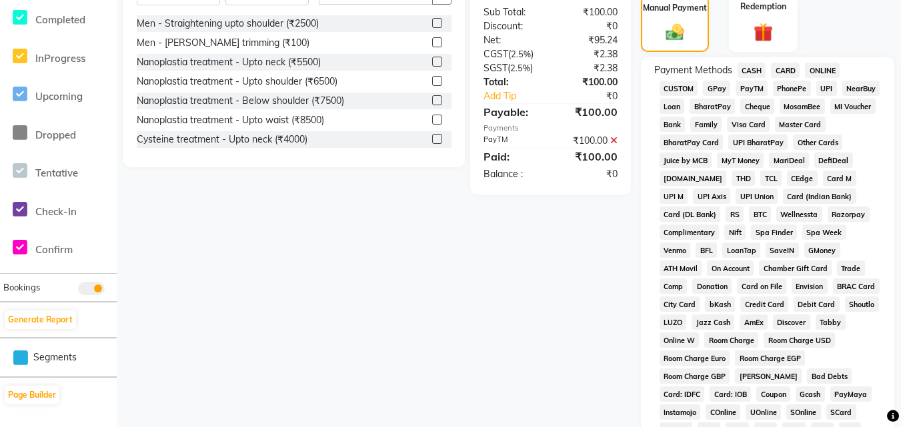
scroll to position [346, 0]
click at [746, 92] on span "PayTM" at bounding box center [751, 88] width 32 height 15
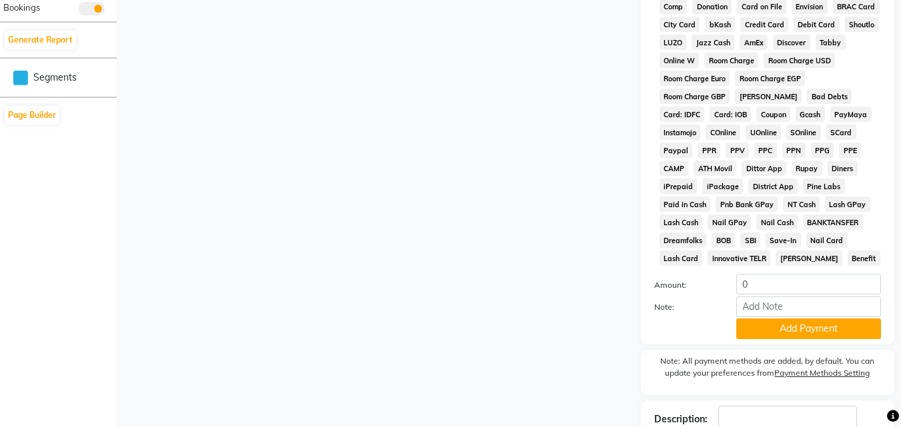
scroll to position [717, 0]
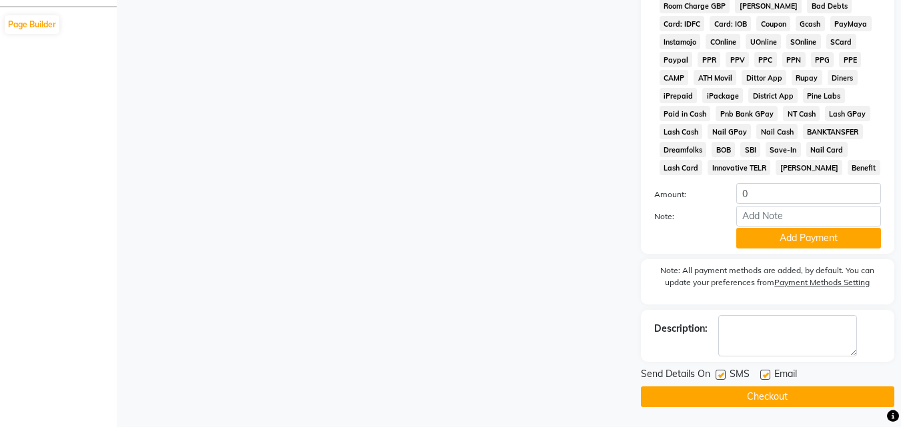
click at [819, 379] on div "Send Details On SMS Email" at bounding box center [767, 375] width 253 height 17
click at [804, 397] on button "Checkout" at bounding box center [767, 397] width 253 height 21
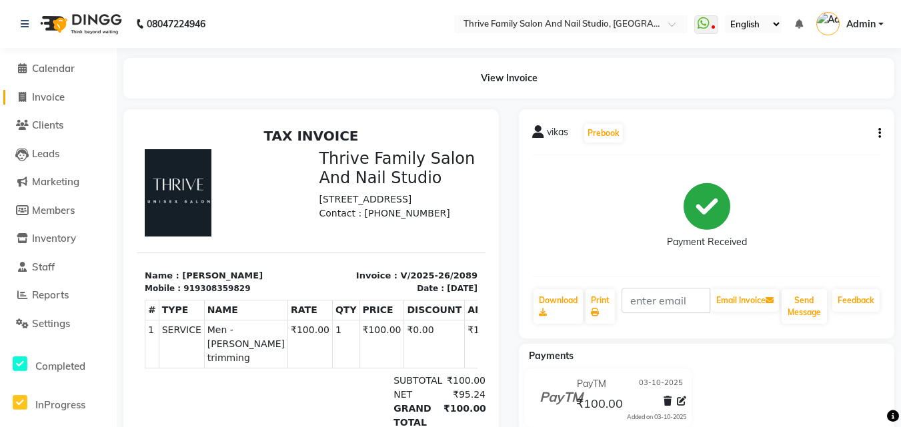
click at [56, 98] on span "Invoice" at bounding box center [48, 97] width 33 height 13
select select "service"
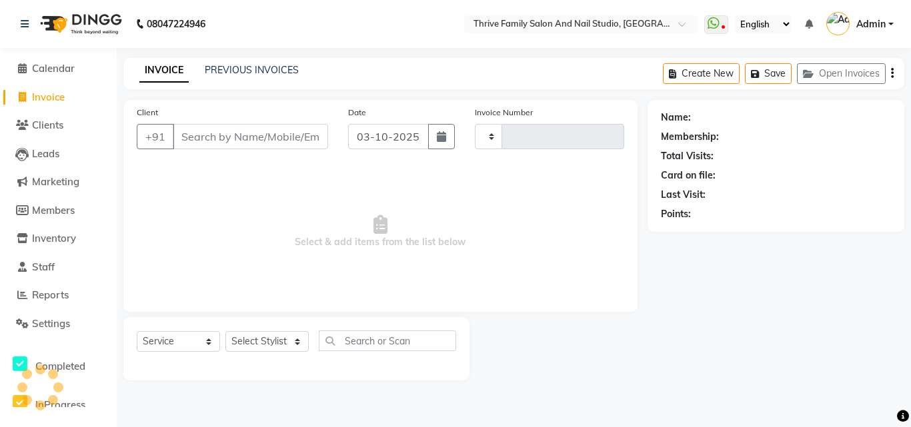
type input "2090"
select select "5990"
click at [243, 135] on input "Client" at bounding box center [250, 136] width 155 height 25
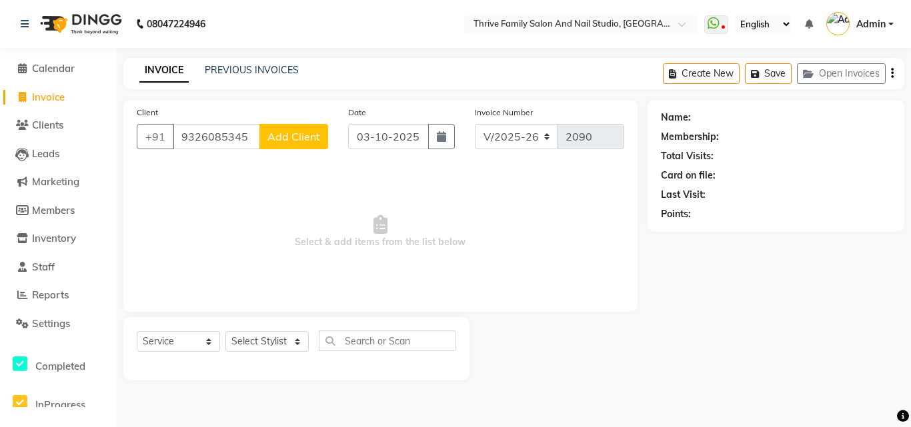
type input "9326085345"
click at [289, 131] on span "Add Client" at bounding box center [293, 136] width 53 height 13
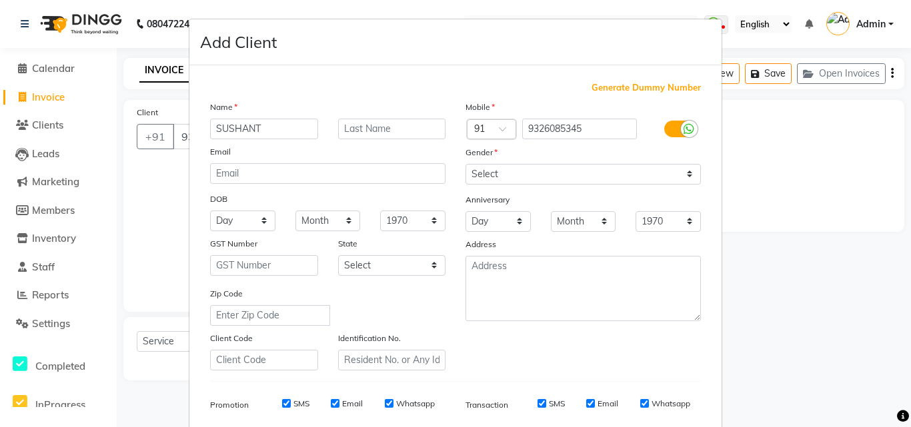
type input "SUSHANT"
click at [673, 179] on select "Select Male Female Other Prefer Not To Say" at bounding box center [582, 174] width 235 height 21
select select "male"
click at [465, 164] on select "Select Male Female Other Prefer Not To Say" at bounding box center [582, 174] width 235 height 21
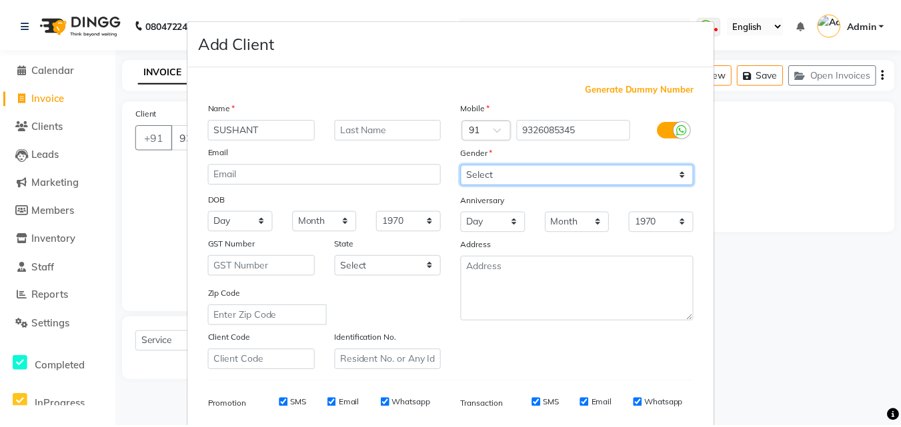
scroll to position [188, 0]
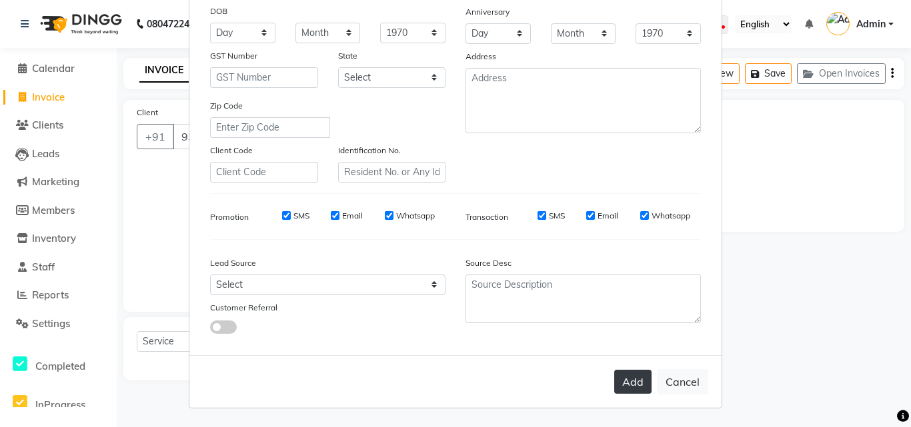
click at [627, 384] on button "Add" at bounding box center [632, 382] width 37 height 24
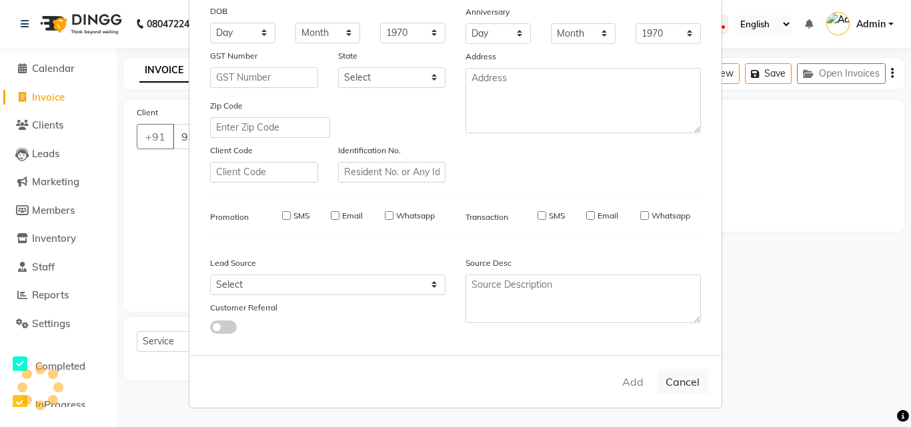
select select
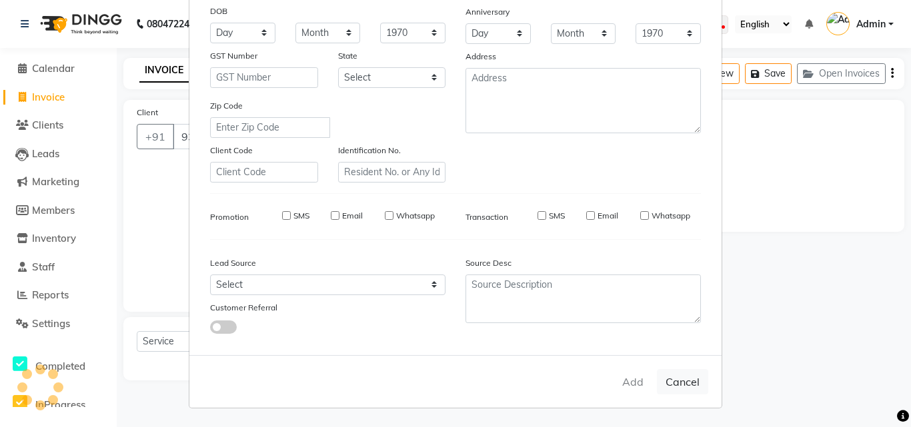
select select
checkbox input "false"
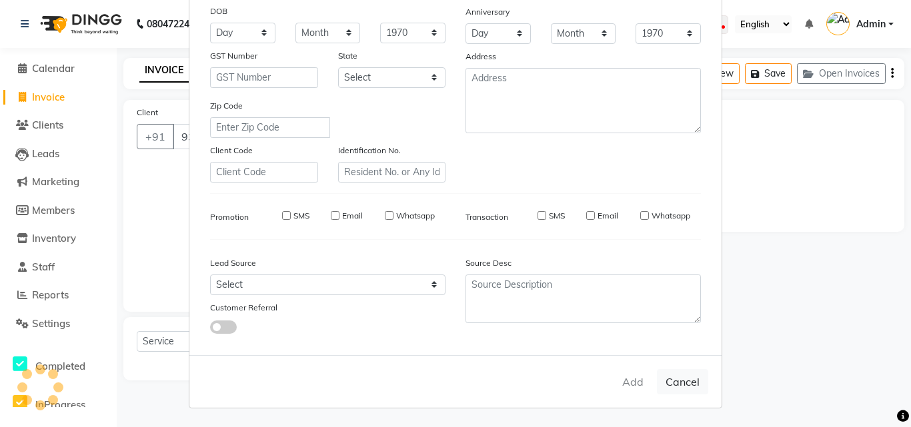
checkbox input "false"
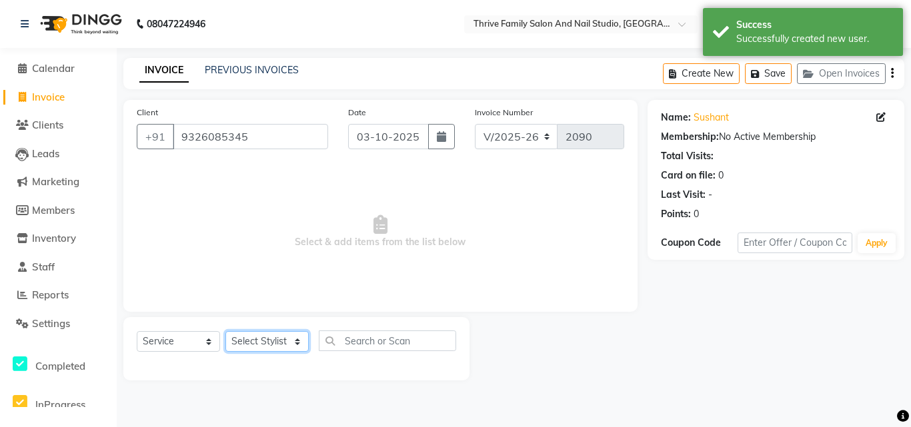
click at [288, 349] on select "Select Stylist [PERSON_NAME] [PERSON_NAME] [PERSON_NAME] Manager [PERSON_NAME] …" at bounding box center [266, 341] width 83 height 21
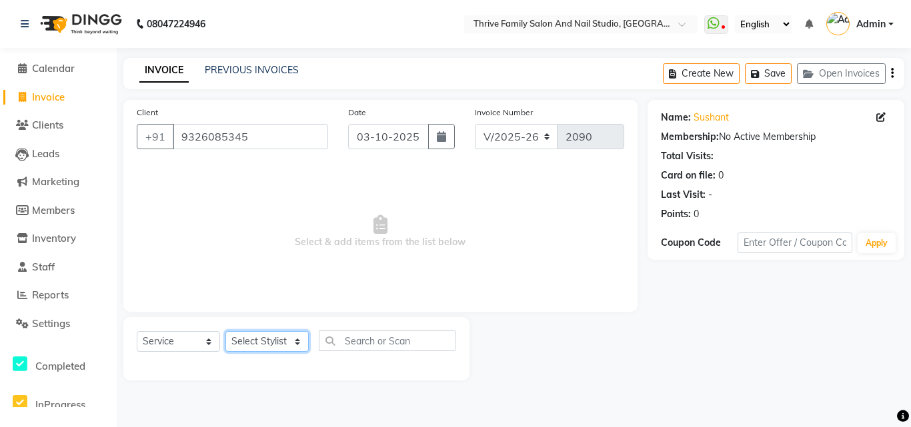
select select "43275"
click at [225, 331] on select "Select Stylist [PERSON_NAME] [PERSON_NAME] [PERSON_NAME] Manager [PERSON_NAME] …" at bounding box center [266, 341] width 83 height 21
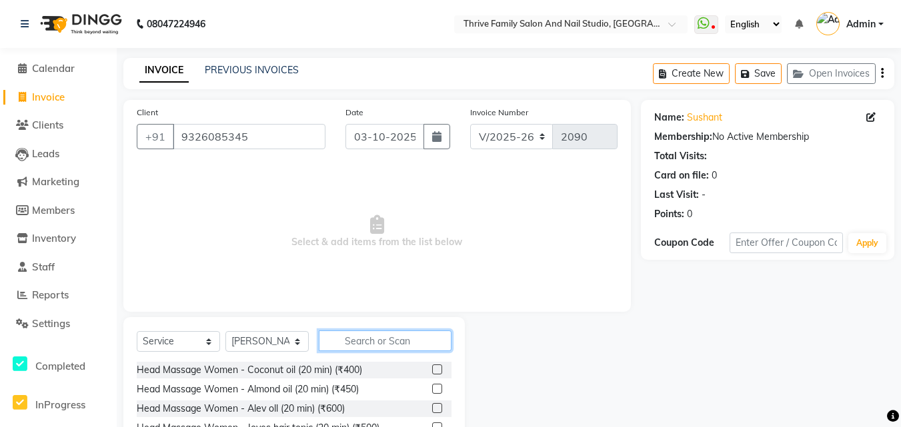
click at [361, 345] on input "text" at bounding box center [385, 341] width 133 height 21
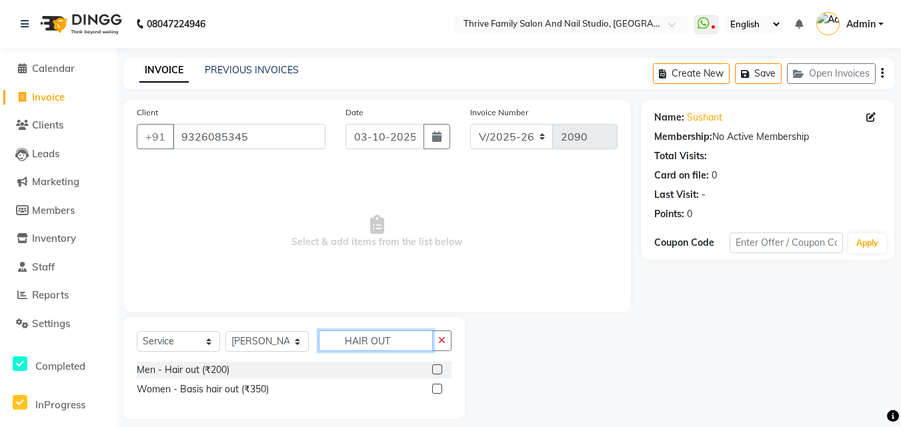
type input "HAIR OUT"
click at [433, 367] on label at bounding box center [437, 370] width 10 height 10
click at [433, 367] on input "checkbox" at bounding box center [436, 370] width 9 height 9
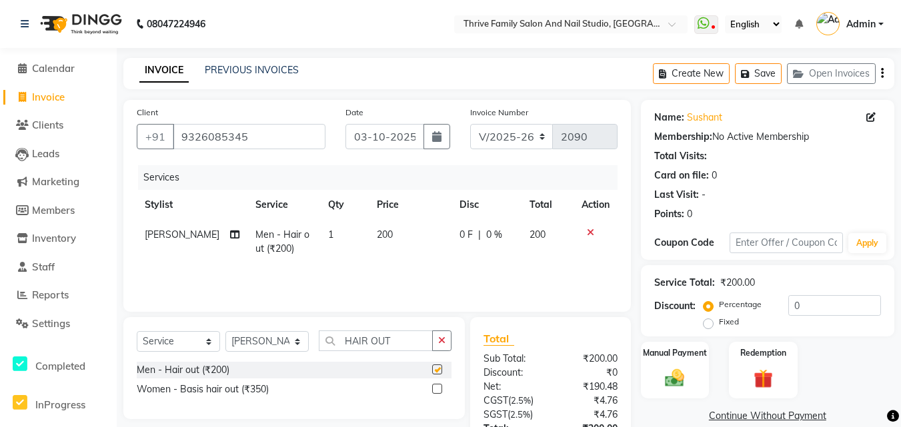
checkbox input "false"
click at [391, 233] on td "200" at bounding box center [410, 242] width 83 height 44
select select "43275"
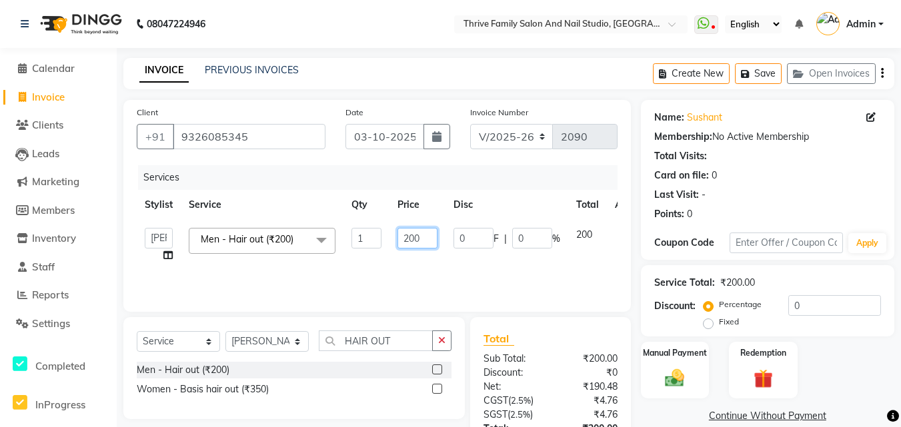
click at [422, 237] on input "200" at bounding box center [417, 238] width 40 height 21
type input "250"
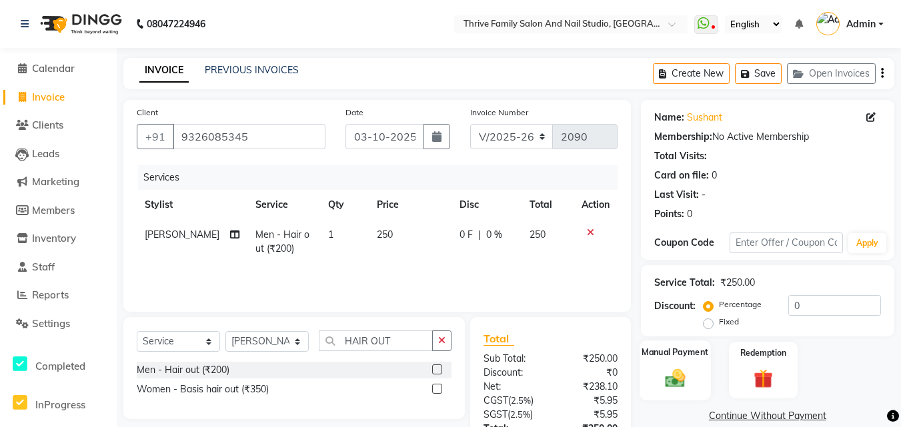
click at [681, 387] on img at bounding box center [675, 378] width 33 height 23
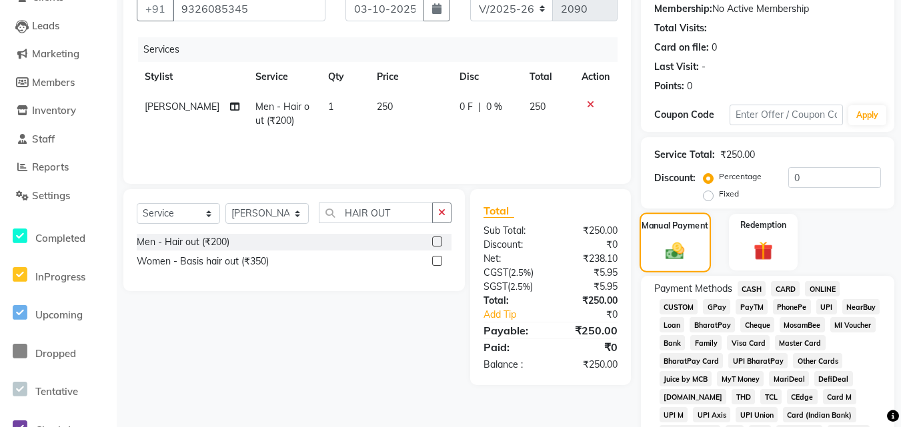
scroll to position [131, 0]
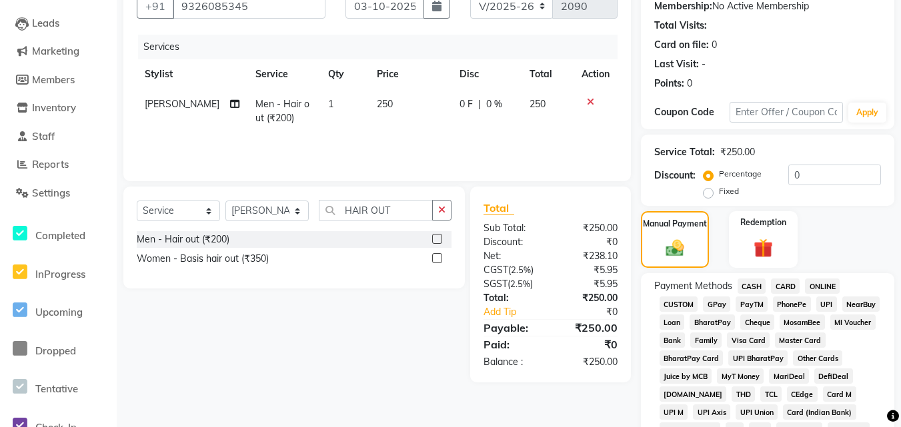
click at [747, 306] on span "PayTM" at bounding box center [751, 304] width 32 height 15
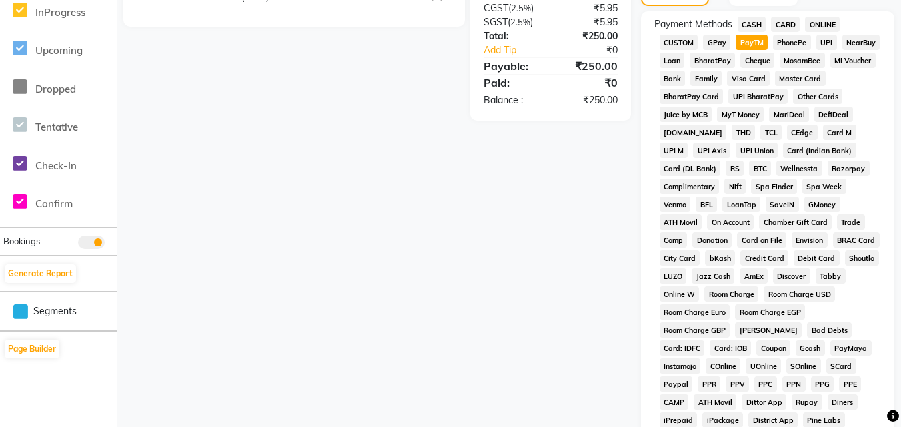
scroll to position [642, 0]
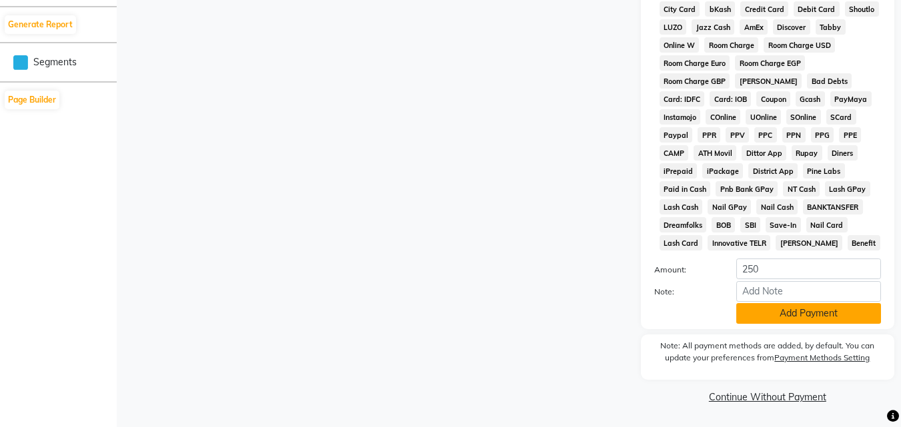
click at [795, 315] on button "Add Payment" at bounding box center [808, 313] width 145 height 21
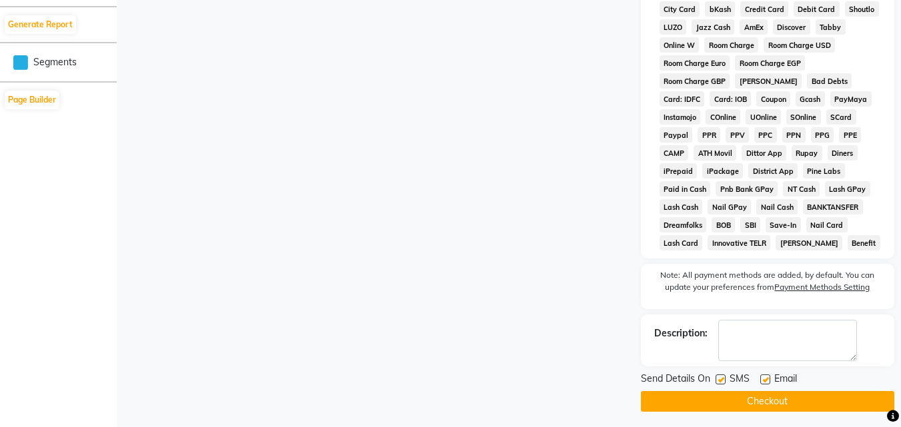
click at [801, 395] on button "Checkout" at bounding box center [767, 401] width 253 height 21
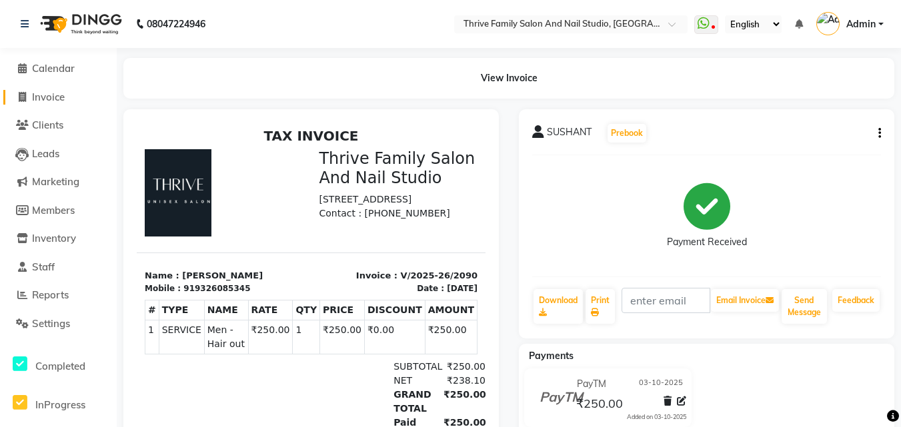
click at [53, 91] on span "Invoice" at bounding box center [48, 97] width 33 height 13
select select "service"
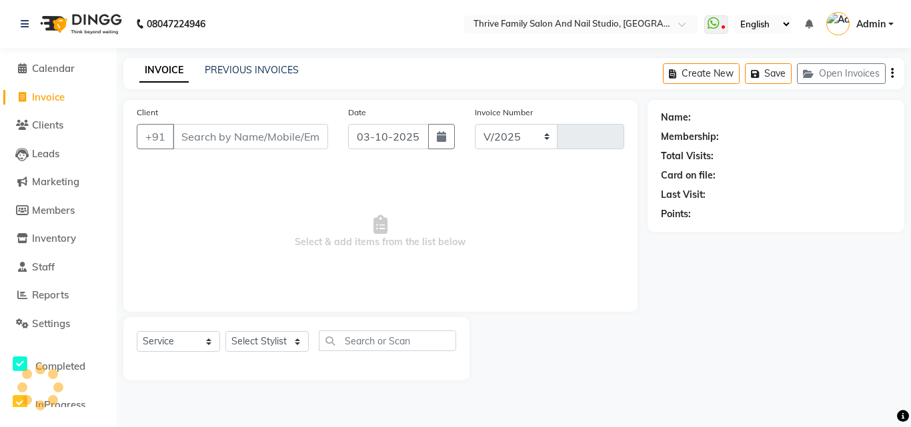
select select "5990"
type input "2091"
click at [244, 65] on link "PREVIOUS INVOICES" at bounding box center [252, 70] width 94 height 12
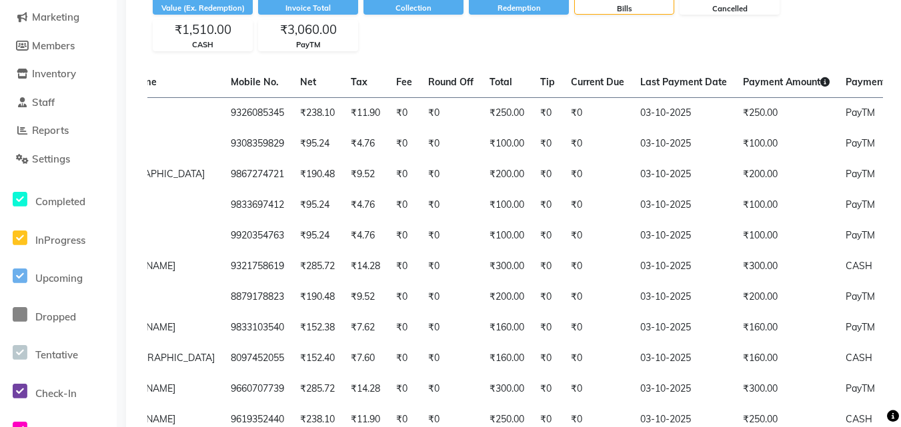
scroll to position [140, 0]
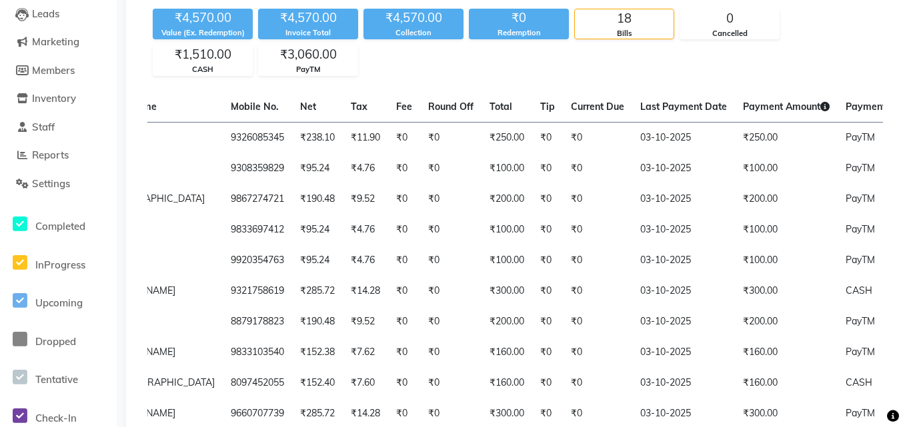
click at [62, 27] on li "Leads" at bounding box center [58, 14] width 117 height 29
click at [103, 226] on icon at bounding box center [104, 226] width 3 height 1
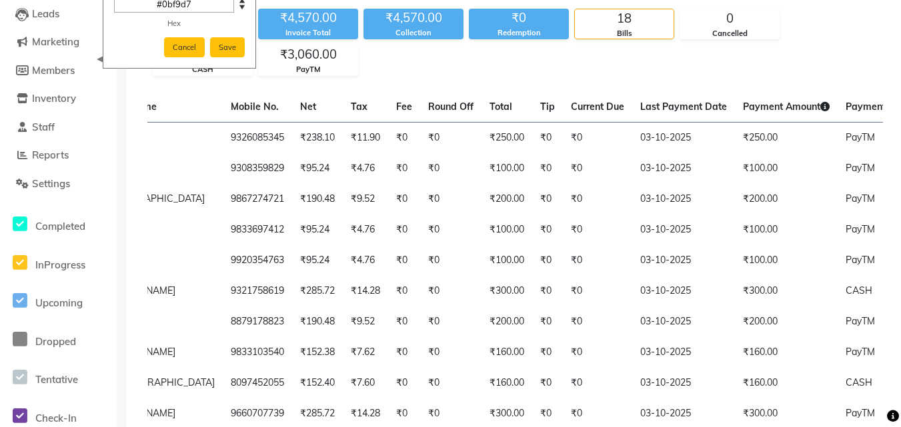
click at [555, 71] on div "₹4,570.00 Value (Ex. Redemption) ₹4,570.00 Invoice Total ₹4,570.00 Collection ₹…" at bounding box center [514, 39] width 735 height 73
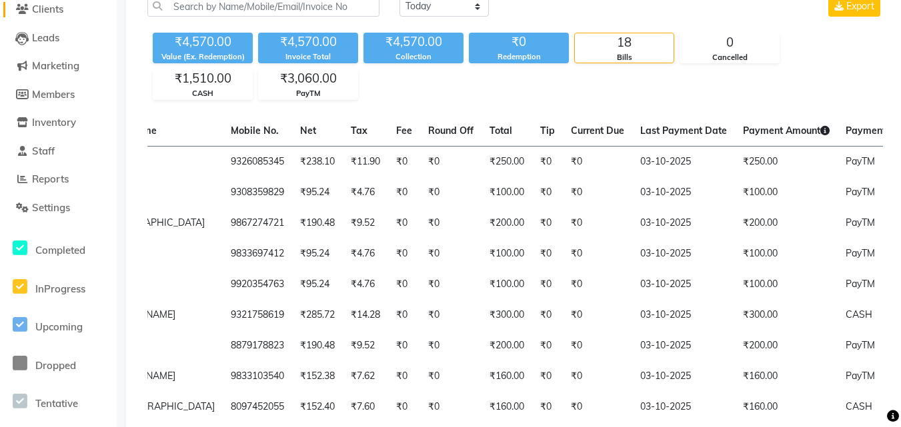
scroll to position [0, 0]
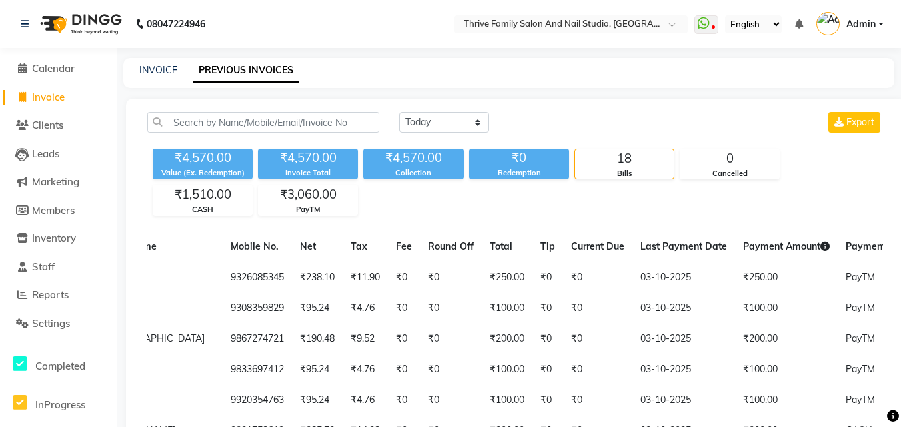
click at [155, 59] on div "INVOICE PREVIOUS INVOICES" at bounding box center [508, 73] width 771 height 30
click at [159, 77] on div "INVOICE PREVIOUS INVOICES" at bounding box center [508, 73] width 771 height 30
click at [157, 65] on link "INVOICE" at bounding box center [158, 70] width 38 height 12
select select "5990"
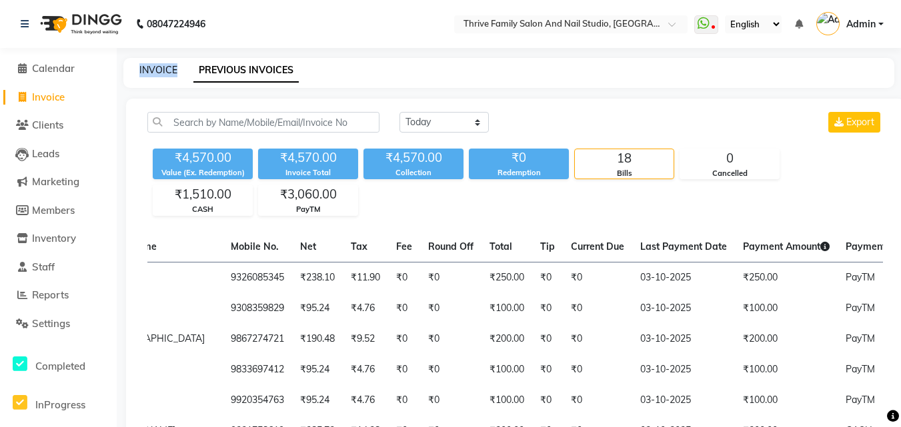
select select "service"
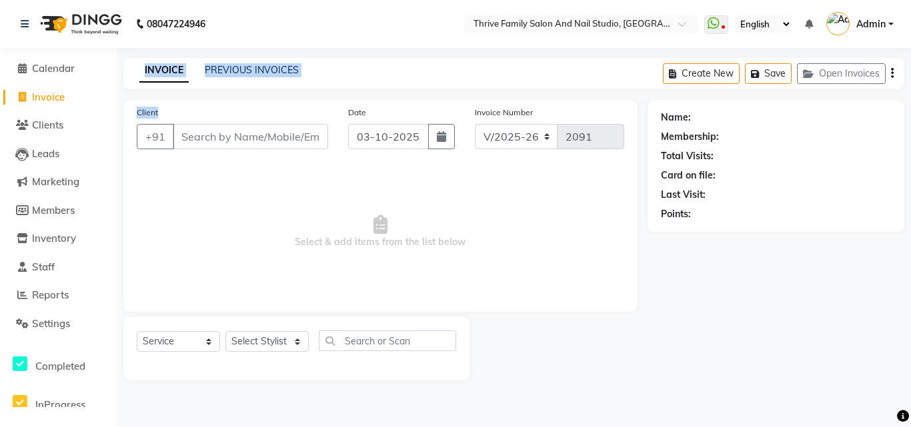
click at [223, 150] on main "INVOICE PREVIOUS INVOICES Create New Save Open Invoices Client +91 Date 03-10-2…" at bounding box center [514, 229] width 794 height 343
drag, startPoint x: 223, startPoint y: 150, endPoint x: 223, endPoint y: 139, distance: 11.3
click at [223, 139] on div "Client +91" at bounding box center [232, 132] width 211 height 55
click at [223, 139] on input "Client" at bounding box center [250, 136] width 155 height 25
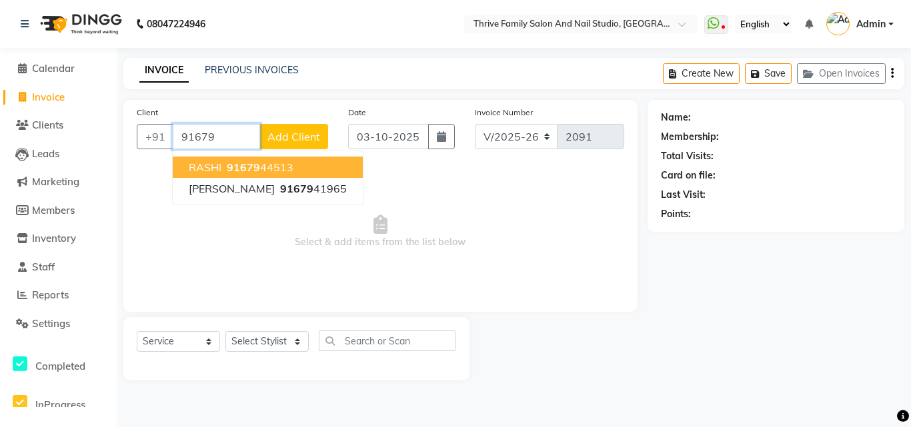
click at [254, 159] on button "RASHI 91679 44513" at bounding box center [268, 167] width 190 height 21
type input "9167944513"
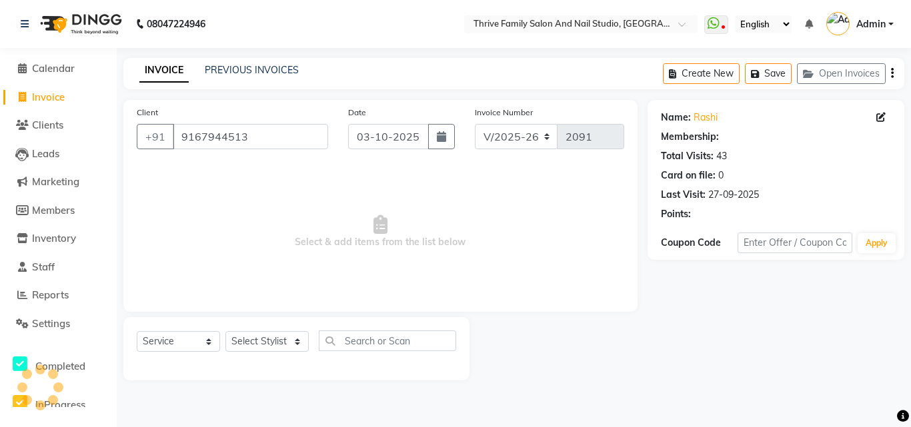
select select "1: Object"
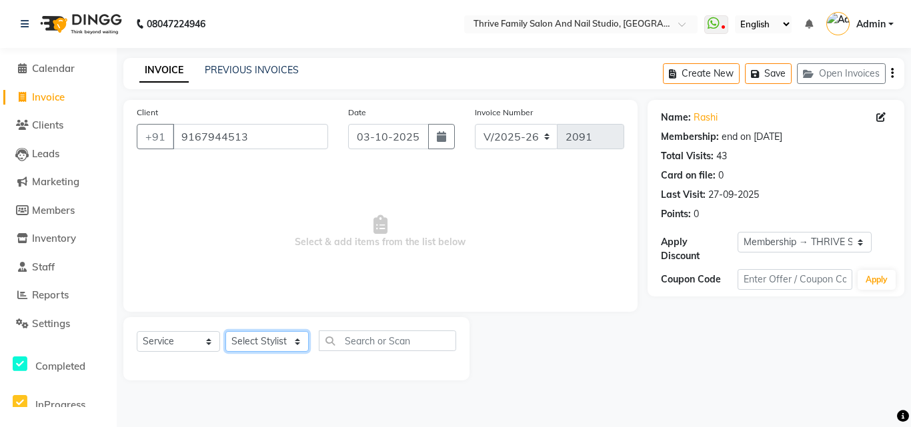
click at [298, 335] on select "Select Stylist [PERSON_NAME] [PERSON_NAME] [PERSON_NAME] Manager [PERSON_NAME] …" at bounding box center [266, 341] width 83 height 21
select select "43275"
click at [225, 331] on select "Select Stylist [PERSON_NAME] [PERSON_NAME] [PERSON_NAME] Manager [PERSON_NAME] …" at bounding box center [266, 341] width 83 height 21
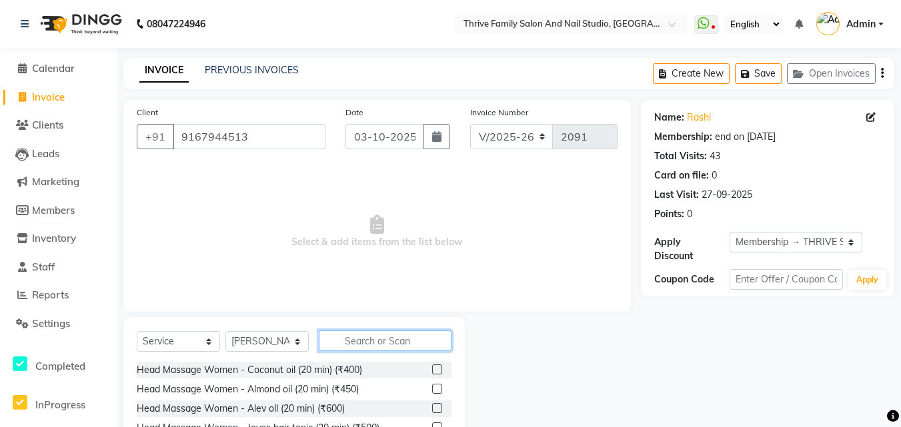
click at [385, 343] on input "text" at bounding box center [385, 341] width 133 height 21
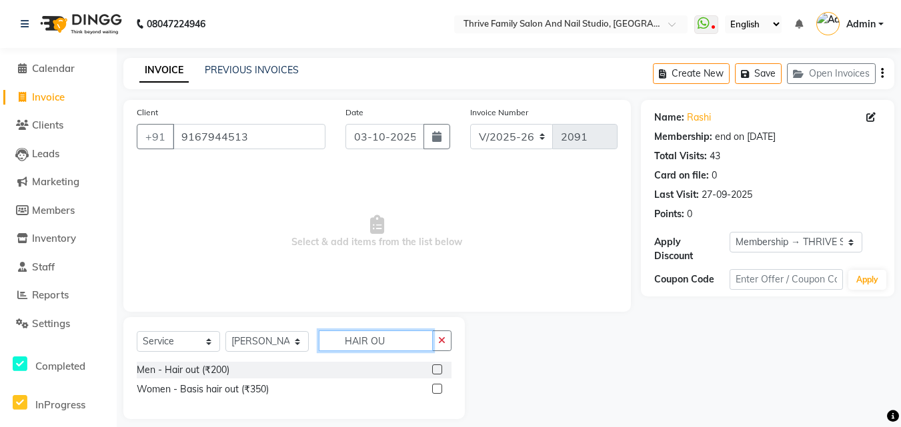
type input "HAIR OU"
click at [416, 365] on div "Men - Hair out (₹200)" at bounding box center [294, 370] width 315 height 17
click at [434, 368] on label at bounding box center [437, 370] width 10 height 10
click at [434, 368] on input "checkbox" at bounding box center [436, 370] width 9 height 9
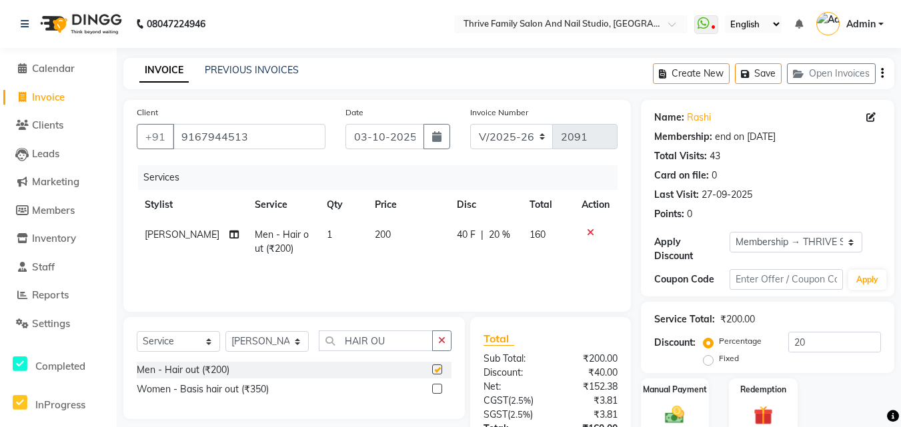
checkbox input "false"
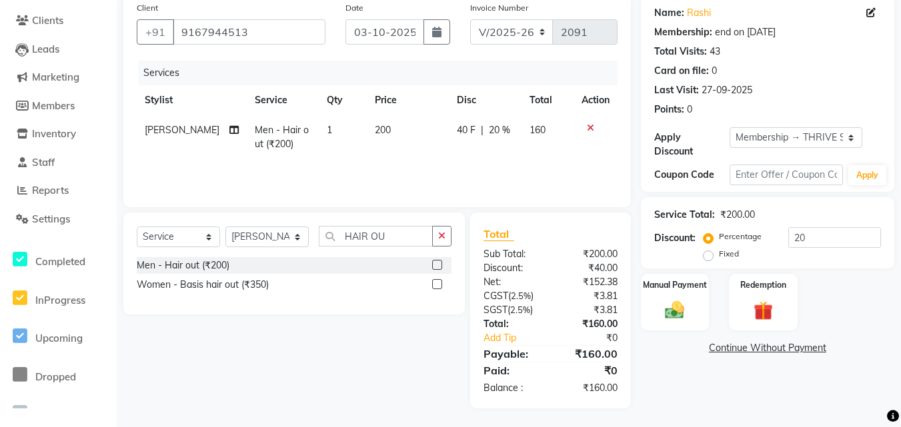
scroll to position [106, 0]
click at [677, 297] on div "Manual Payment" at bounding box center [674, 300] width 71 height 59
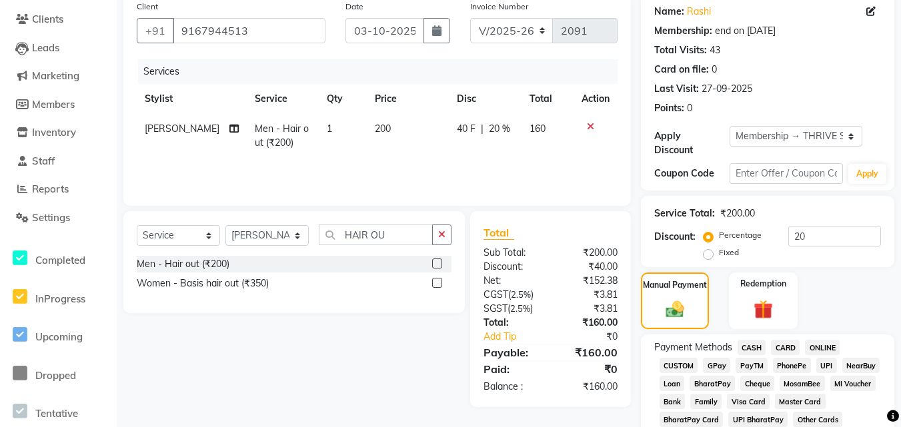
click at [751, 364] on span "PayTM" at bounding box center [751, 365] width 32 height 15
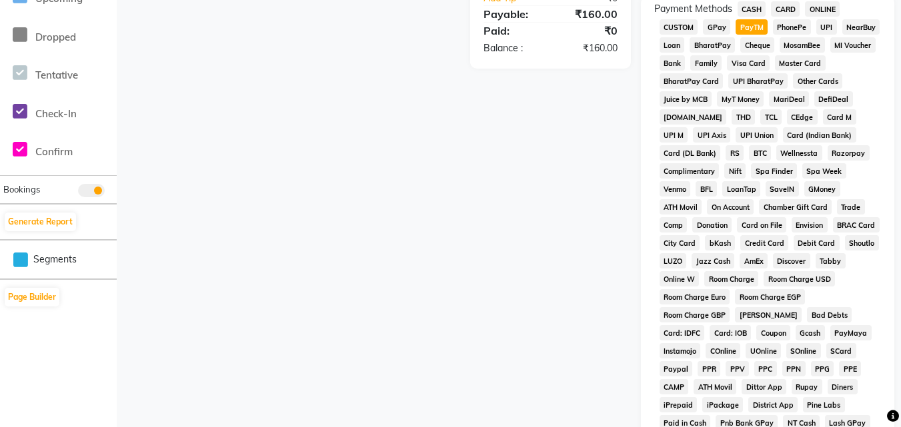
scroll to position [679, 0]
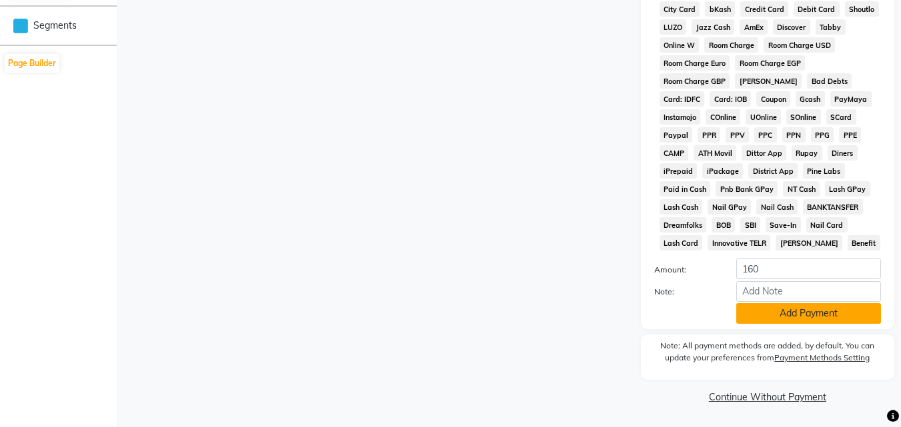
click at [811, 314] on button "Add Payment" at bounding box center [808, 313] width 145 height 21
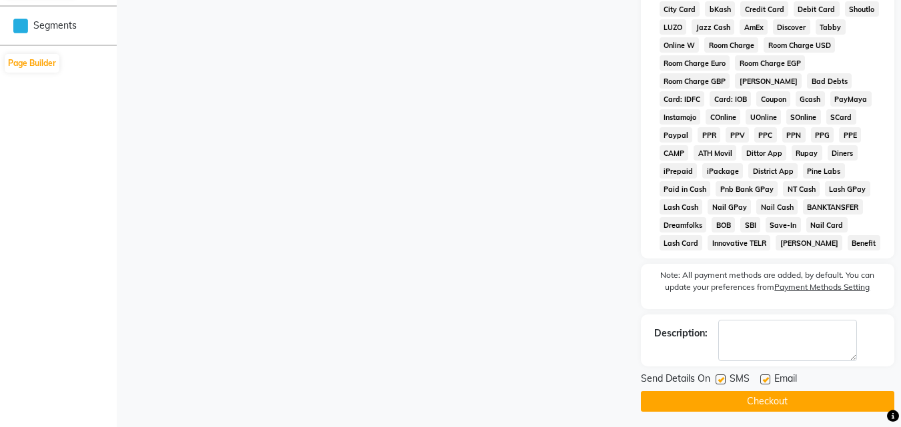
click at [818, 401] on button "Checkout" at bounding box center [767, 401] width 253 height 21
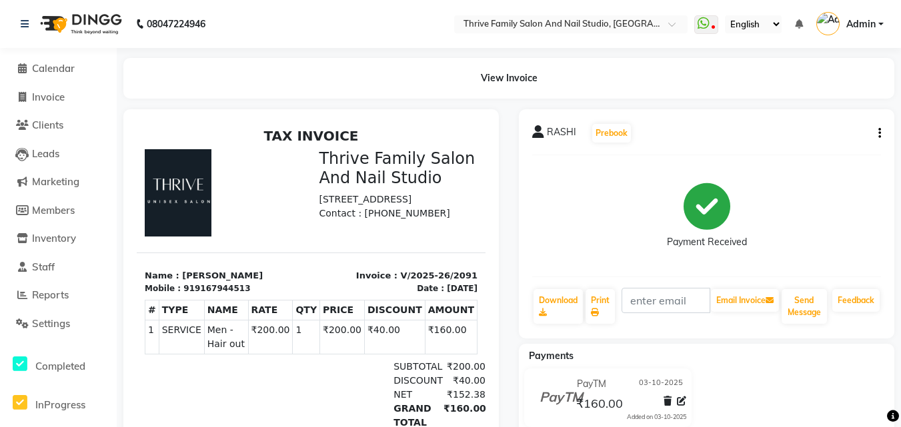
click at [78, 89] on li "Invoice" at bounding box center [58, 97] width 117 height 29
click at [55, 97] on span "Invoice" at bounding box center [48, 97] width 33 height 13
select select "service"
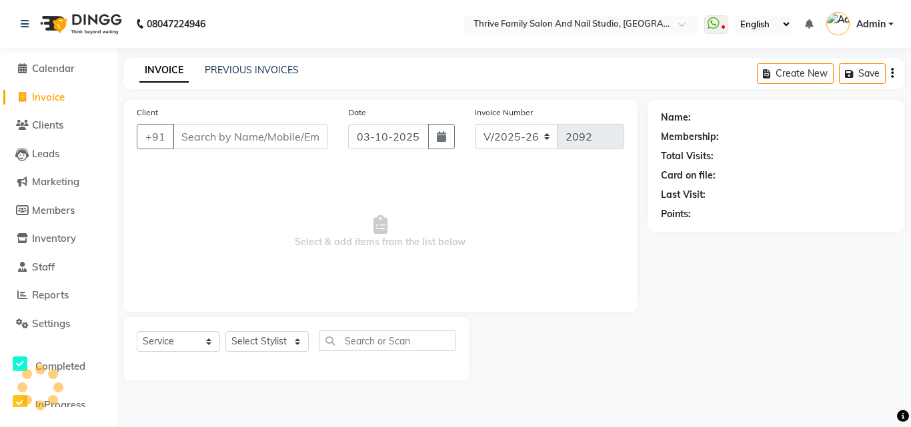
click at [55, 97] on span "Invoice" at bounding box center [48, 97] width 33 height 13
select select "service"
type input "2092"
select select "5990"
click at [201, 135] on input "Client" at bounding box center [250, 136] width 155 height 25
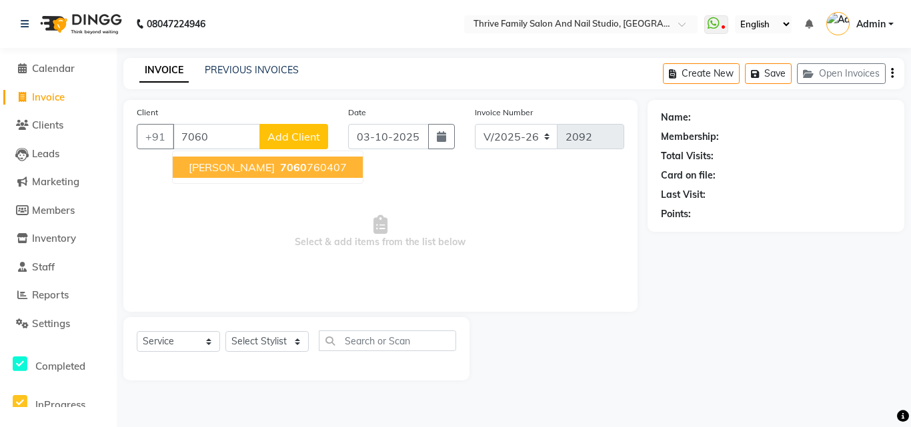
click at [280, 163] on span "7060" at bounding box center [293, 167] width 27 height 13
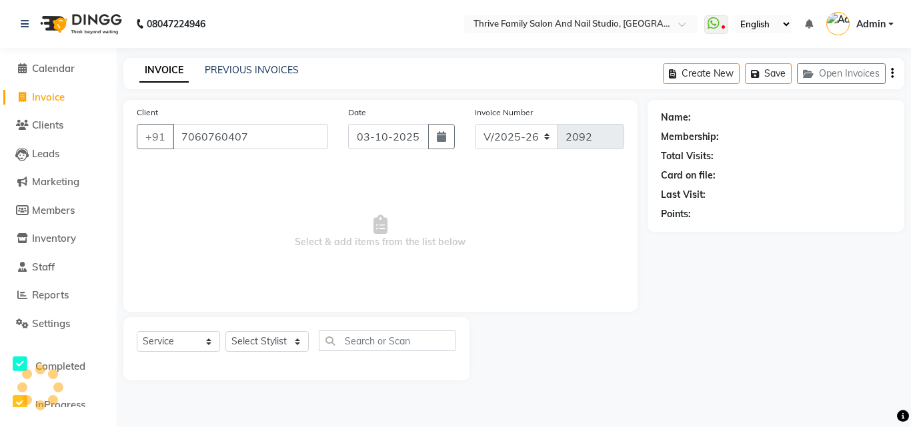
type input "7060760407"
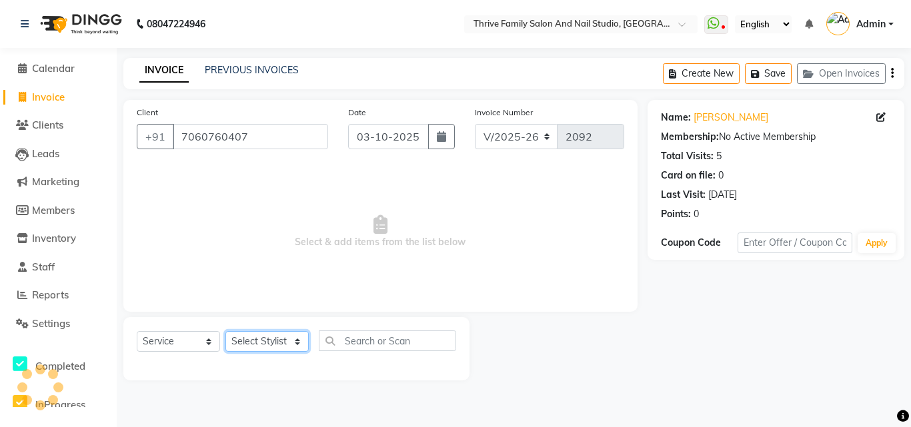
click at [297, 339] on select "Select Stylist [PERSON_NAME] [PERSON_NAME] [PERSON_NAME] Manager [PERSON_NAME] …" at bounding box center [266, 341] width 83 height 21
select select "42614"
click at [225, 331] on select "Select Stylist [PERSON_NAME] [PERSON_NAME] [PERSON_NAME] Manager [PERSON_NAME] …" at bounding box center [266, 341] width 83 height 21
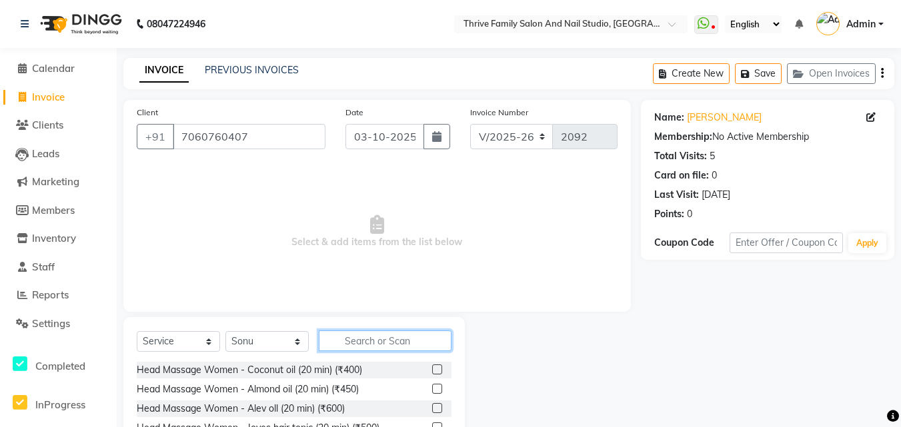
click at [354, 337] on input "text" at bounding box center [385, 341] width 133 height 21
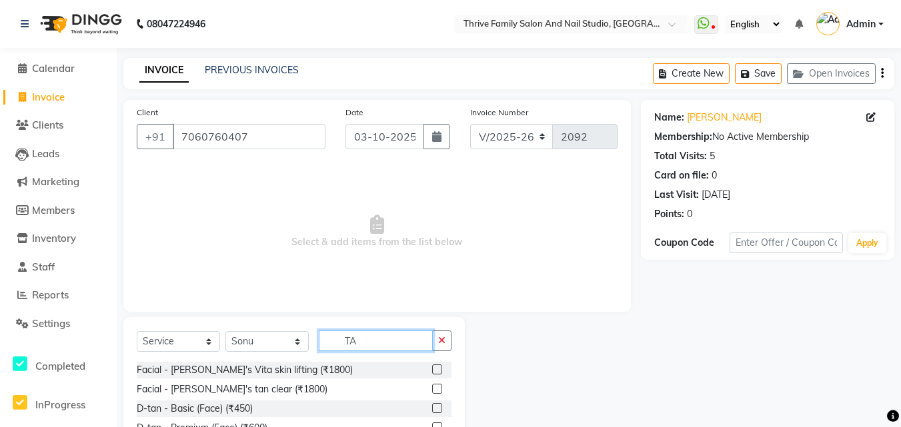
type input "T"
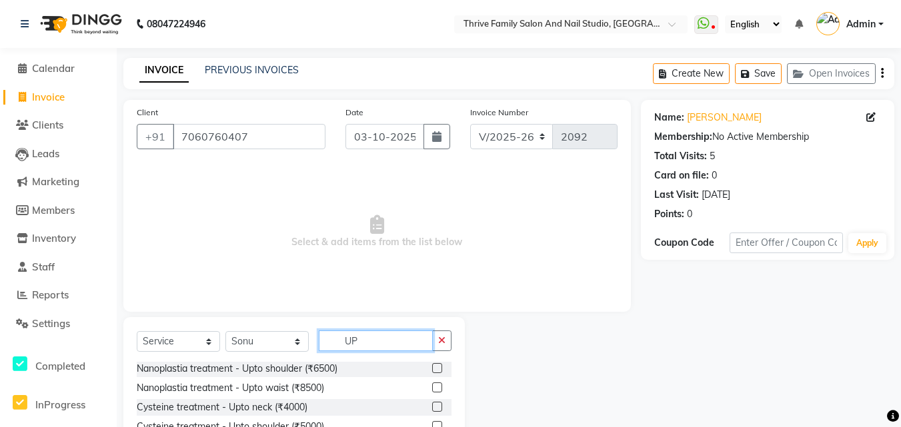
scroll to position [199, 0]
click at [378, 342] on input "UP" at bounding box center [376, 341] width 114 height 21
click at [388, 335] on input "UP" at bounding box center [376, 341] width 114 height 21
type input "U"
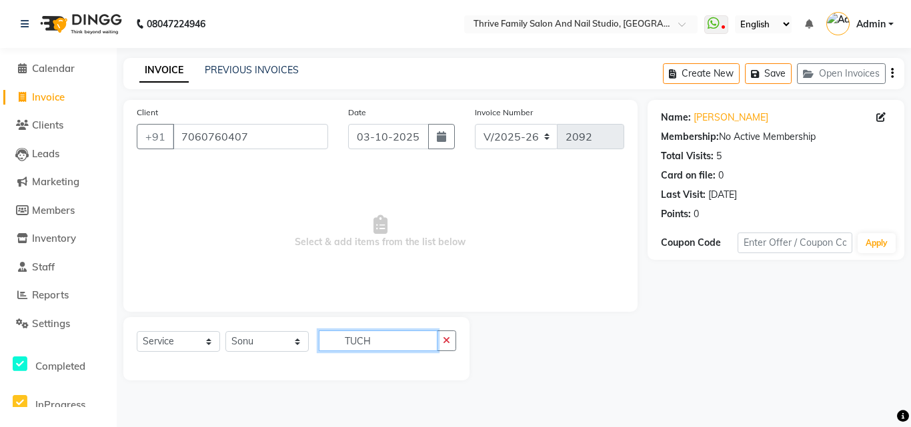
click at [391, 340] on input "TUCH" at bounding box center [378, 341] width 119 height 21
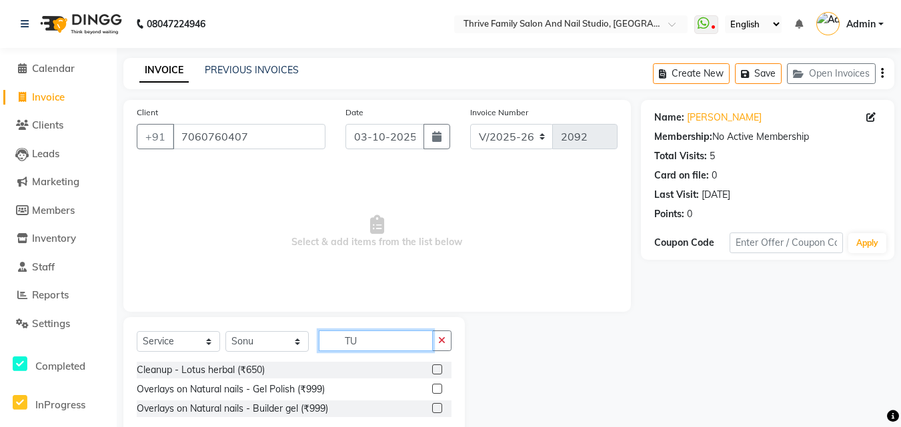
type input "T"
click at [383, 343] on input "TA" at bounding box center [376, 341] width 114 height 21
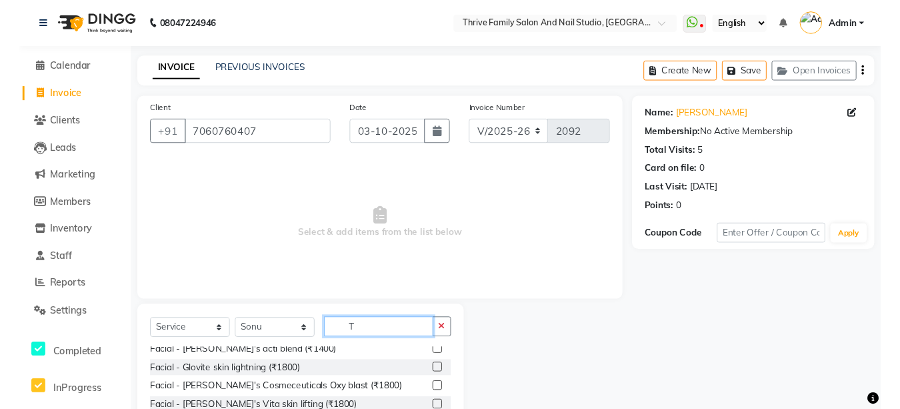
scroll to position [181, 0]
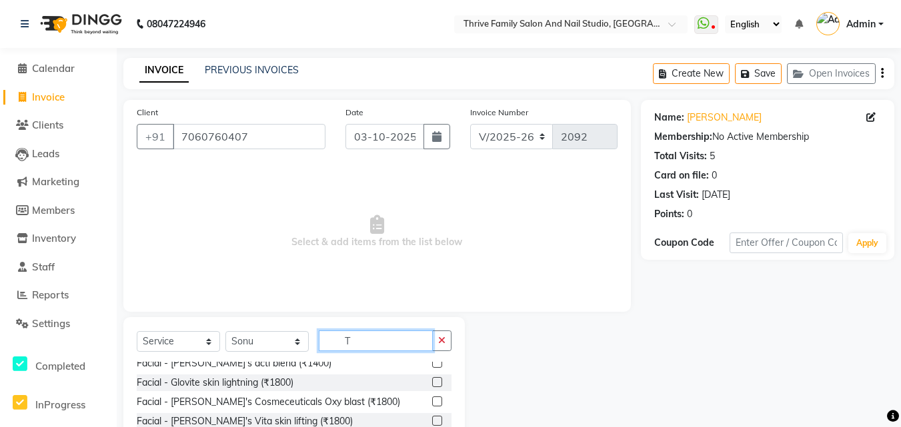
type input "T"
click at [283, 130] on input "7060760407" at bounding box center [249, 136] width 153 height 25
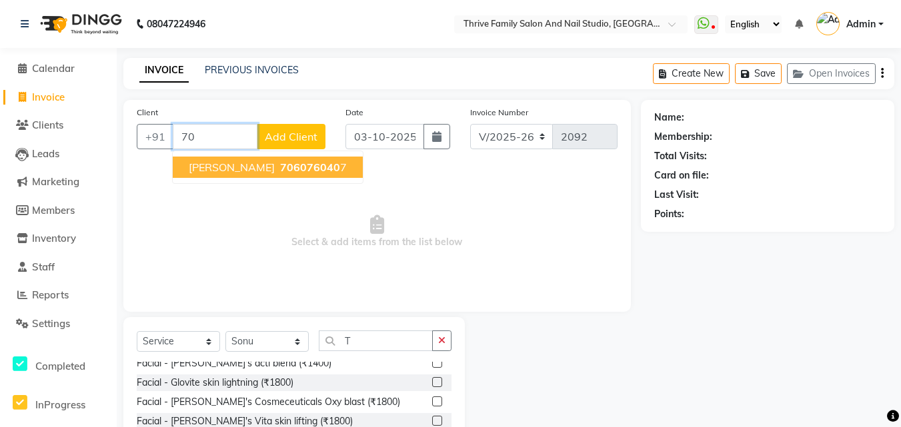
type input "7"
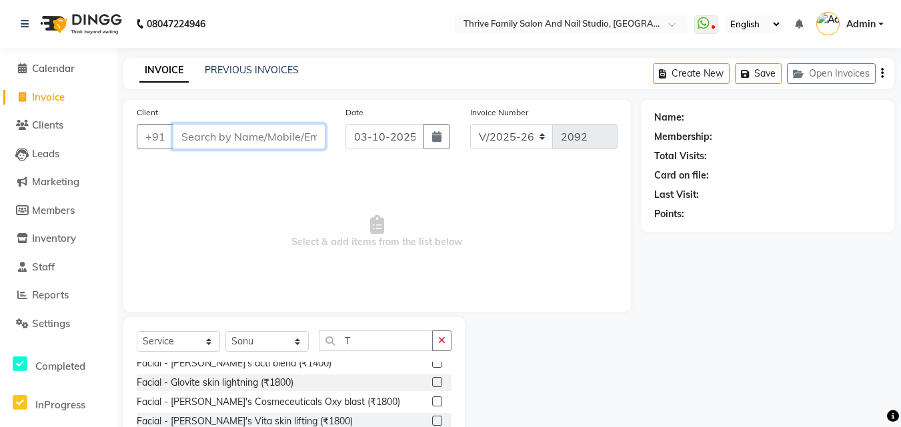
type input "9"
type input "8369142156"
click at [299, 133] on span "Add Client" at bounding box center [291, 136] width 53 height 13
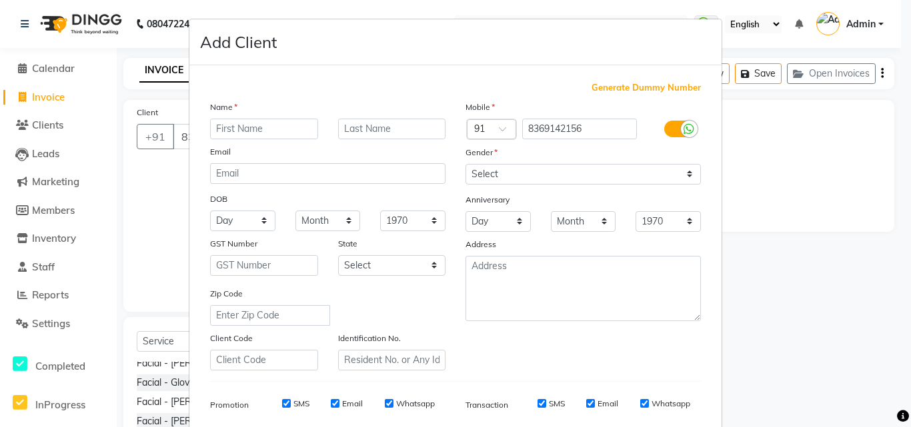
click at [275, 132] on input "text" at bounding box center [264, 129] width 108 height 21
type input "RADHIKA"
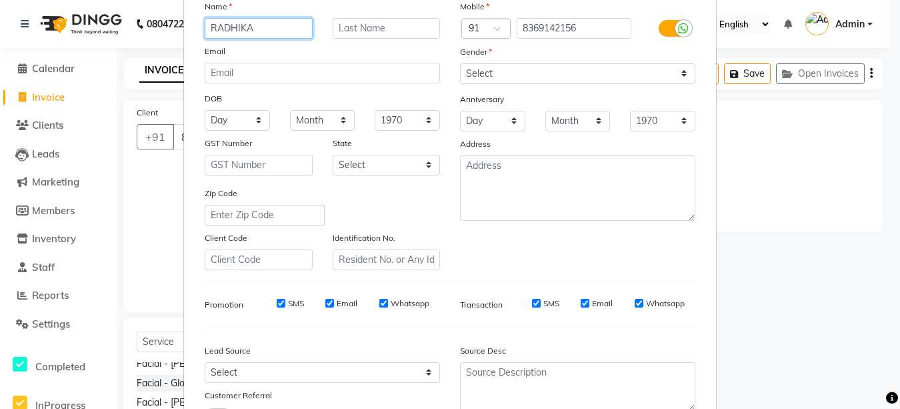
scroll to position [105, 0]
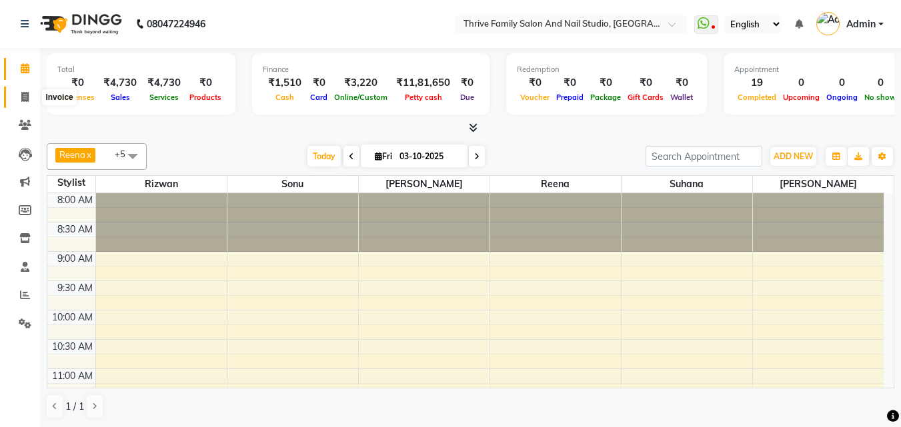
click at [21, 97] on icon at bounding box center [24, 97] width 7 height 10
select select "5990"
select select "service"
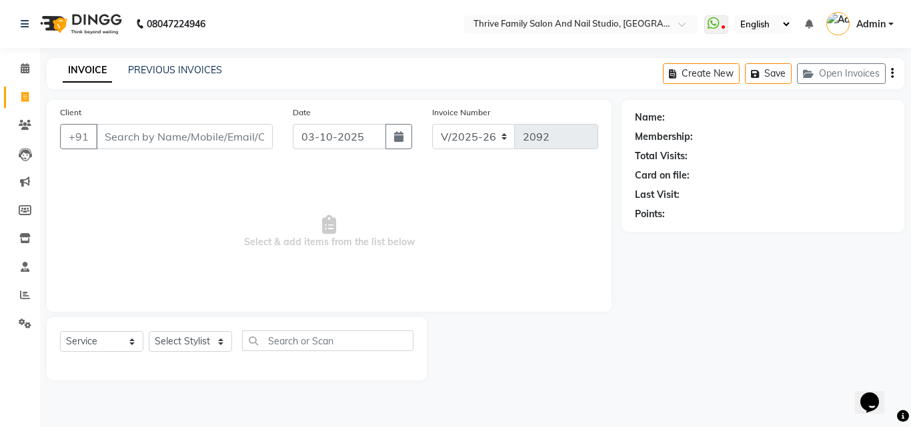
click at [171, 138] on input "Client" at bounding box center [184, 136] width 177 height 25
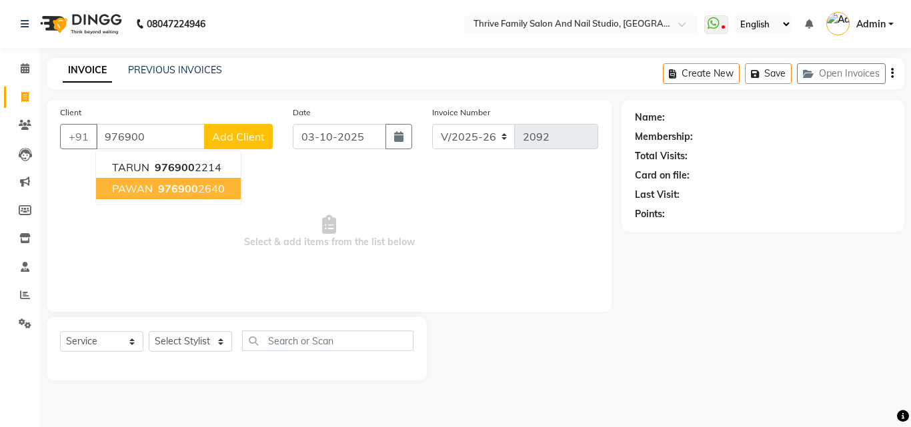
click at [188, 183] on span "976900" at bounding box center [178, 188] width 40 height 13
type input "9769002640"
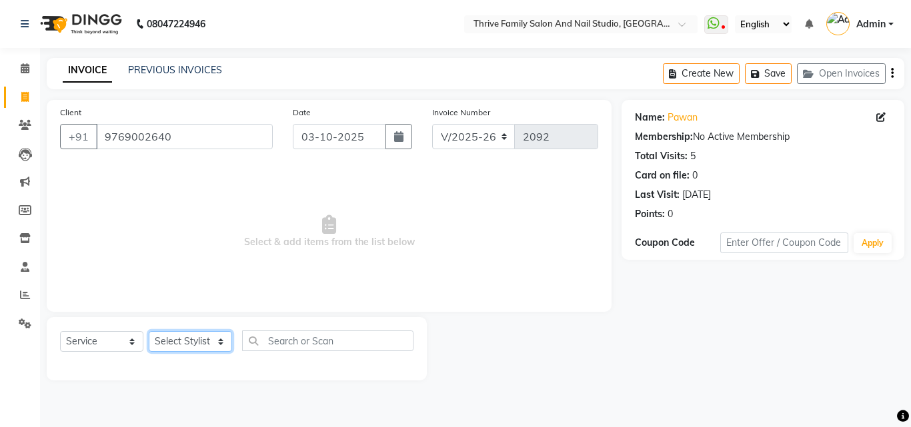
click at [220, 341] on select "Select Stylist [PERSON_NAME] [PERSON_NAME] [PERSON_NAME] Manager [PERSON_NAME] …" at bounding box center [190, 341] width 83 height 21
select select "42613"
click at [149, 331] on select "Select Stylist [PERSON_NAME] [PERSON_NAME] [PERSON_NAME] Manager [PERSON_NAME] …" at bounding box center [190, 341] width 83 height 21
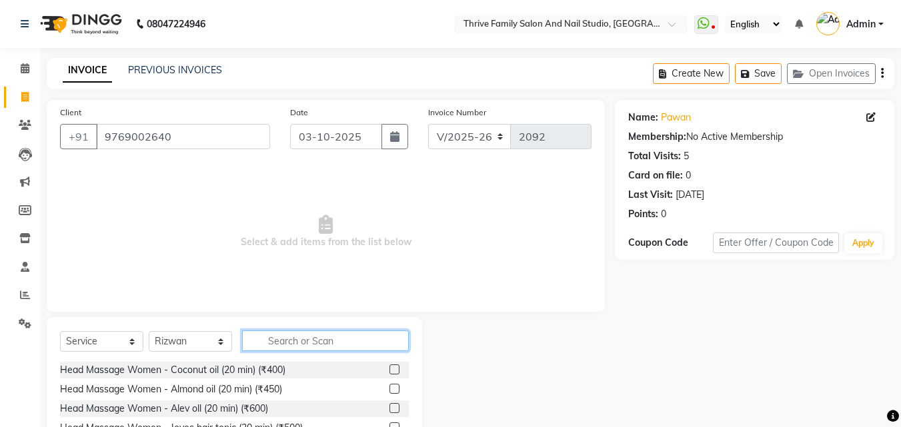
click at [316, 335] on input "text" at bounding box center [325, 341] width 167 height 21
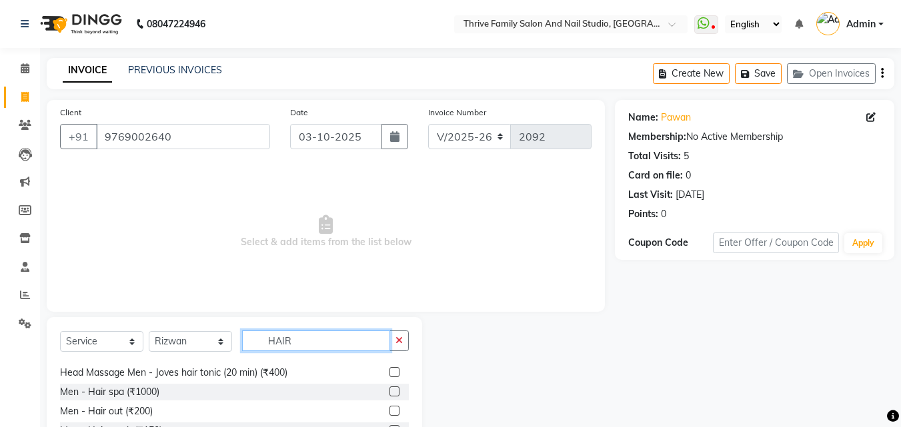
scroll to position [1, 0]
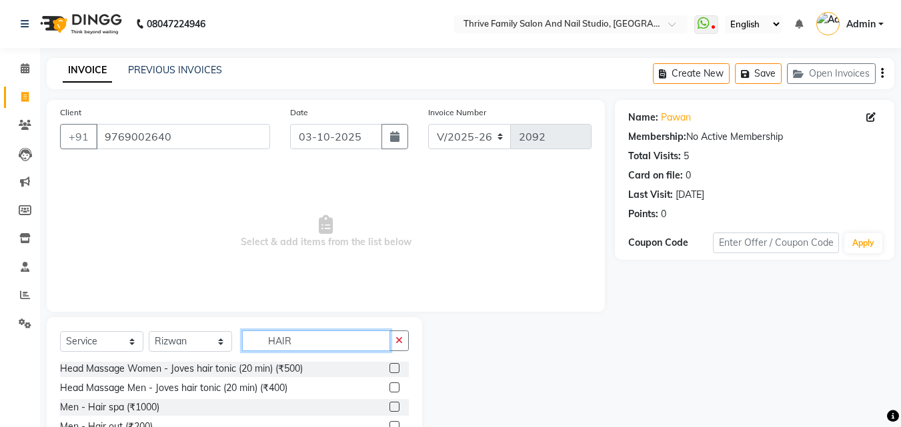
type input "HAIR"
click at [223, 409] on div "Men - Hair spa (₹1000)" at bounding box center [234, 407] width 349 height 17
click at [377, 409] on div "Men - Hair spa (₹1000)" at bounding box center [234, 407] width 349 height 17
click at [389, 407] on label at bounding box center [394, 407] width 10 height 10
click at [389, 407] on input "checkbox" at bounding box center [393, 407] width 9 height 9
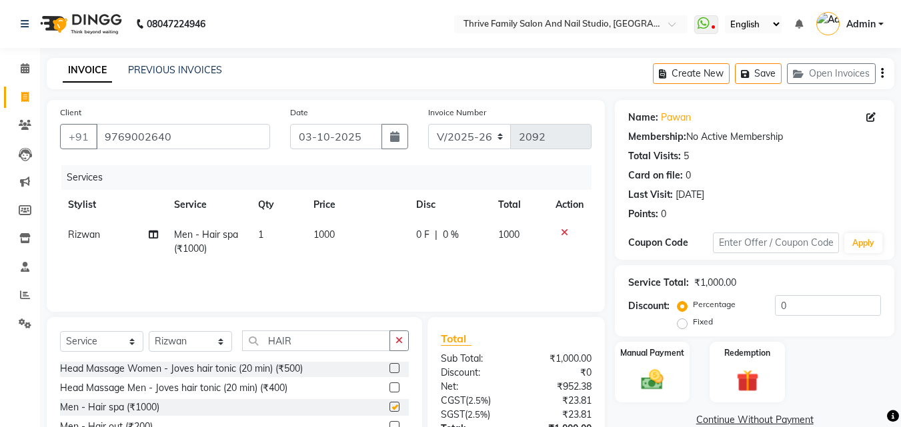
checkbox input "false"
click at [330, 340] on input "HAIR" at bounding box center [316, 341] width 148 height 21
type input "HAIR"
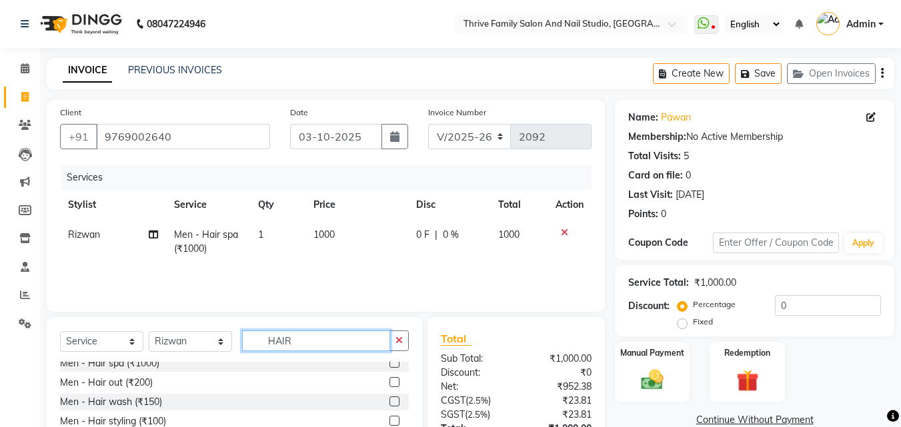
scroll to position [49, 0]
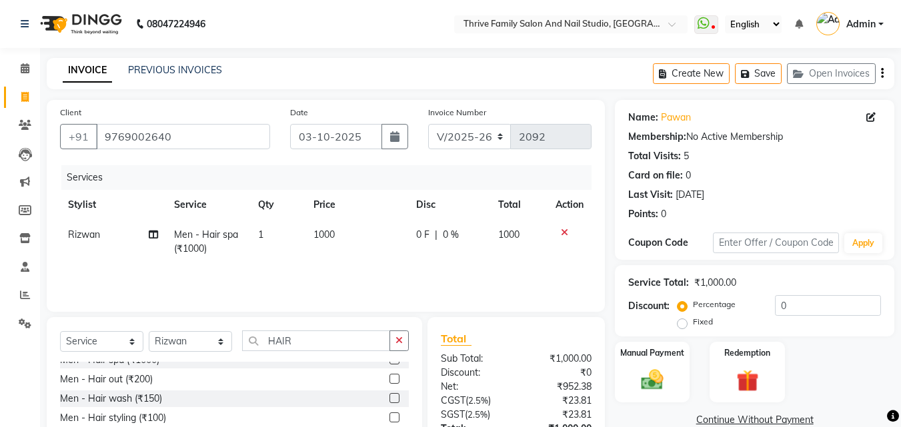
click at [179, 374] on div "Men - Hair out (₹200)" at bounding box center [234, 379] width 349 height 17
click at [179, 377] on div "Men - Hair out (₹200)" at bounding box center [234, 379] width 349 height 17
click at [389, 379] on label at bounding box center [394, 379] width 10 height 10
click at [389, 379] on input "checkbox" at bounding box center [393, 379] width 9 height 9
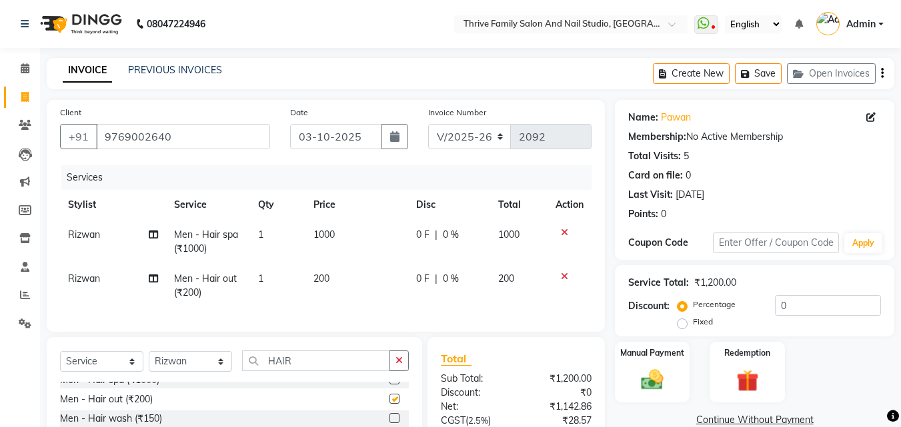
checkbox input "false"
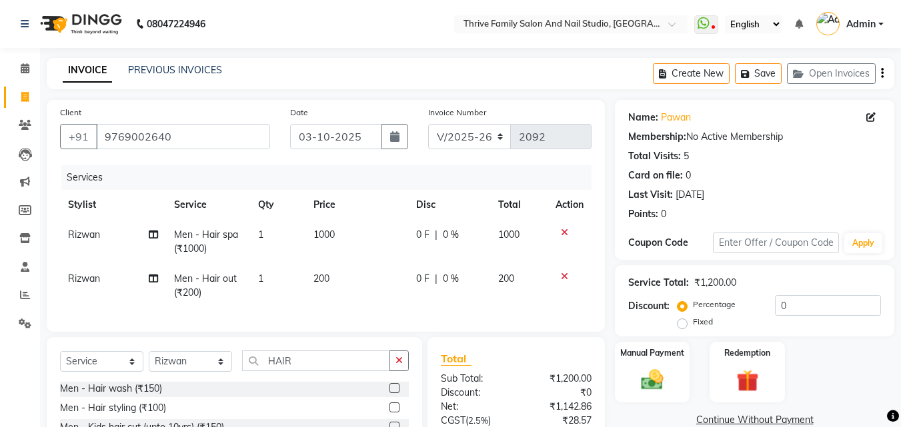
scroll to position [79, 0]
click at [389, 412] on label at bounding box center [394, 407] width 10 height 10
click at [389, 412] on input "checkbox" at bounding box center [393, 407] width 9 height 9
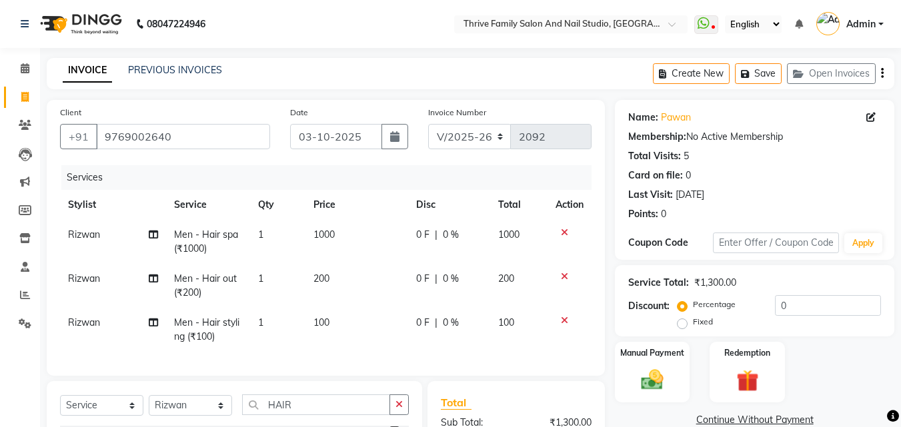
checkbox input "false"
click at [447, 325] on span "0 %" at bounding box center [451, 323] width 16 height 14
select select "42613"
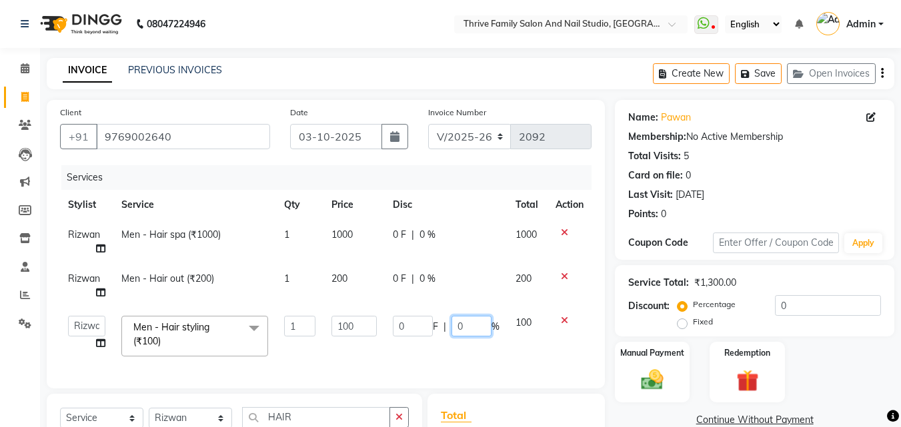
click at [469, 330] on input "0" at bounding box center [471, 326] width 40 height 21
type input "20"
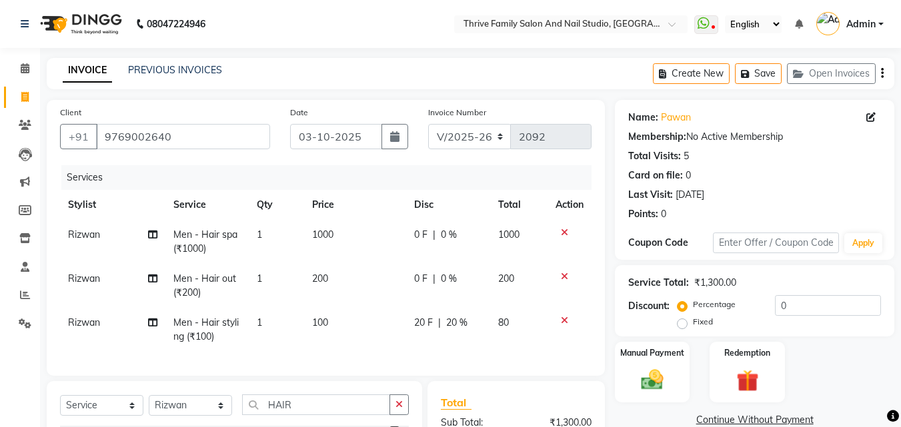
click at [522, 347] on td "80" at bounding box center [518, 330] width 57 height 44
select select "42613"
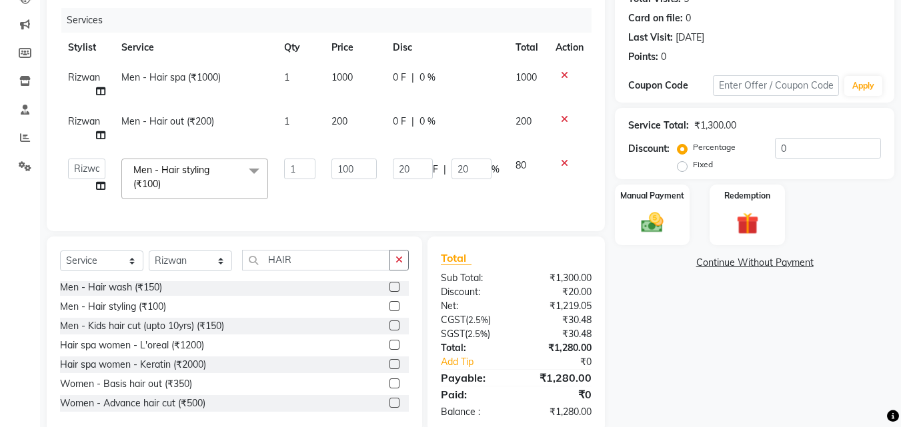
scroll to position [193, 0]
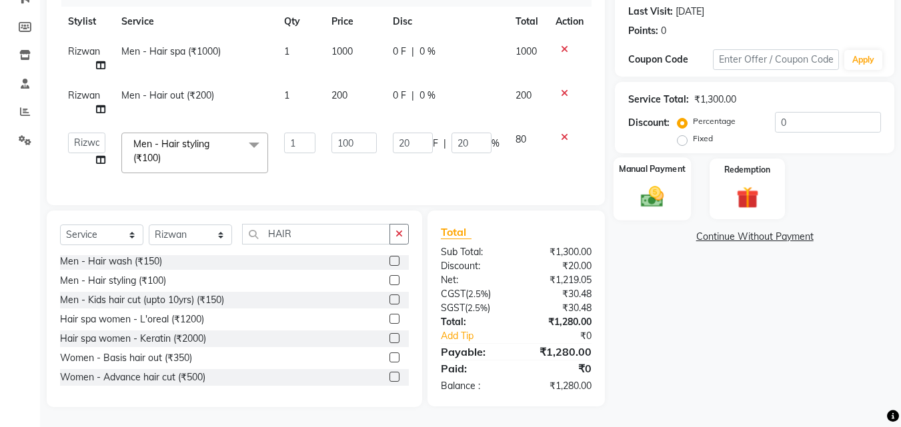
click at [653, 186] on img at bounding box center [651, 196] width 37 height 27
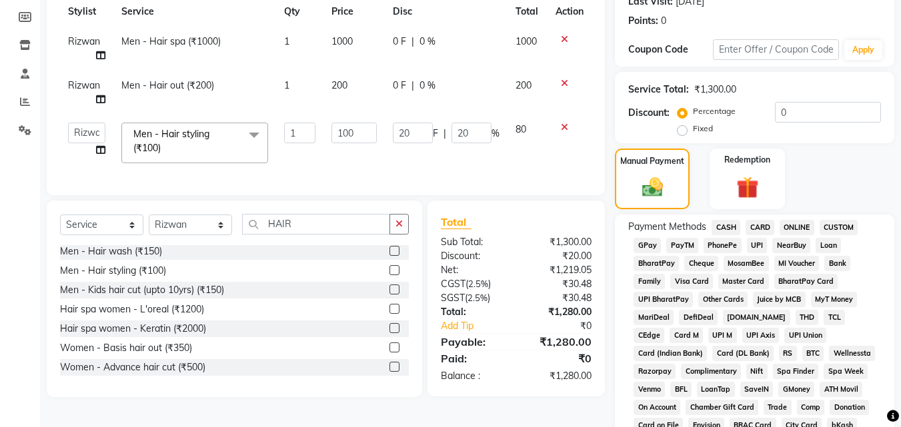
click at [681, 241] on span "PayTM" at bounding box center [682, 245] width 32 height 15
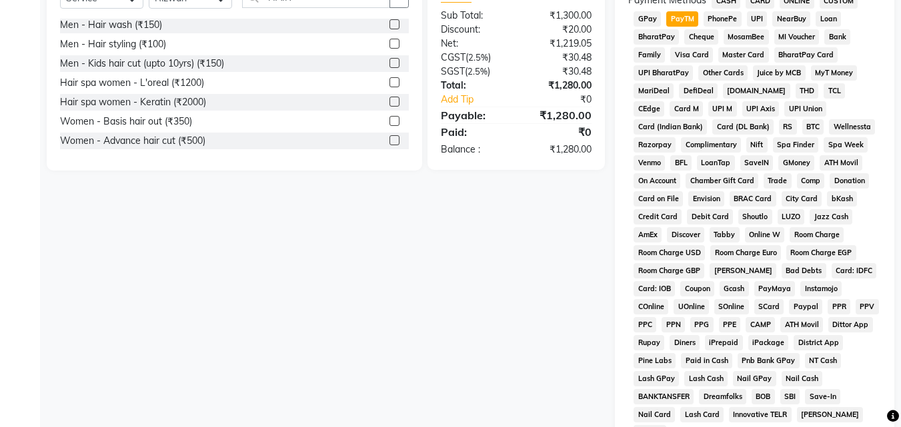
scroll to position [592, 0]
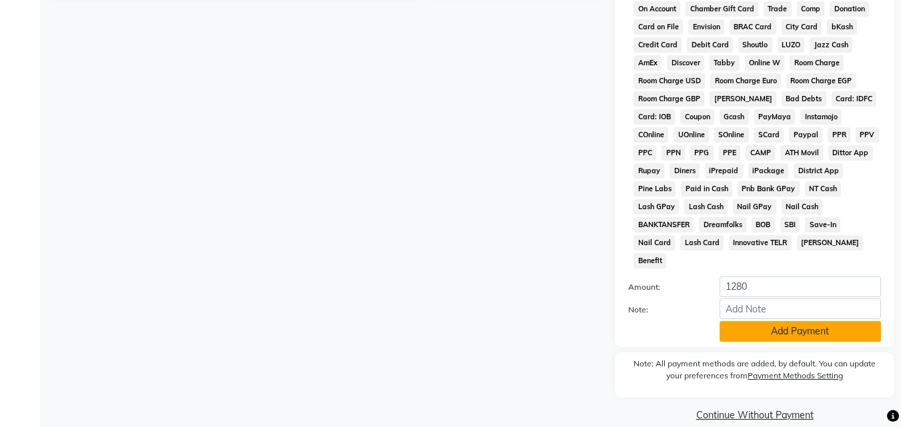
click at [802, 321] on button "Add Payment" at bounding box center [799, 331] width 161 height 21
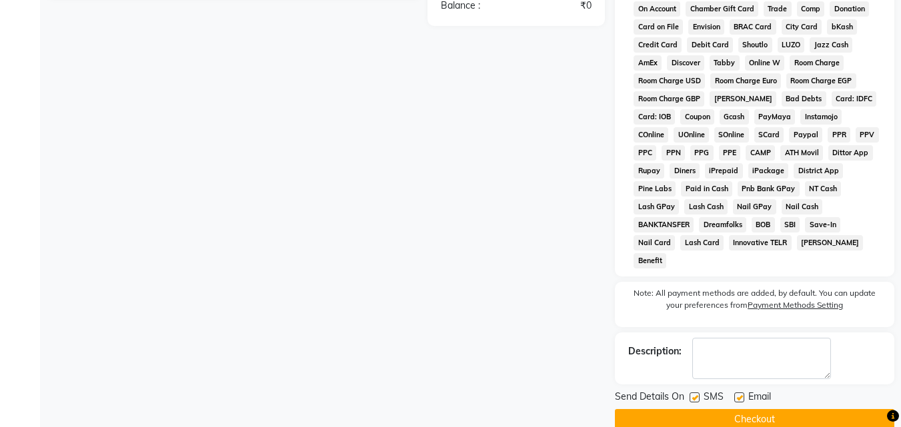
click at [800, 409] on button "Checkout" at bounding box center [754, 419] width 279 height 21
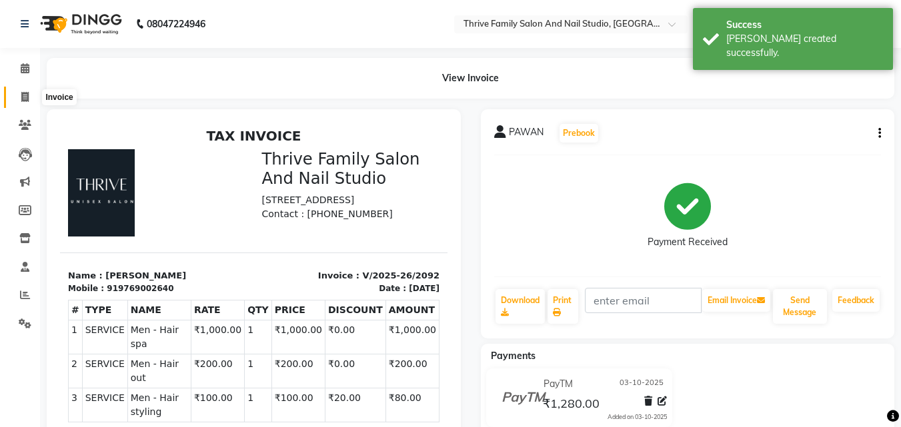
click at [29, 93] on icon at bounding box center [24, 97] width 7 height 10
select select "5990"
select select "service"
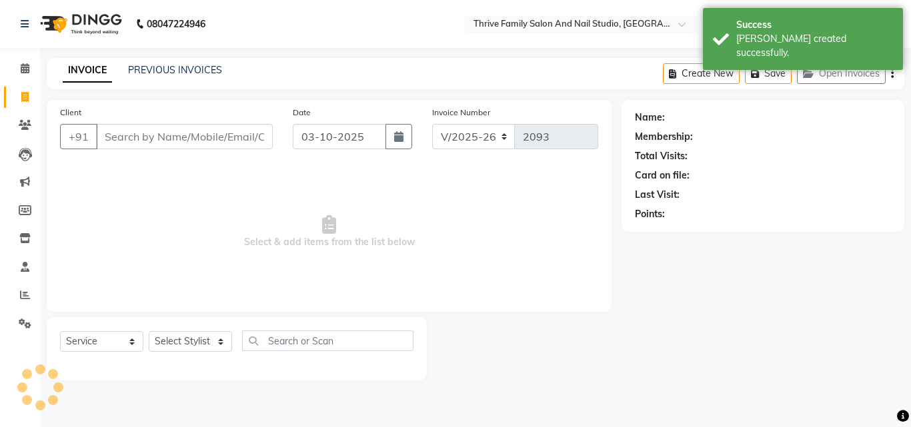
click at [177, 133] on input "Client" at bounding box center [184, 136] width 177 height 25
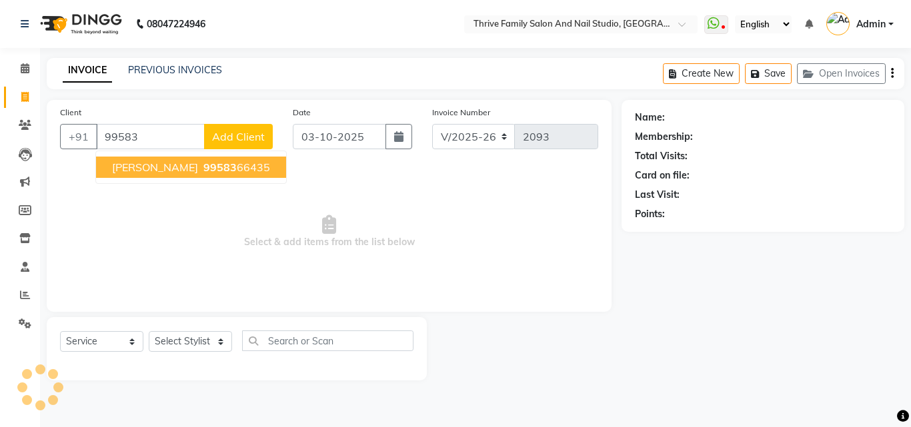
click at [215, 179] on ngb-typeahead-window "[PERSON_NAME] 99583 66435" at bounding box center [190, 167] width 191 height 33
click at [211, 169] on ngb-highlight "99583 66435" at bounding box center [235, 167] width 69 height 13
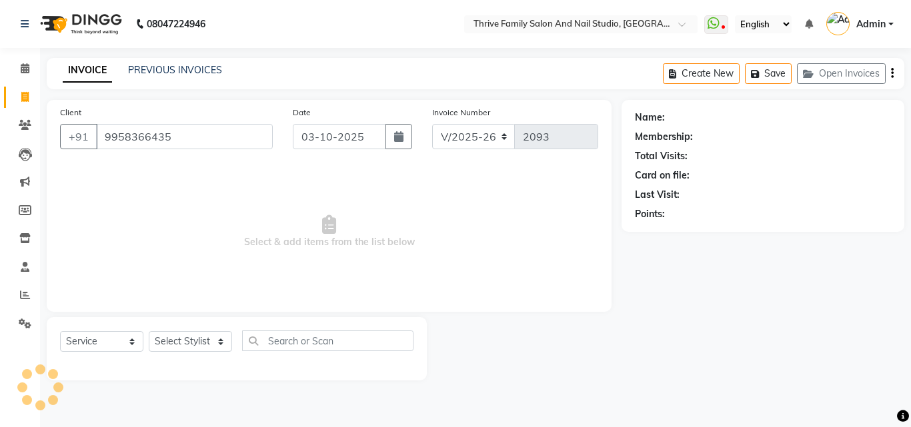
type input "9958366435"
click at [202, 337] on select "Select Stylist" at bounding box center [190, 341] width 83 height 21
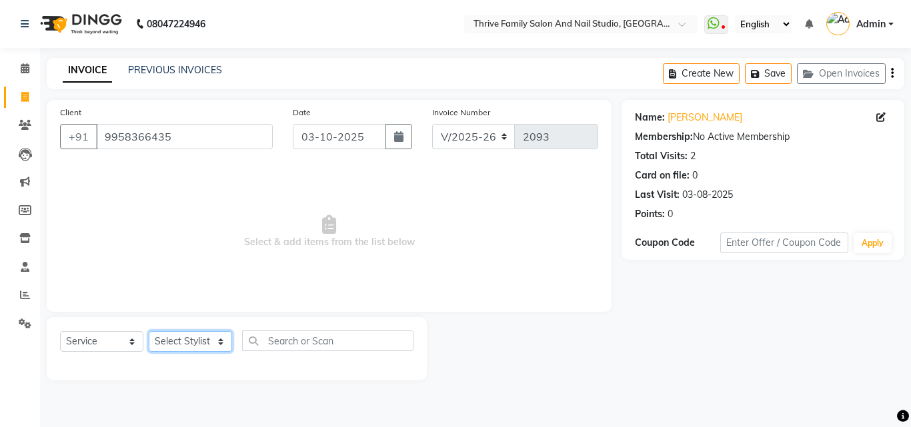
select select "68916"
click at [149, 331] on select "Select Stylist [PERSON_NAME] [PERSON_NAME] [PERSON_NAME] Manager [PERSON_NAME] …" at bounding box center [190, 341] width 83 height 21
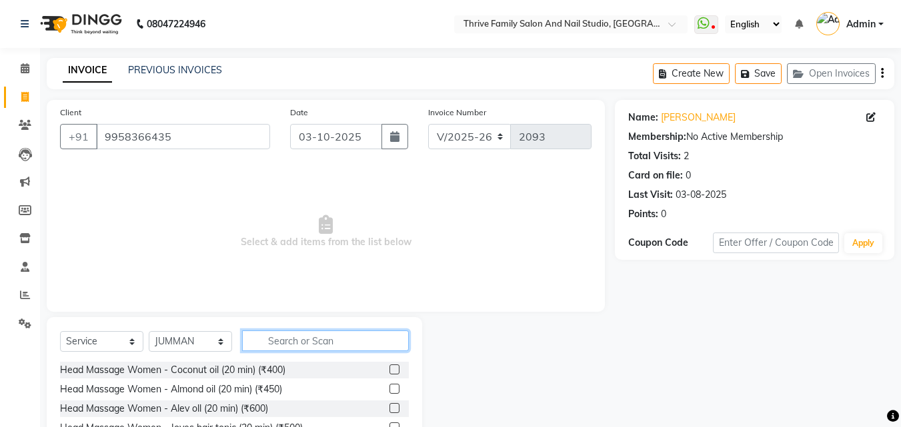
click at [292, 341] on input "text" at bounding box center [325, 341] width 167 height 21
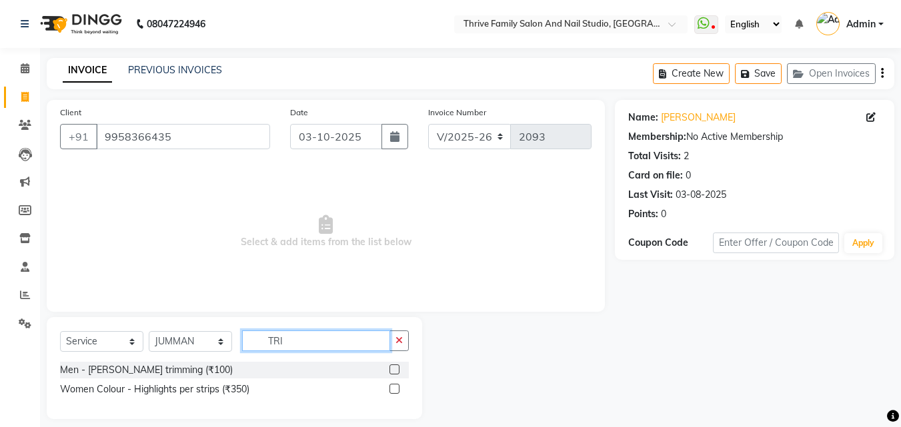
type input "TRI"
click at [393, 371] on label at bounding box center [394, 370] width 10 height 10
click at [393, 371] on input "checkbox" at bounding box center [393, 370] width 9 height 9
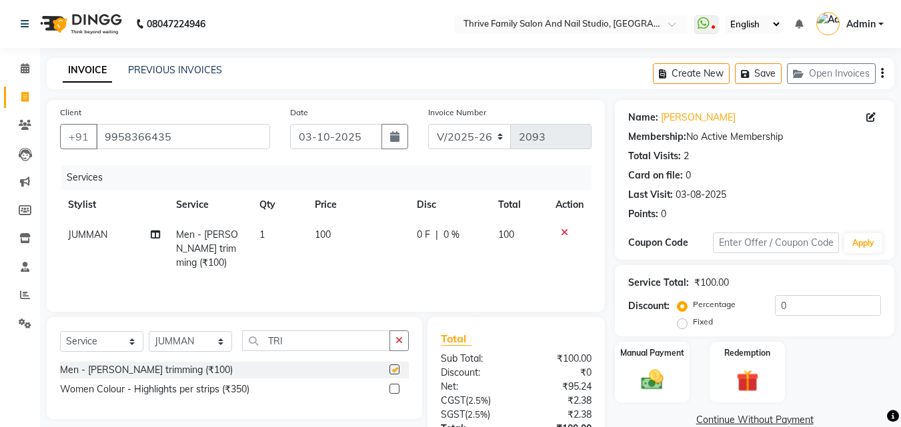
checkbox input "false"
click at [665, 363] on div "Manual Payment" at bounding box center [652, 372] width 78 height 63
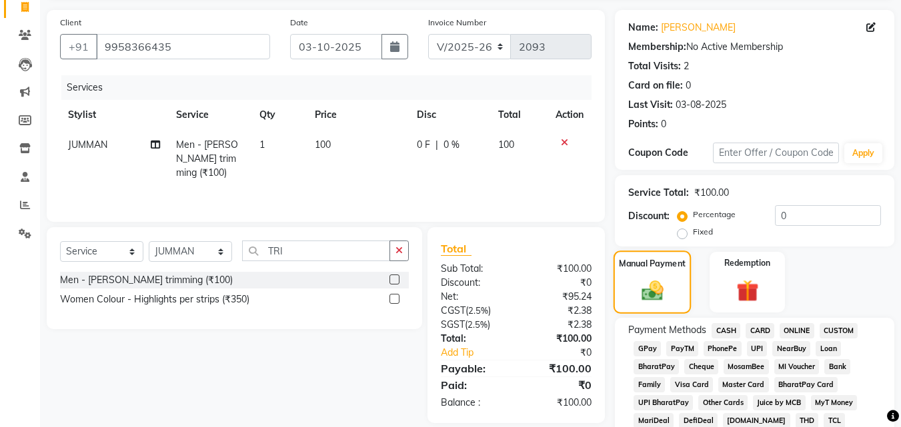
scroll to position [91, 0]
click at [685, 348] on span "PayTM" at bounding box center [682, 348] width 32 height 15
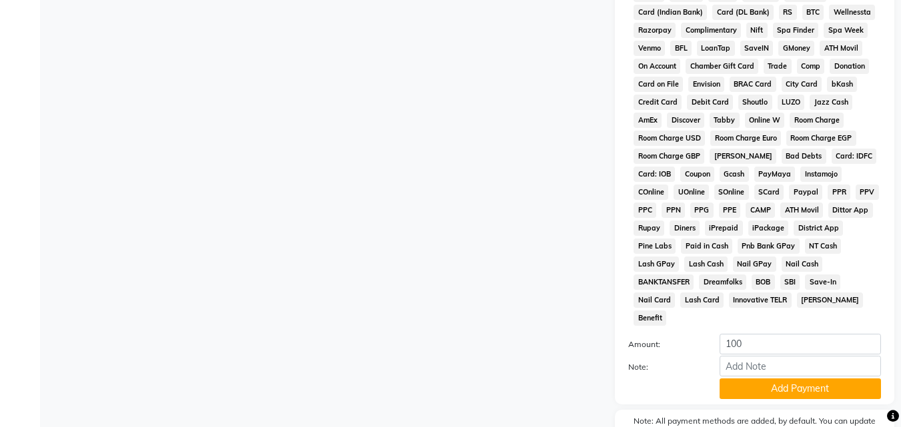
scroll to position [537, 0]
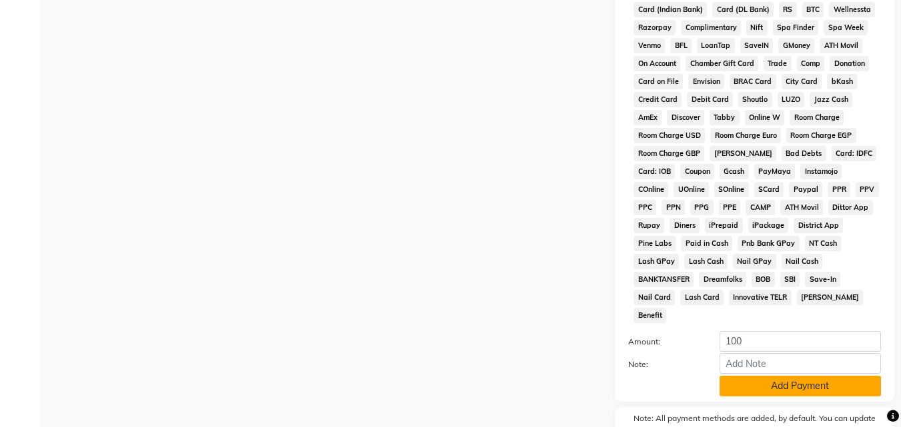
click at [771, 376] on button "Add Payment" at bounding box center [799, 386] width 161 height 21
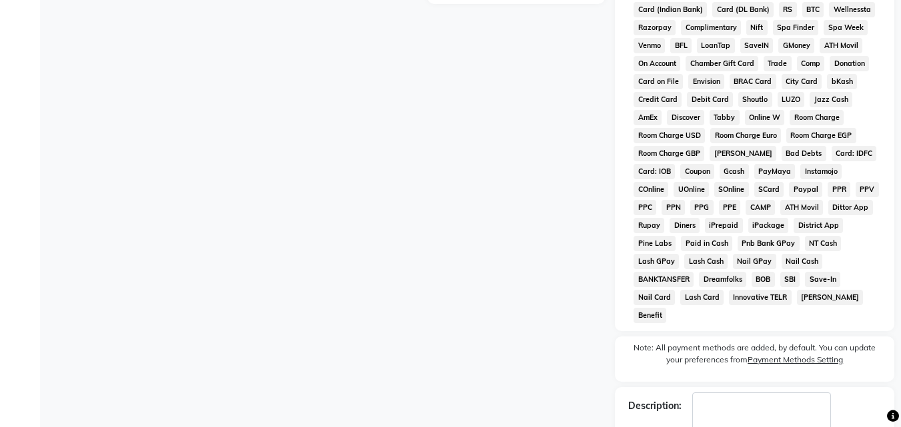
scroll to position [597, 0]
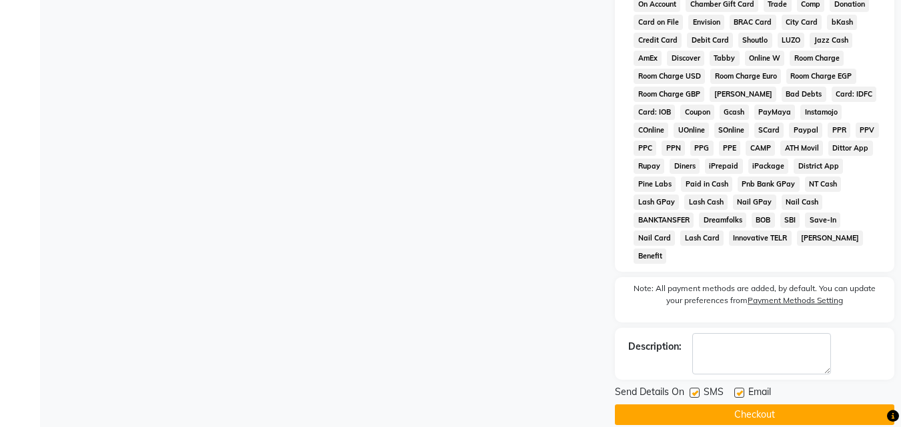
click at [781, 405] on button "Checkout" at bounding box center [754, 415] width 279 height 21
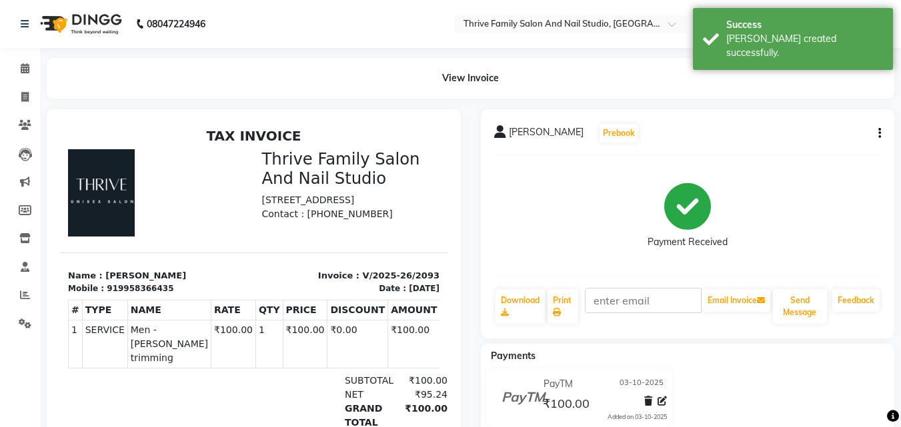
click at [127, 98] on div "View Invoice" at bounding box center [470, 78] width 847 height 41
click at [27, 98] on icon at bounding box center [24, 97] width 7 height 10
select select "service"
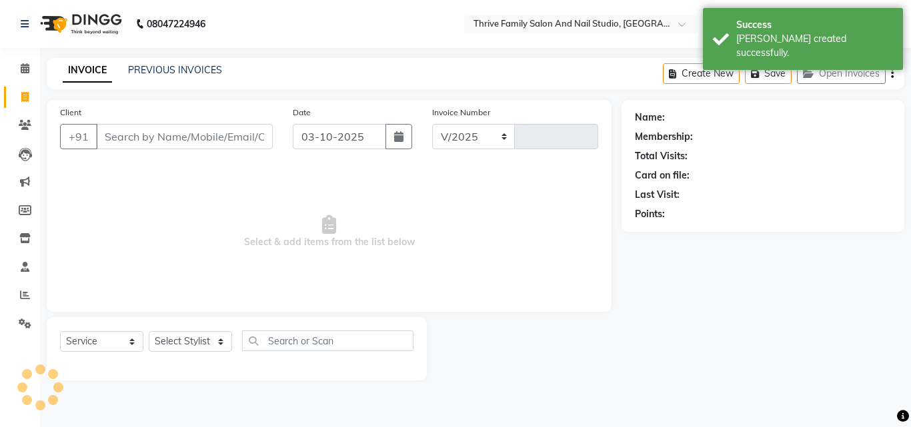
select select "5990"
type input "2094"
click at [161, 61] on div "INVOICE PREVIOUS INVOICES Create New Save Open Invoices" at bounding box center [475, 73] width 857 height 31
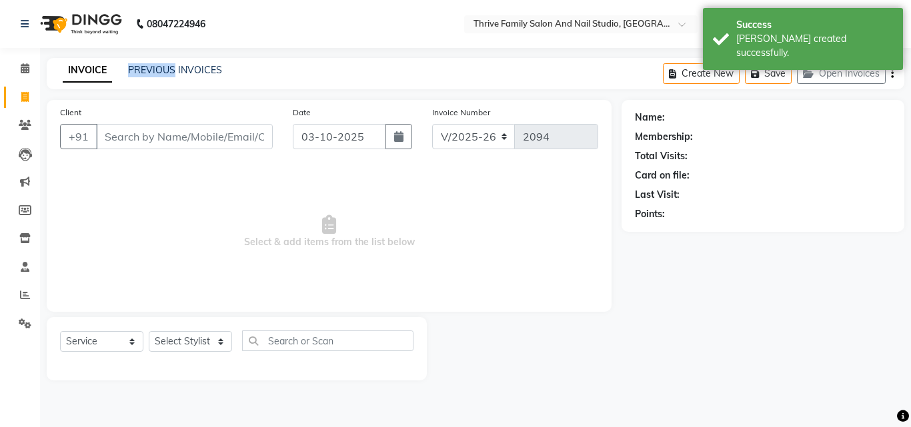
click at [161, 61] on div "INVOICE PREVIOUS INVOICES Create New Save Open Invoices" at bounding box center [475, 73] width 857 height 31
click at [194, 70] on link "PREVIOUS INVOICES" at bounding box center [175, 70] width 94 height 12
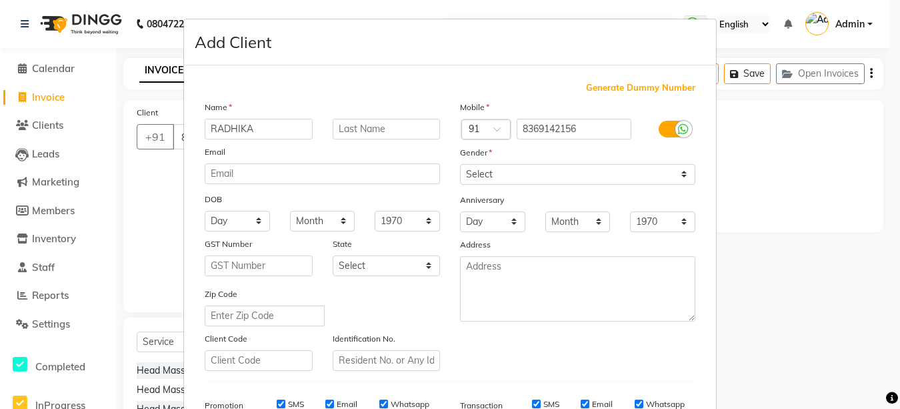
select select "5990"
select select "service"
select select "42614"
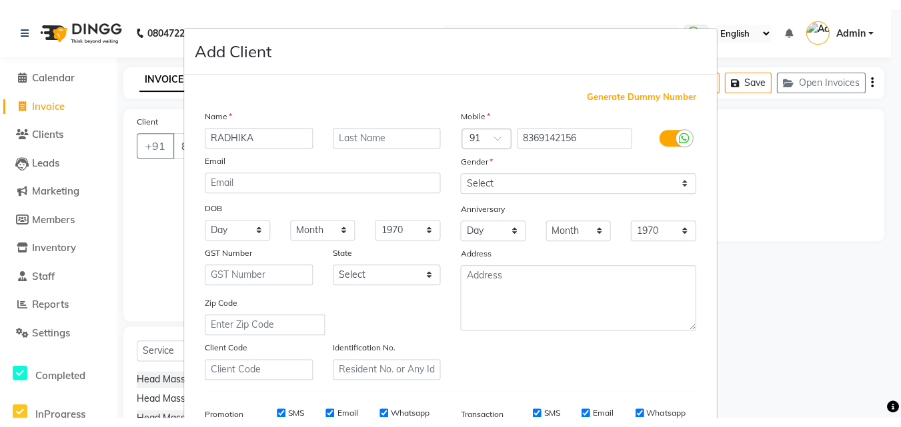
scroll to position [105, 0]
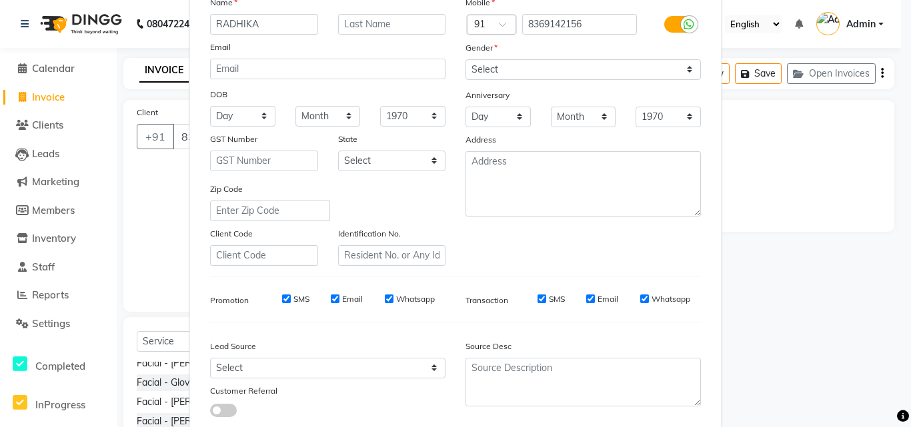
click at [45, 99] on ngb-modal-window "Add Client Generate Dummy Number Name RADHIKA Email DOB Day 01 02 03 04 05 06 0…" at bounding box center [455, 213] width 911 height 427
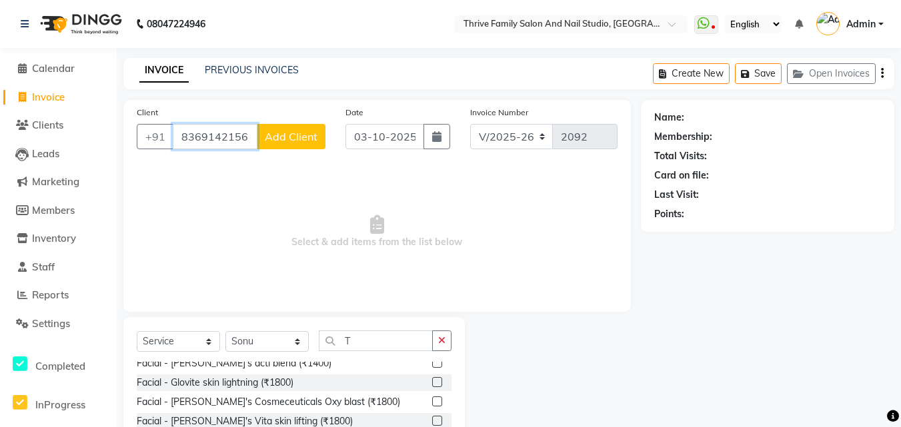
click at [230, 132] on input "8369142156" at bounding box center [215, 136] width 85 height 25
type input "8"
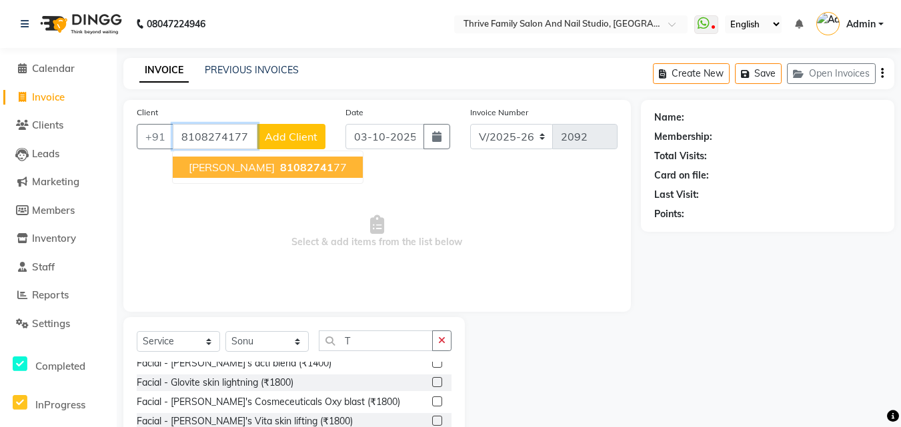
type input "8108274177"
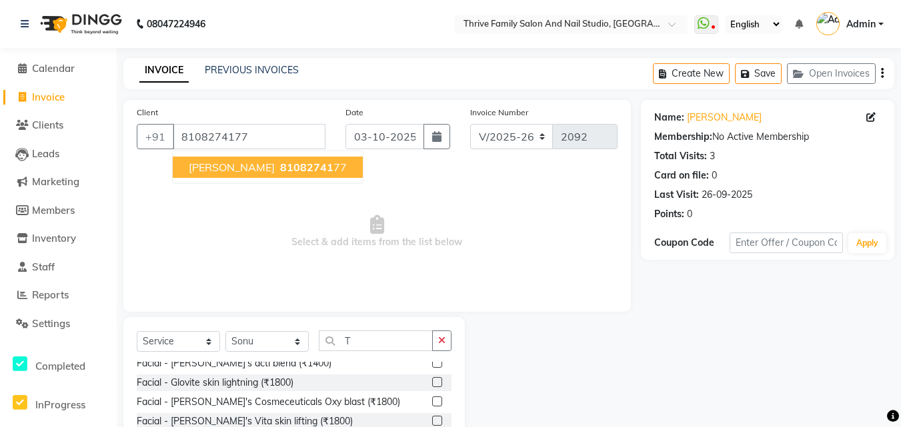
click at [285, 174] on button "ABHINAY POkharna 81082741 77" at bounding box center [268, 167] width 190 height 21
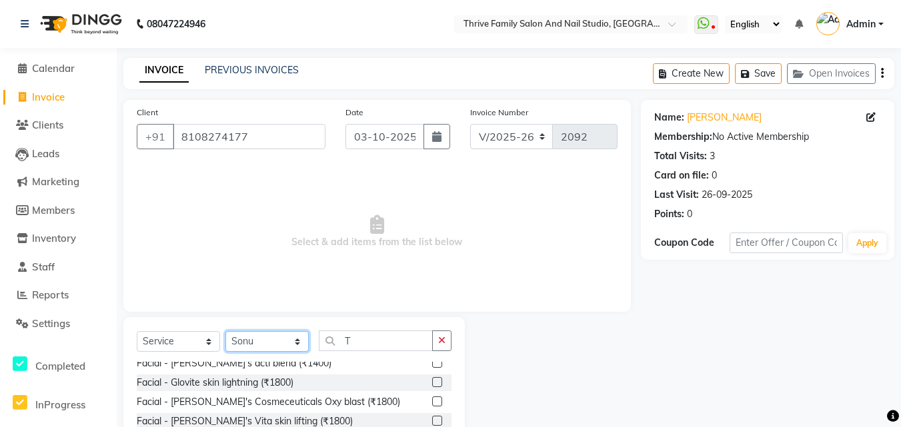
click at [257, 345] on select "Select Stylist [PERSON_NAME] [PERSON_NAME] [PERSON_NAME] Manager [PERSON_NAME] …" at bounding box center [266, 341] width 83 height 21
select select "42613"
click at [225, 331] on select "Select Stylist [PERSON_NAME] [PERSON_NAME] [PERSON_NAME] Manager [PERSON_NAME] …" at bounding box center [266, 341] width 83 height 21
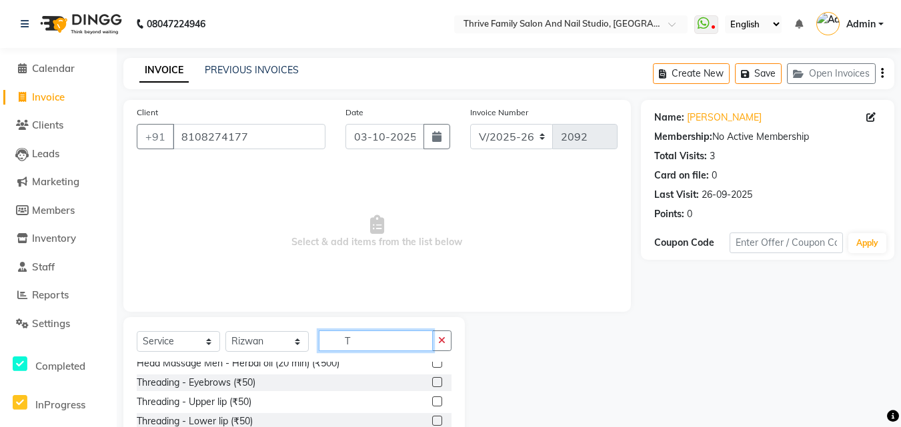
click at [350, 340] on input "T" at bounding box center [376, 341] width 114 height 21
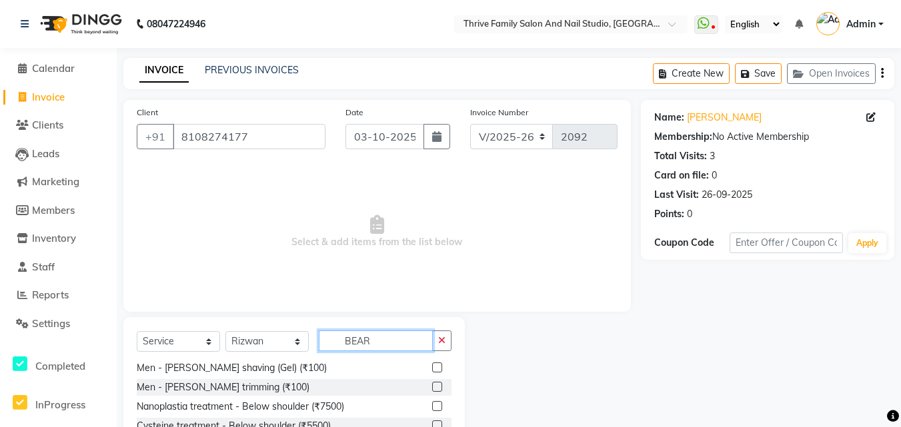
scroll to position [0, 0]
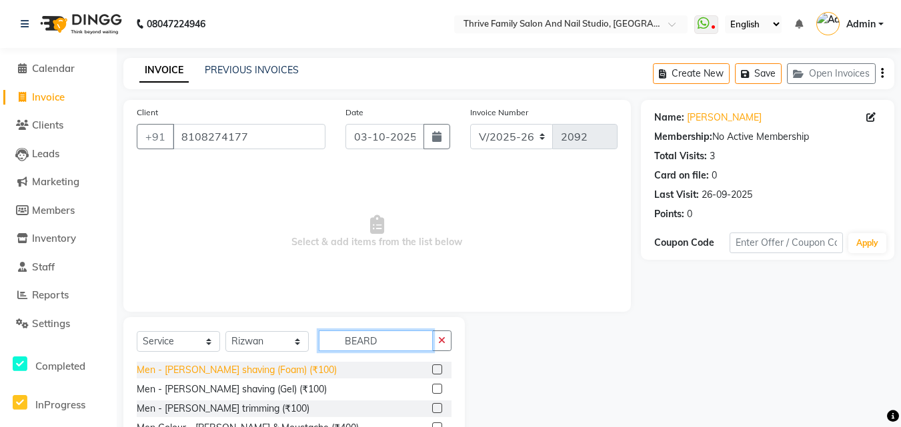
type input "BEARD"
click at [275, 369] on div "Men - [PERSON_NAME] shaving (Foam) (₹100)" at bounding box center [237, 370] width 200 height 14
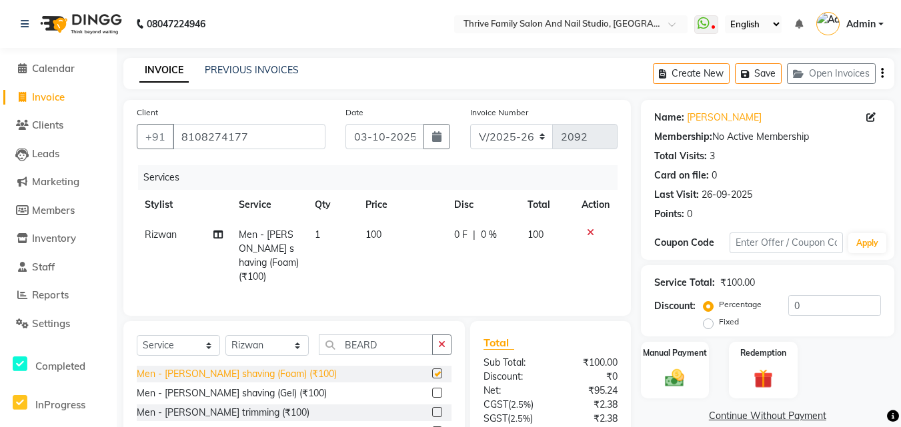
checkbox input "false"
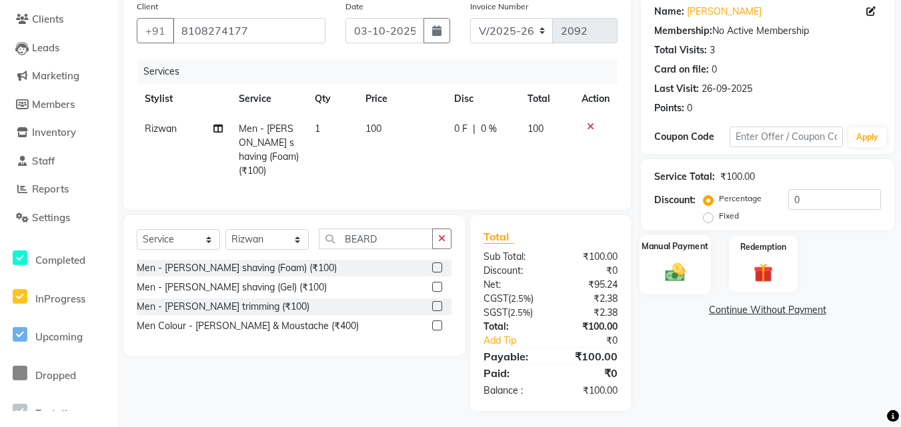
click at [679, 262] on img at bounding box center [675, 272] width 33 height 23
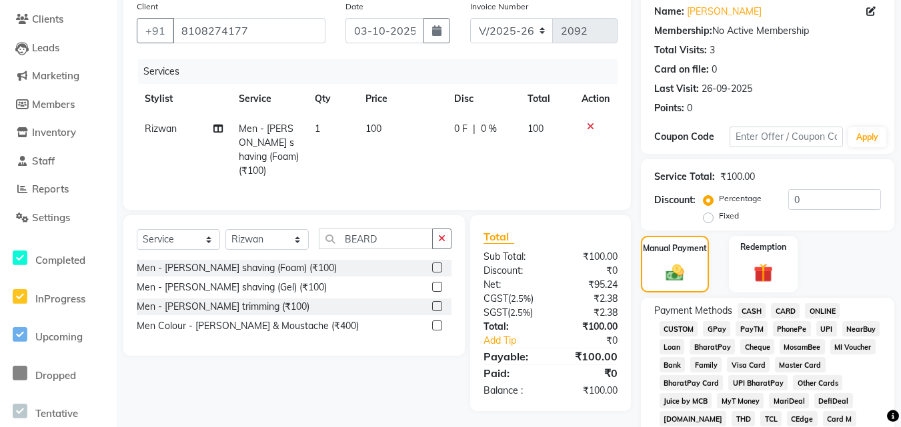
click at [754, 312] on span "CASH" at bounding box center [751, 310] width 29 height 15
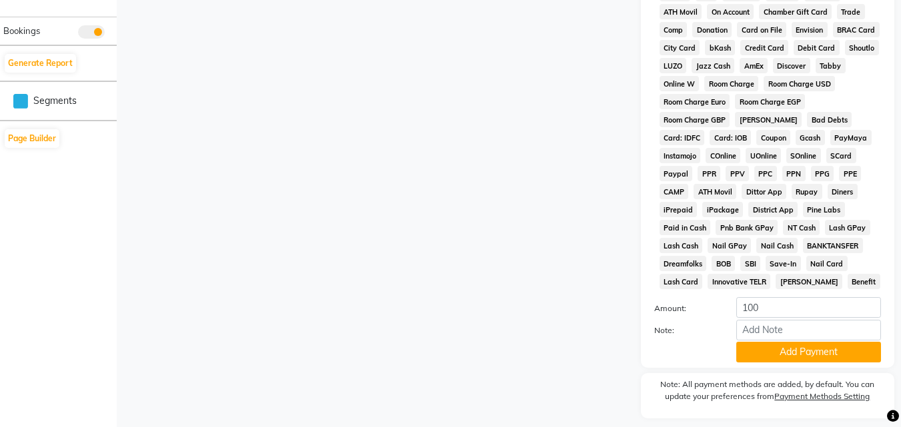
scroll to position [642, 0]
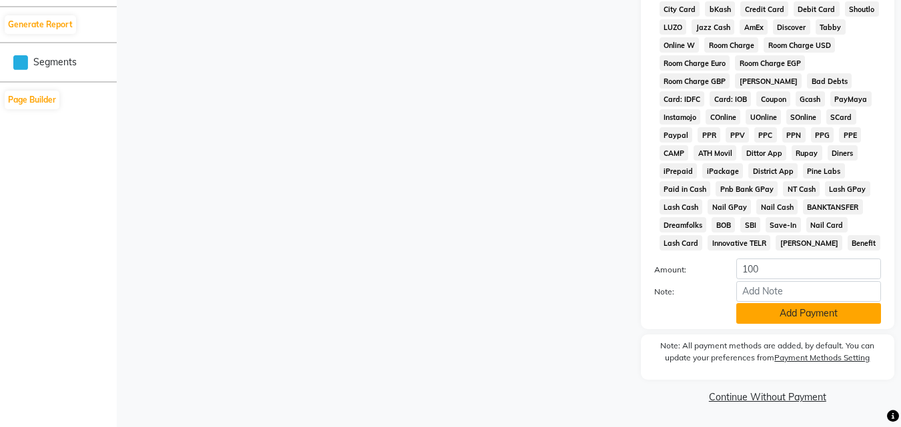
click at [794, 309] on button "Add Payment" at bounding box center [808, 313] width 145 height 21
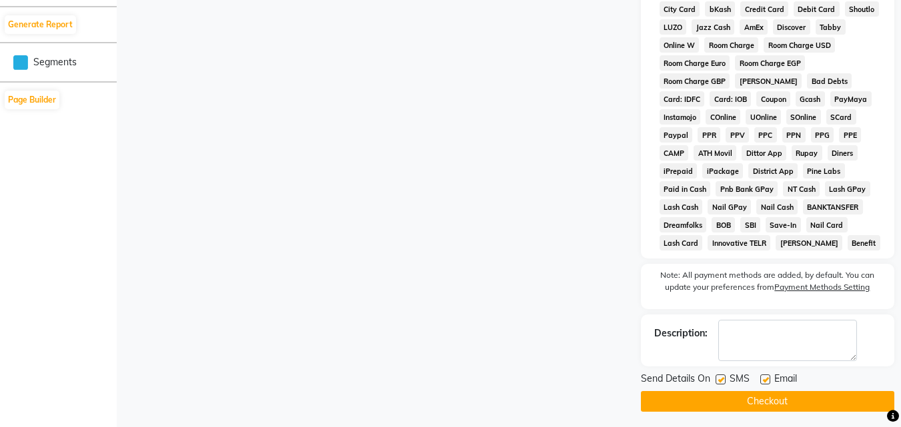
click at [772, 400] on button "Checkout" at bounding box center [767, 401] width 253 height 21
